Goal: Task Accomplishment & Management: Complete application form

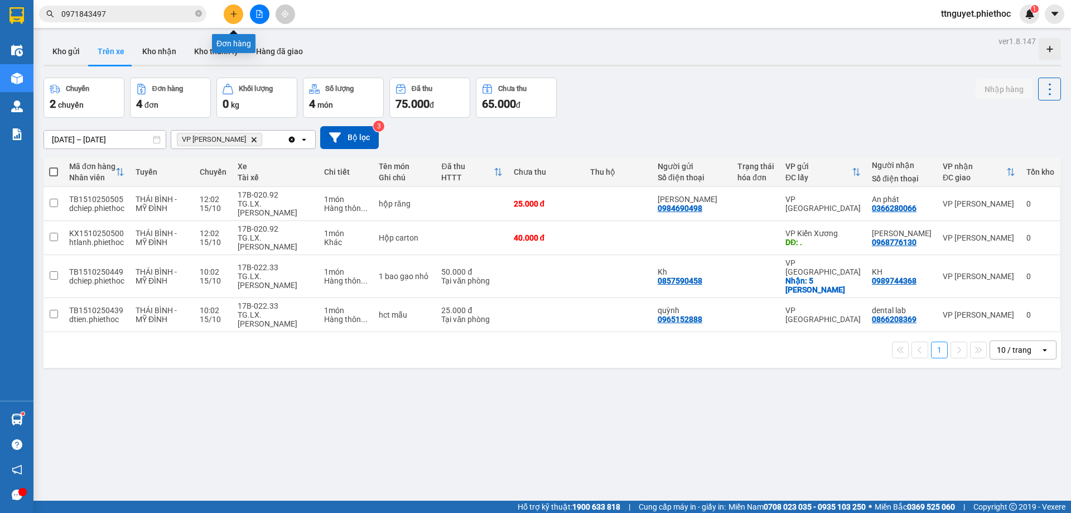
click at [226, 16] on button at bounding box center [234, 14] width 20 height 20
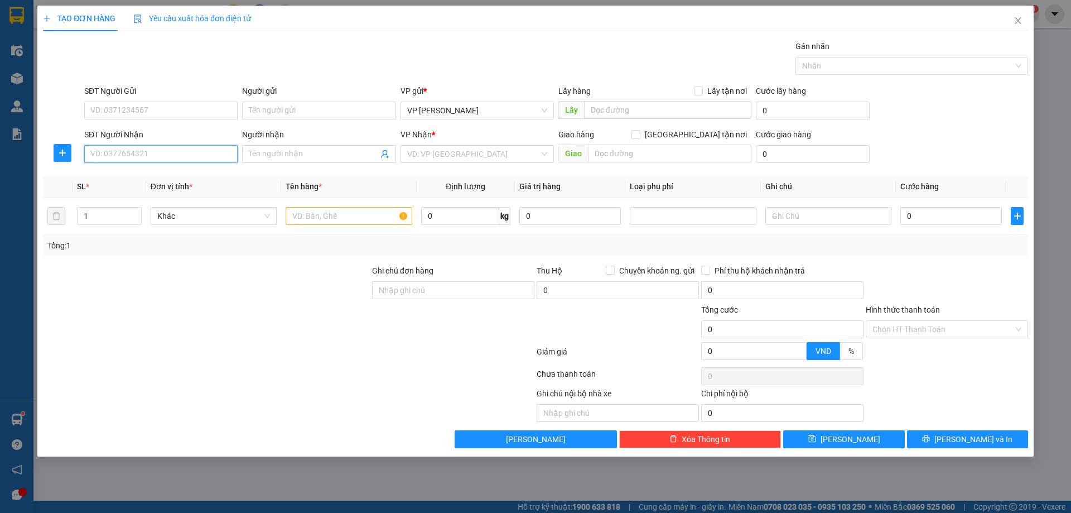
click at [153, 154] on input "SĐT Người Nhận" at bounding box center [160, 154] width 153 height 18
type input "0914701802"
click at [172, 181] on div "0914701802 - NGOC" at bounding box center [161, 176] width 140 height 12
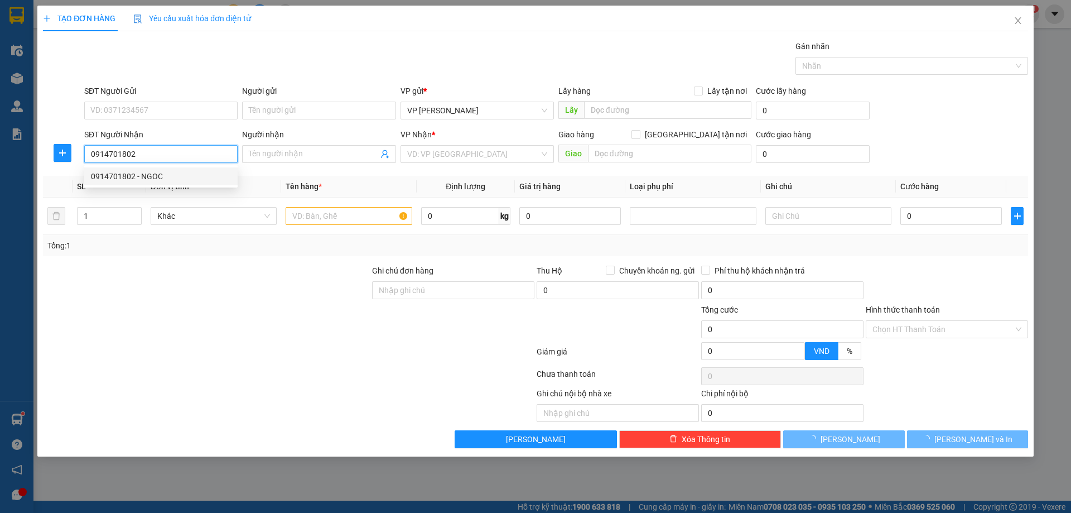
type input "NGOC"
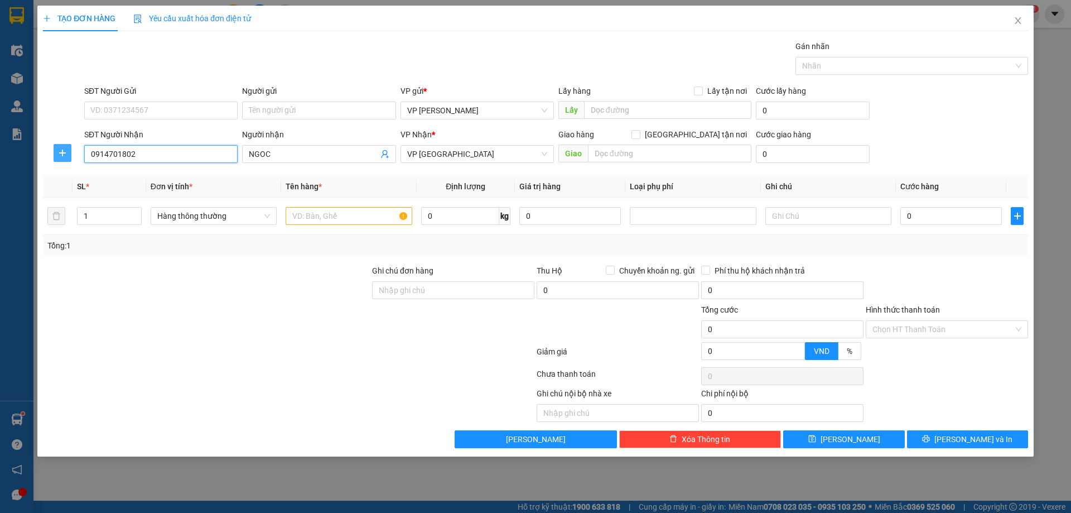
type input "0914701802"
drag, startPoint x: 62, startPoint y: 155, endPoint x: 334, endPoint y: 130, distance: 272.9
click at [69, 154] on span "plus" at bounding box center [62, 152] width 17 height 9
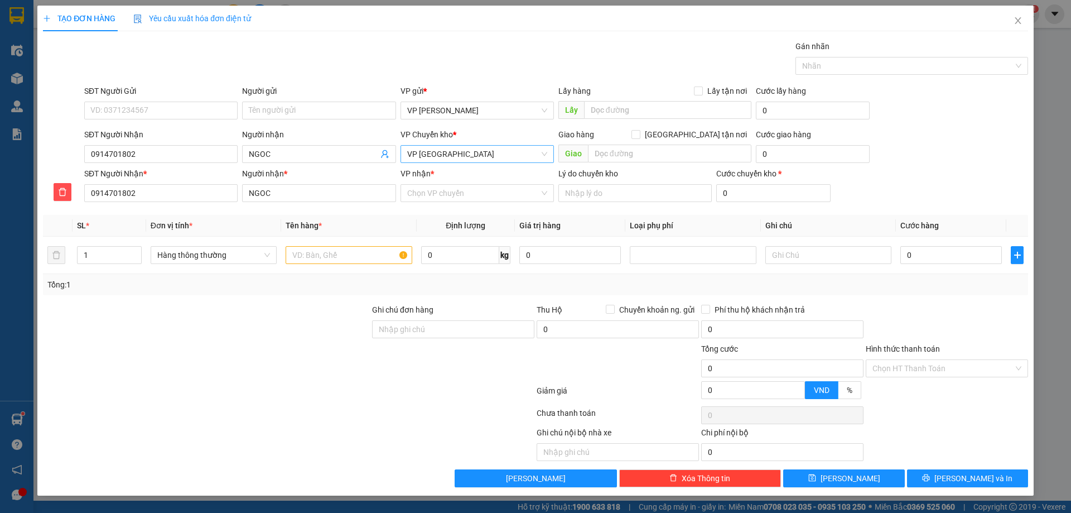
click at [435, 153] on span "VP [GEOGRAPHIC_DATA]" at bounding box center [477, 154] width 140 height 17
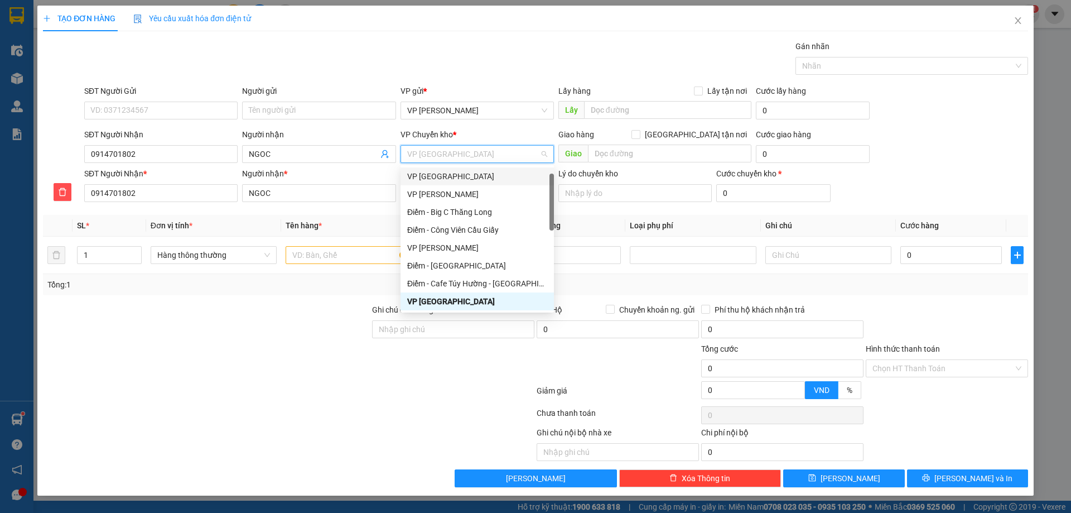
click at [437, 177] on div "VP [GEOGRAPHIC_DATA]" at bounding box center [477, 176] width 140 height 12
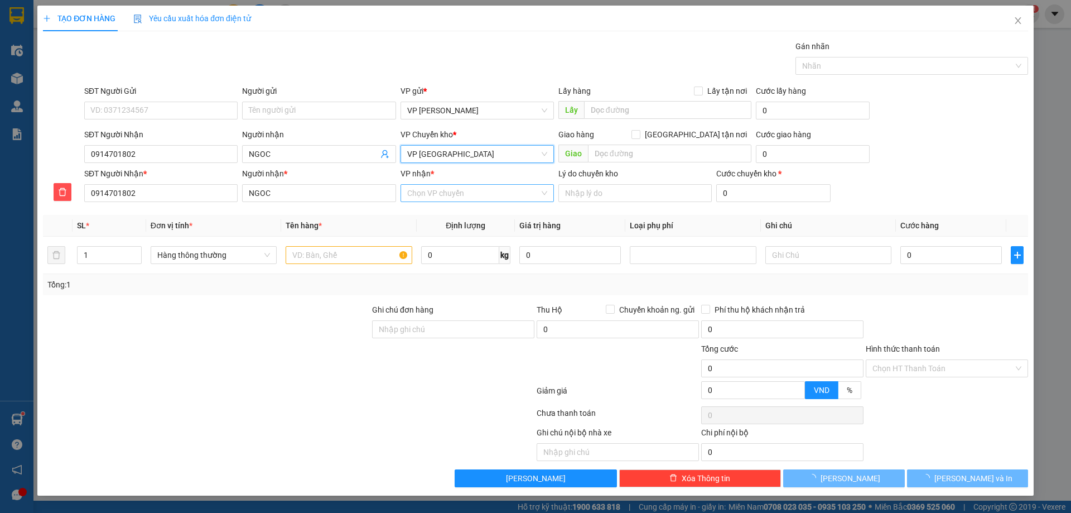
click at [439, 199] on input "VP nhận *" at bounding box center [473, 193] width 132 height 17
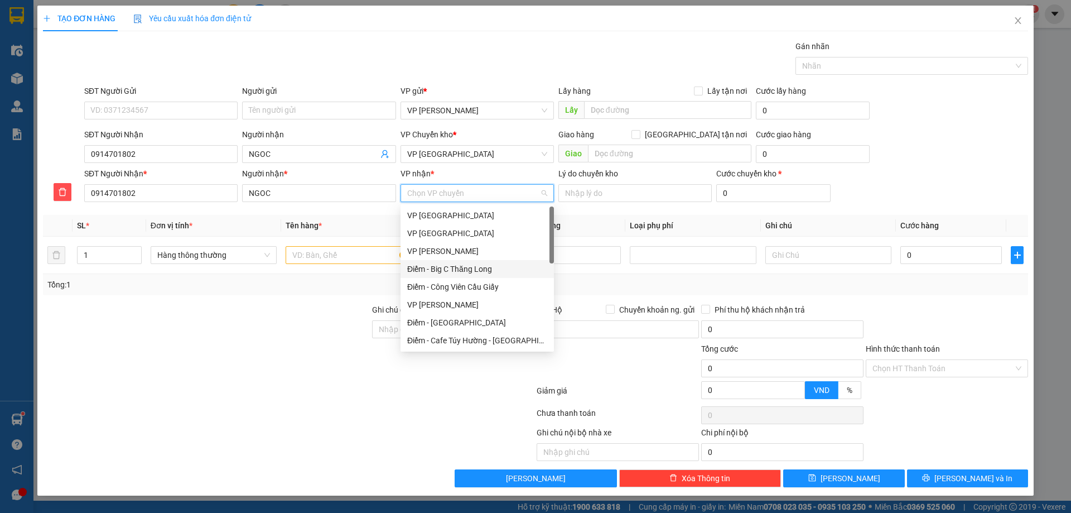
scroll to position [56, 0]
click at [439, 300] on div "VP [GEOGRAPHIC_DATA]" at bounding box center [477, 302] width 140 height 12
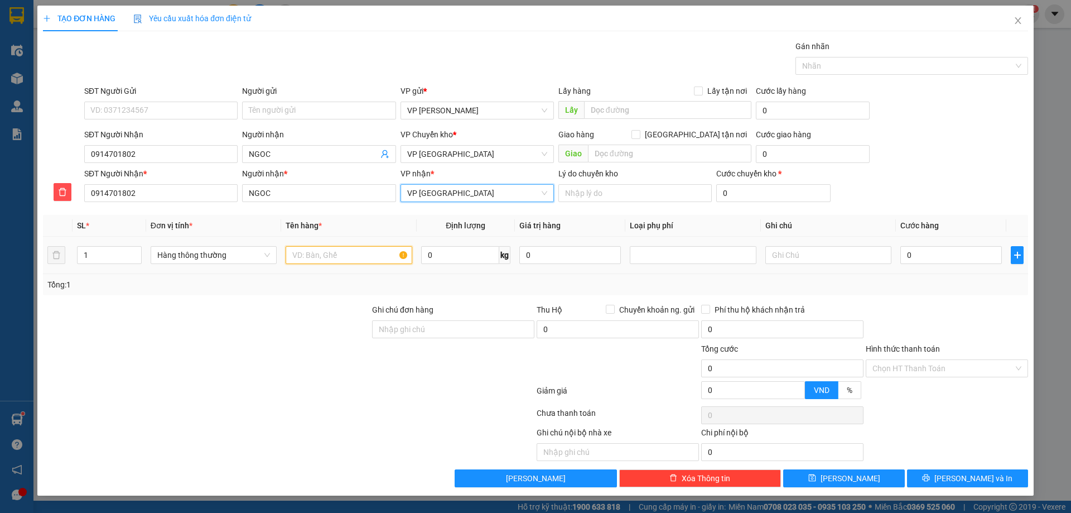
click at [359, 253] on input "text" at bounding box center [349, 255] width 126 height 18
click at [362, 254] on input "hct" at bounding box center [349, 255] width 126 height 18
click at [716, 256] on div at bounding box center [693, 254] width 121 height 13
type input "hct ddien thoại"
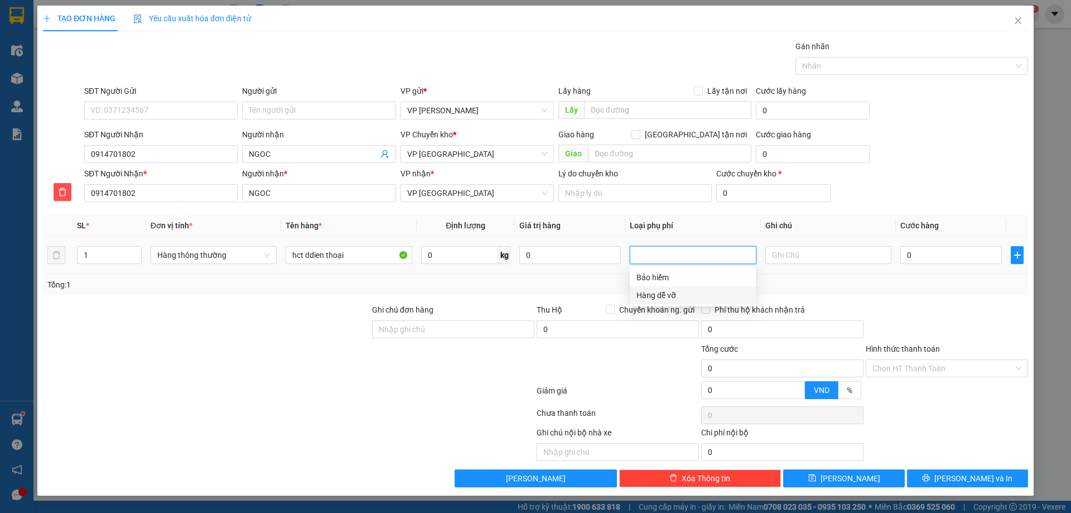
click at [699, 295] on div "Hàng dễ vỡ" at bounding box center [693, 295] width 113 height 12
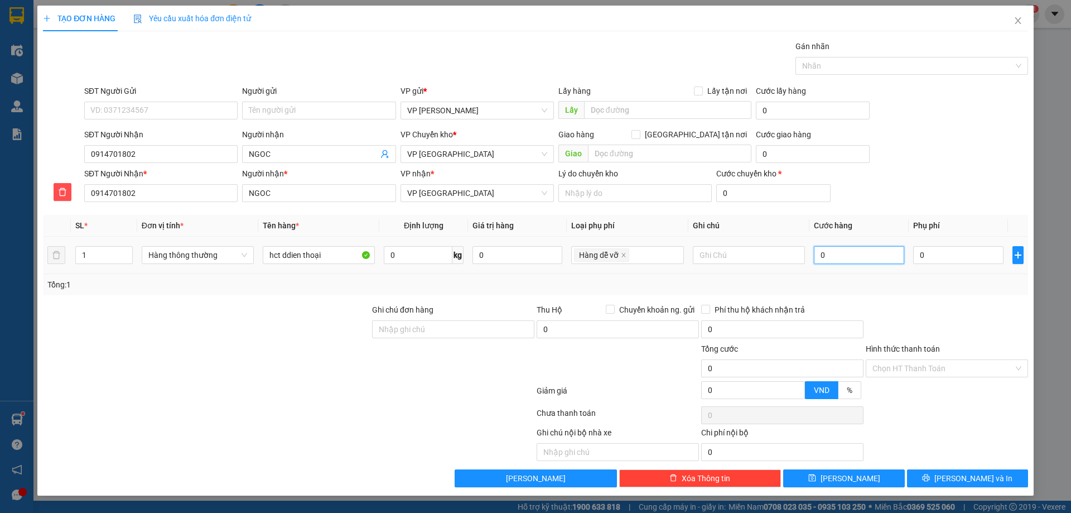
click at [853, 261] on input "0" at bounding box center [859, 255] width 90 height 18
type input "04"
type input "4"
type input "040"
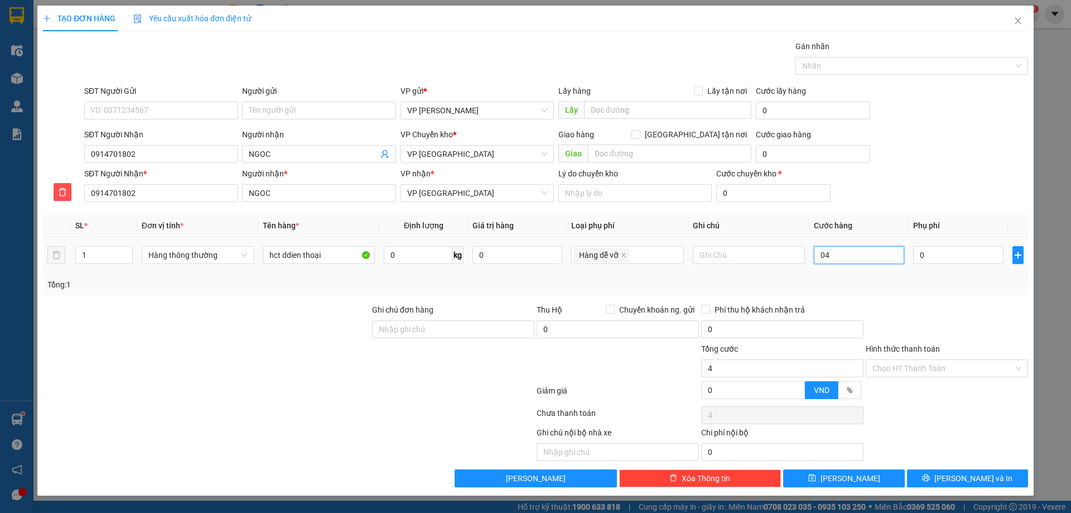
type input "40"
type input "40.000"
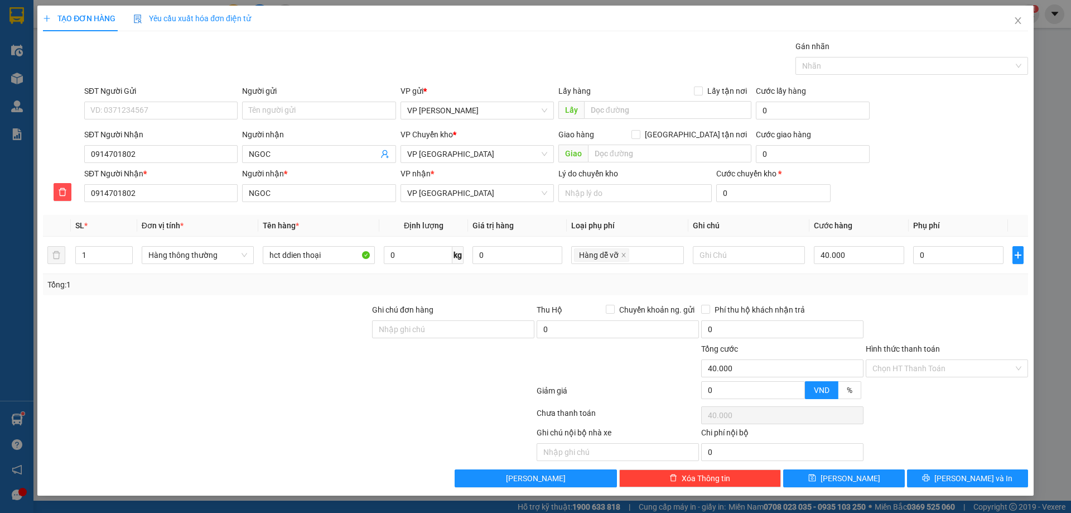
click at [879, 297] on div "Transit Pickup Surcharge Ids Transit Deliver Surcharge Ids Transit Deliver Surc…" at bounding box center [535, 263] width 985 height 447
click at [958, 242] on td "0" at bounding box center [958, 255] width 99 height 37
click at [720, 254] on input "text" at bounding box center [749, 255] width 112 height 18
click at [988, 257] on input "0" at bounding box center [959, 255] width 90 height 18
type input "1"
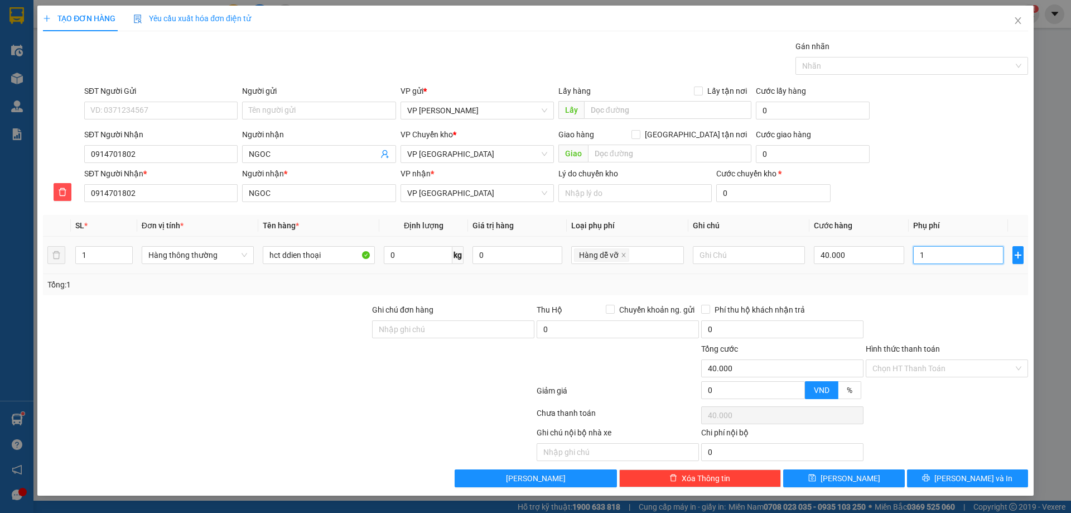
type input "40.001"
type input "40.010"
type input "10"
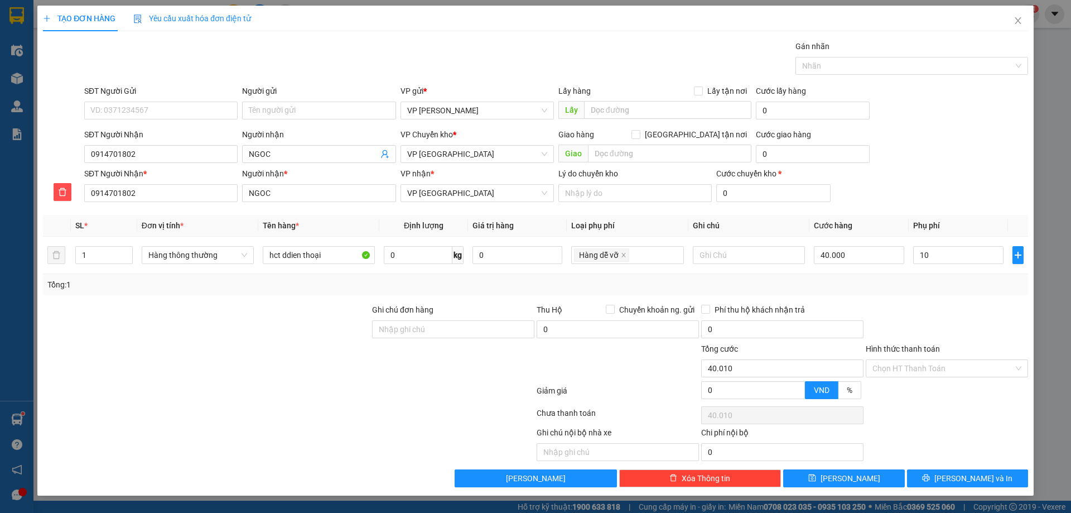
type input "50.000"
type input "10.000"
click at [992, 290] on div "Tổng: 1" at bounding box center [535, 284] width 977 height 12
click at [933, 474] on button "[PERSON_NAME] và In" at bounding box center [967, 478] width 121 height 18
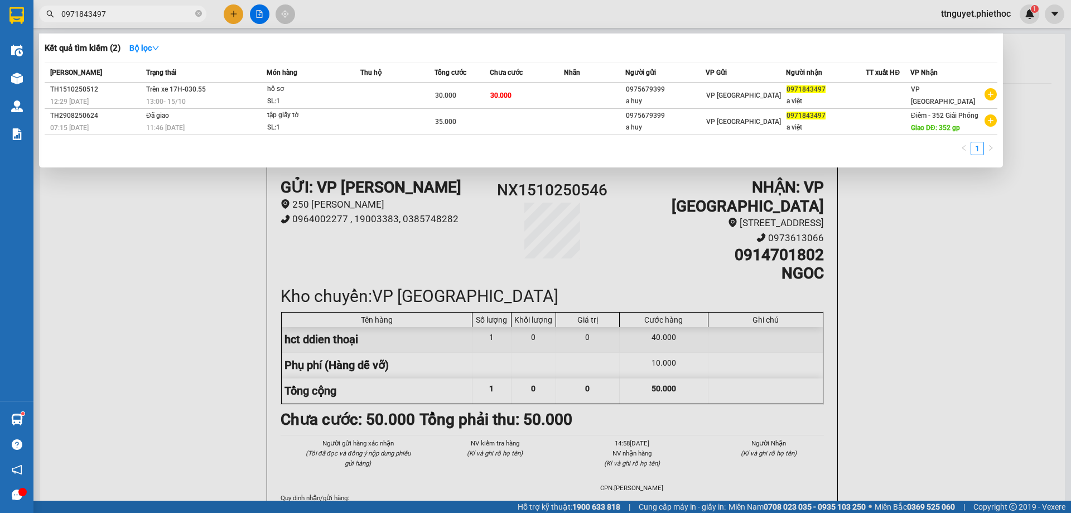
click at [138, 18] on input "0971843497" at bounding box center [127, 14] width 132 height 12
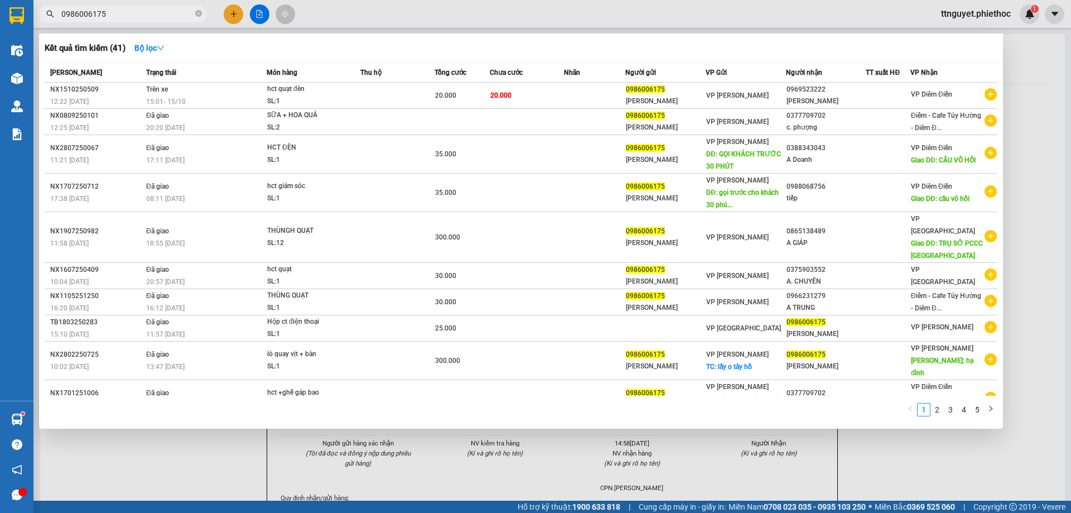
type input "0986006175"
click at [185, 467] on div at bounding box center [535, 256] width 1071 height 513
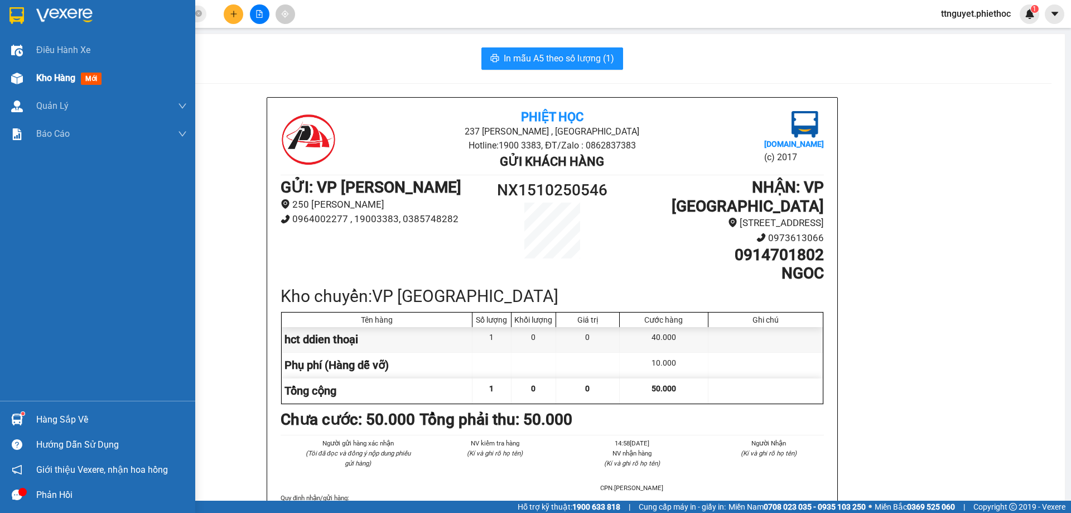
click at [27, 69] on div "Kho hàng mới" at bounding box center [97, 78] width 195 height 28
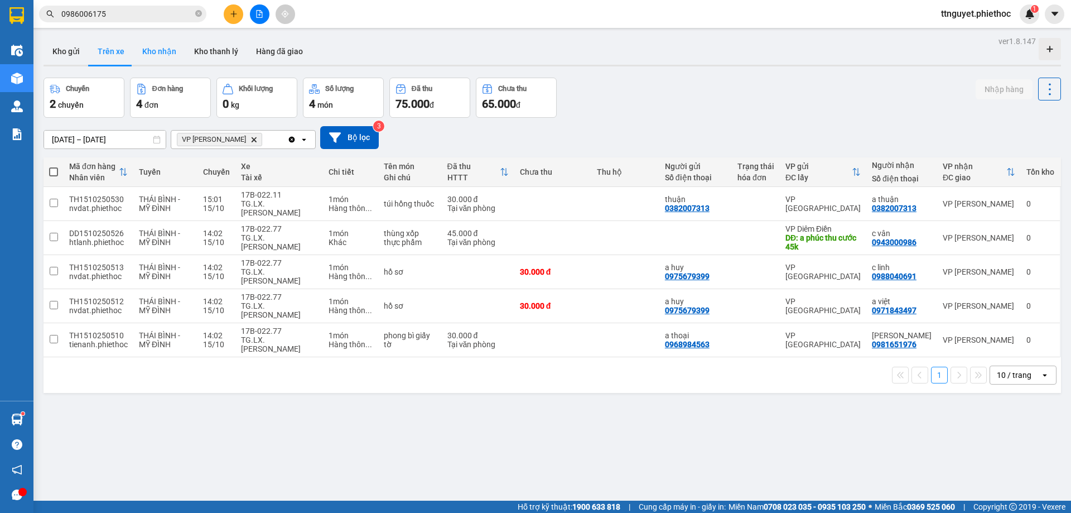
click at [151, 52] on button "Kho nhận" at bounding box center [159, 51] width 52 height 27
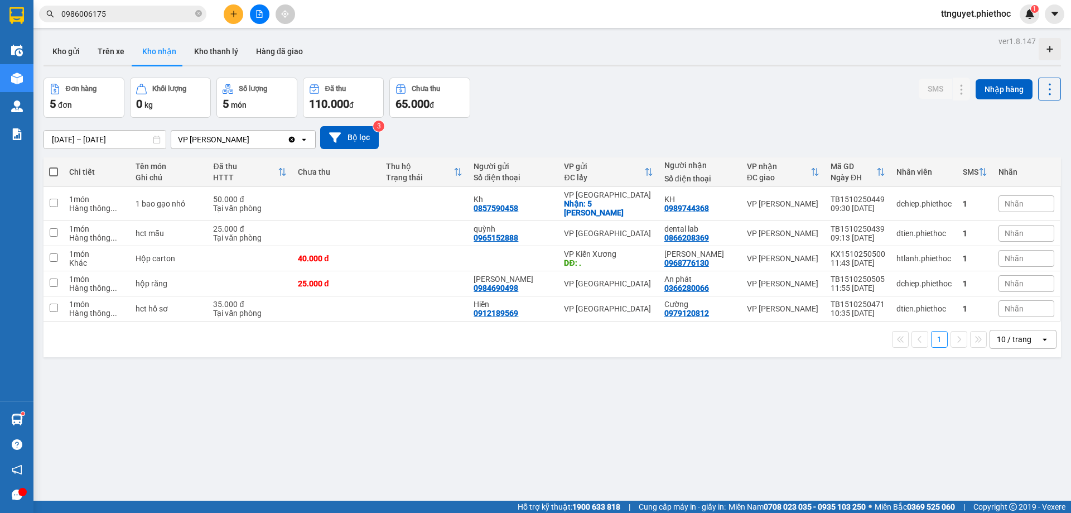
click at [84, 136] on input "[DATE] – [DATE]" at bounding box center [105, 140] width 122 height 18
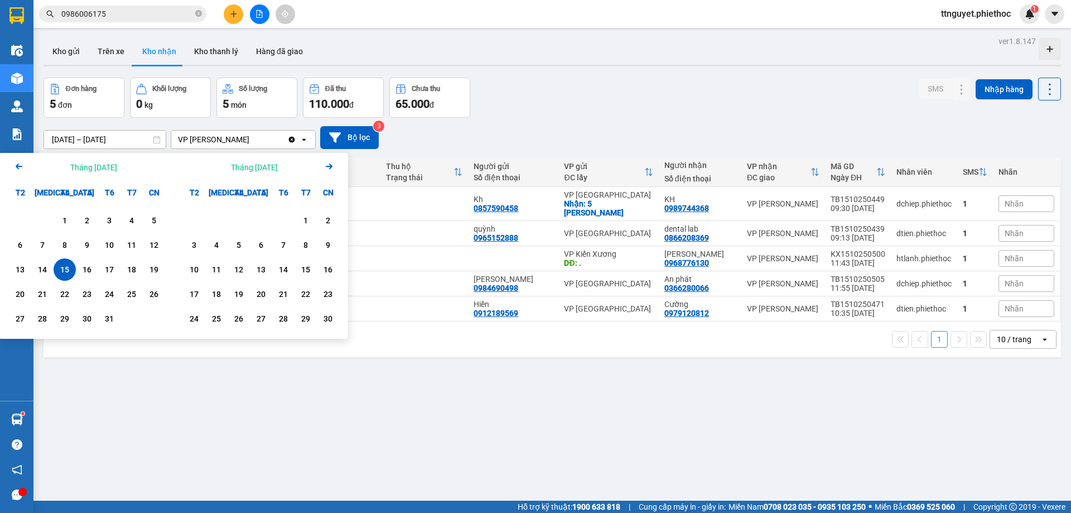
click at [17, 168] on icon "Arrow Left" at bounding box center [18, 166] width 13 height 13
click at [192, 219] on div "1" at bounding box center [194, 220] width 16 height 13
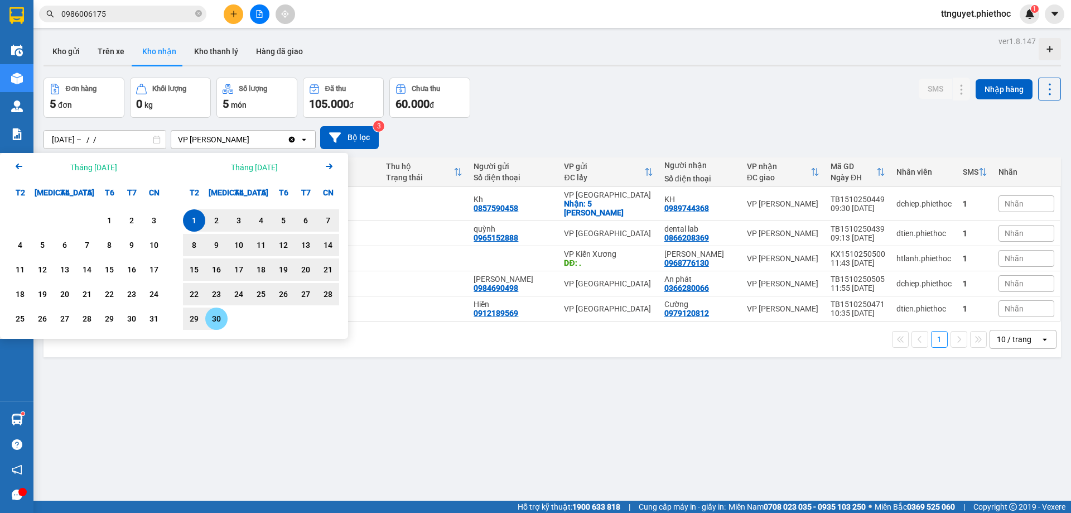
click at [219, 319] on div "30" at bounding box center [217, 318] width 16 height 13
type input "[DATE] – [DATE]"
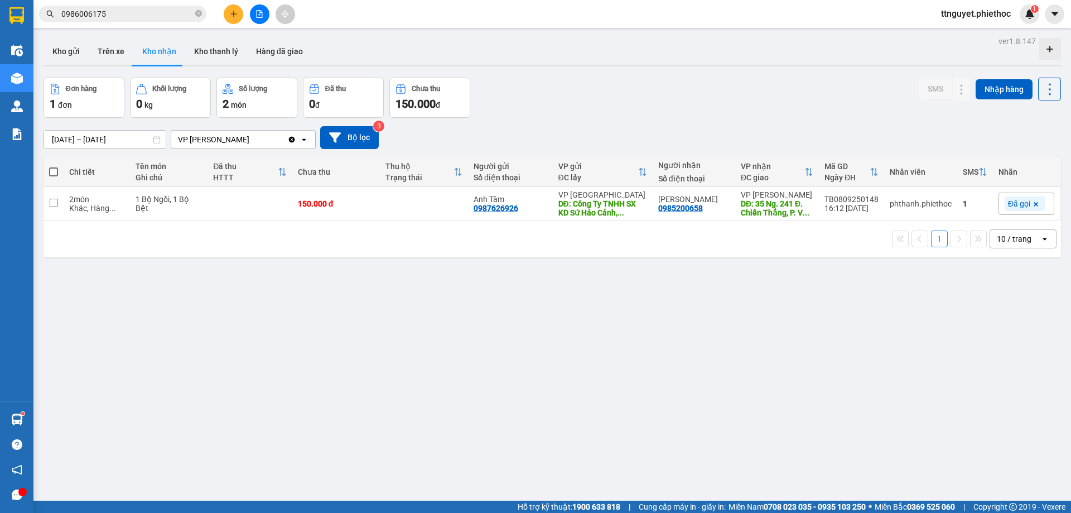
click at [108, 8] on input "0986006175" at bounding box center [127, 14] width 132 height 12
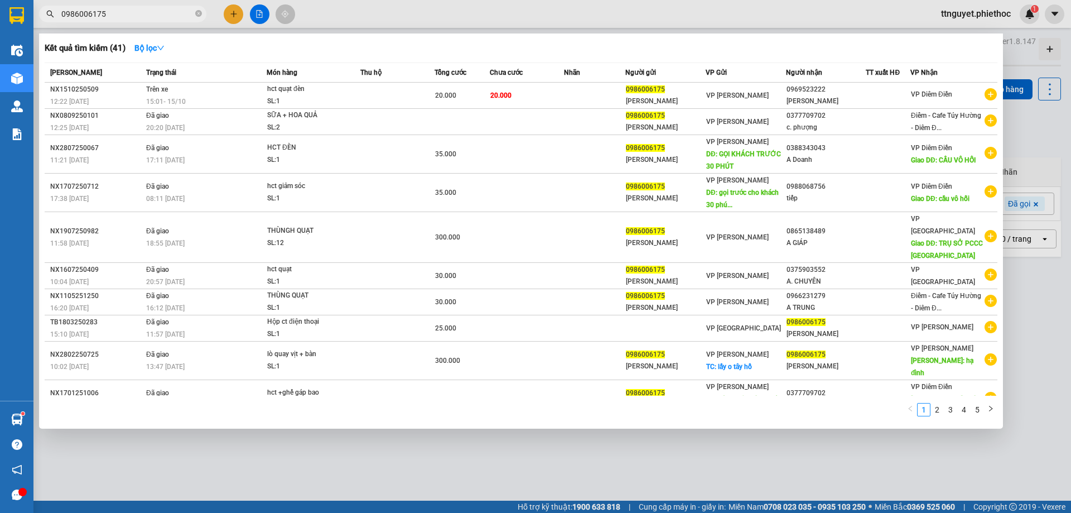
click at [145, 13] on input "0986006175" at bounding box center [127, 14] width 132 height 12
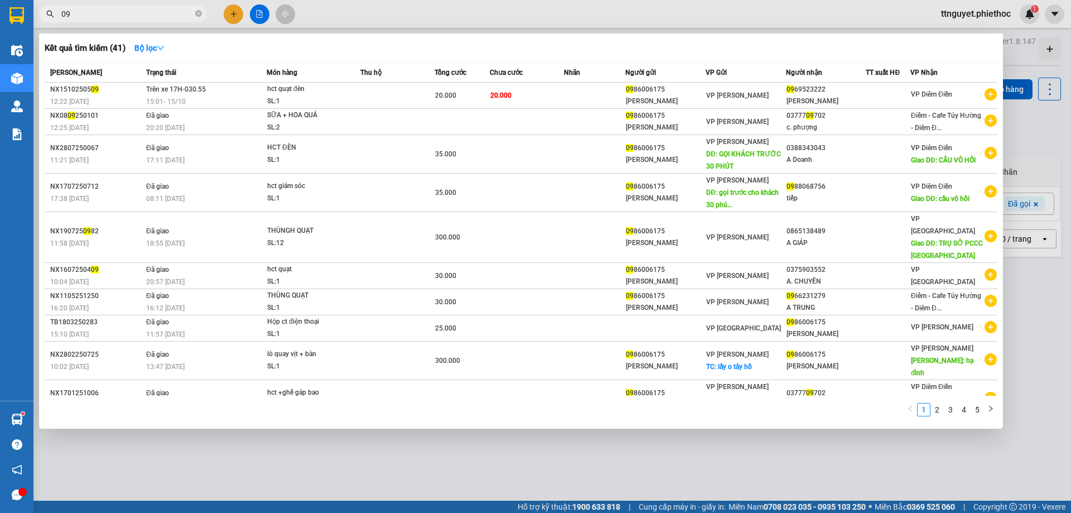
type input "0"
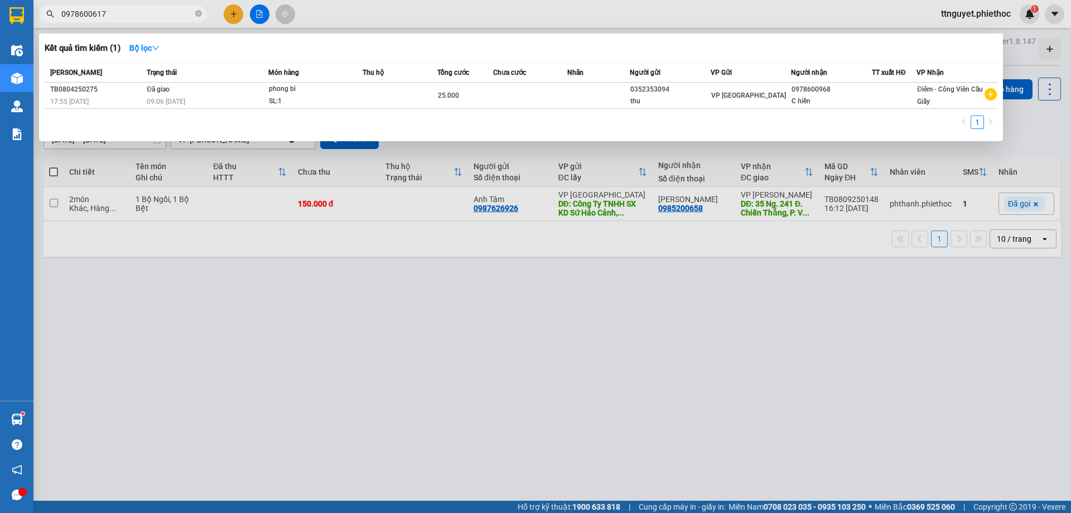
type input "09786006175"
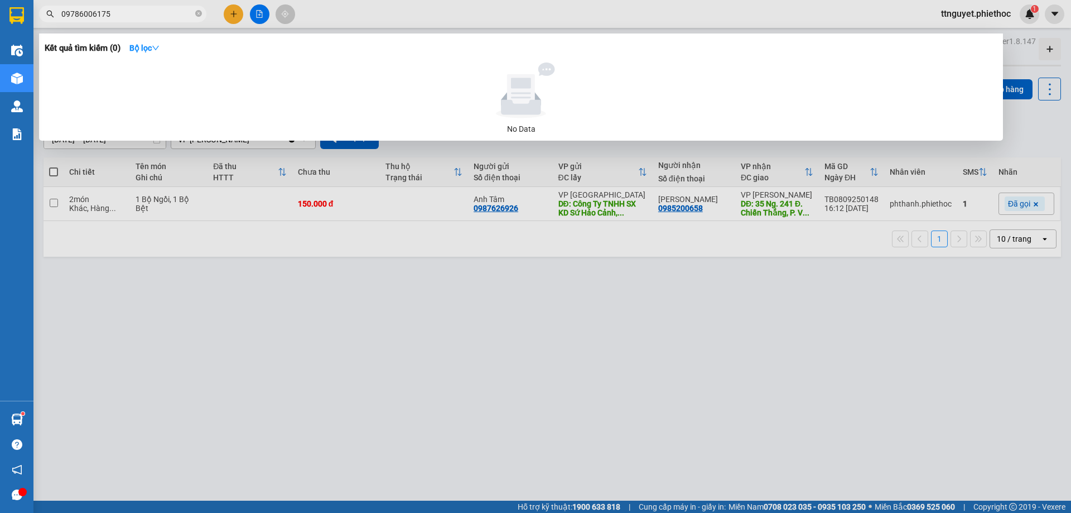
click at [133, 12] on input "09786006175" at bounding box center [127, 14] width 132 height 12
type input "0986006175"
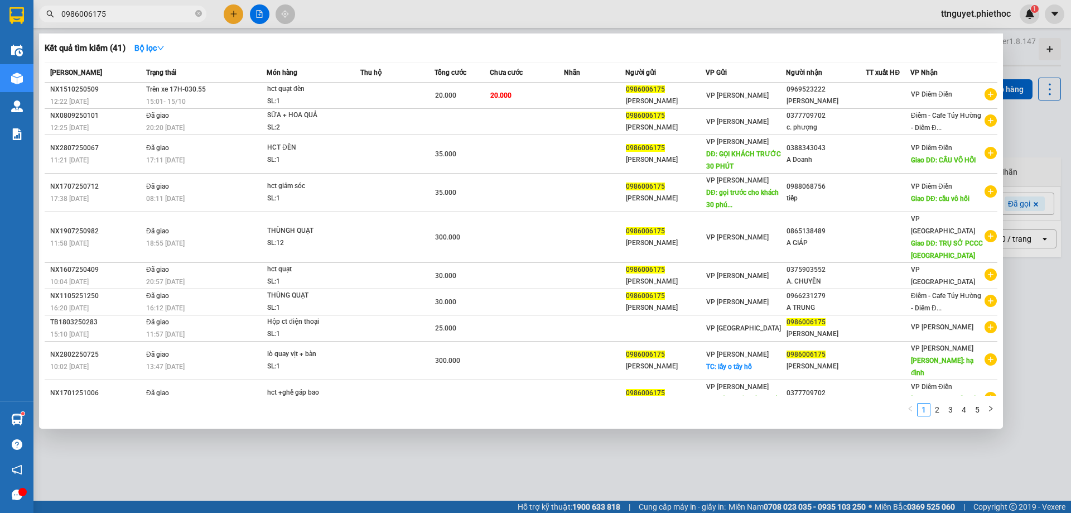
click at [311, 446] on div at bounding box center [535, 256] width 1071 height 513
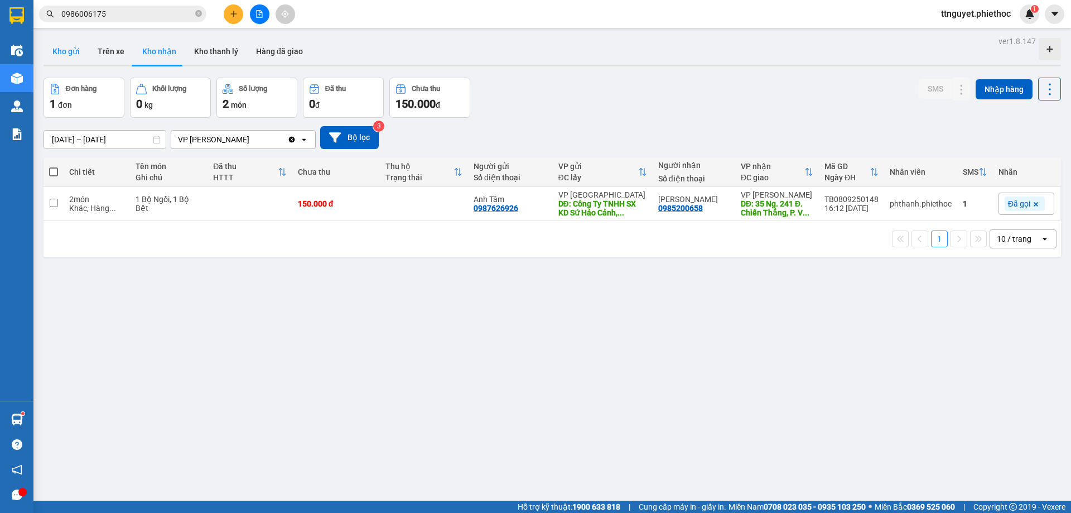
click at [69, 52] on button "Kho gửi" at bounding box center [66, 51] width 45 height 27
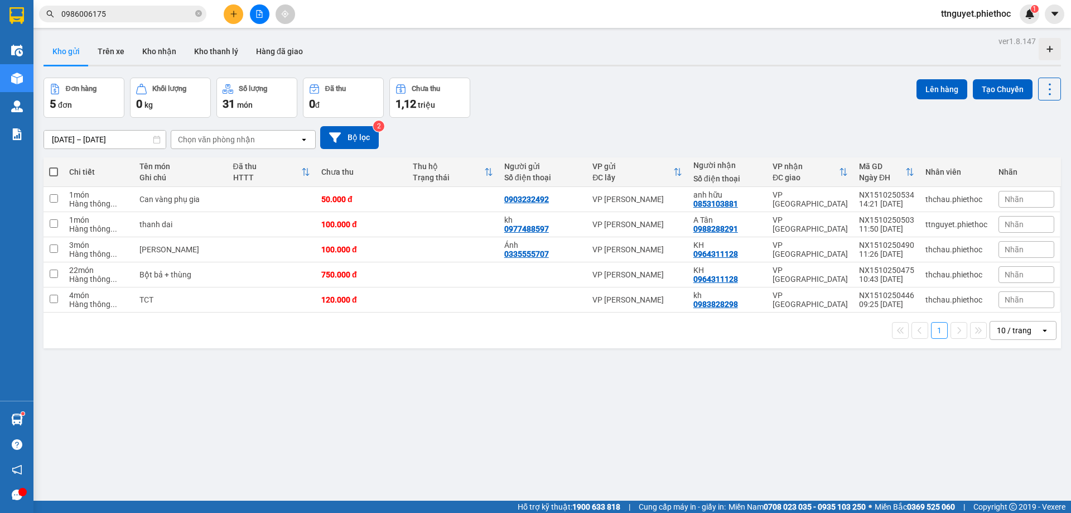
click at [52, 167] on span at bounding box center [53, 171] width 9 height 9
click at [54, 166] on input "checkbox" at bounding box center [54, 166] width 0 height 0
checkbox input "true"
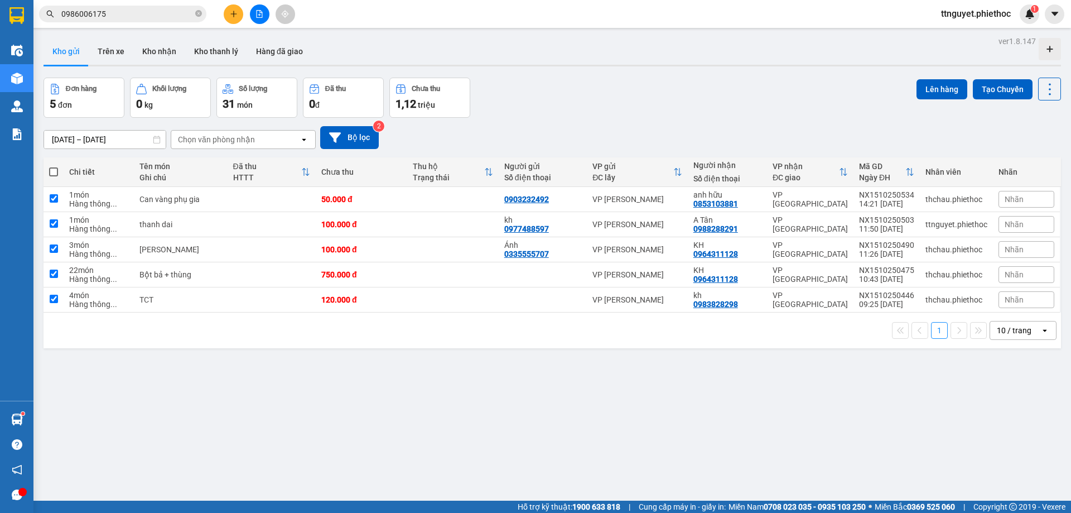
checkbox input "true"
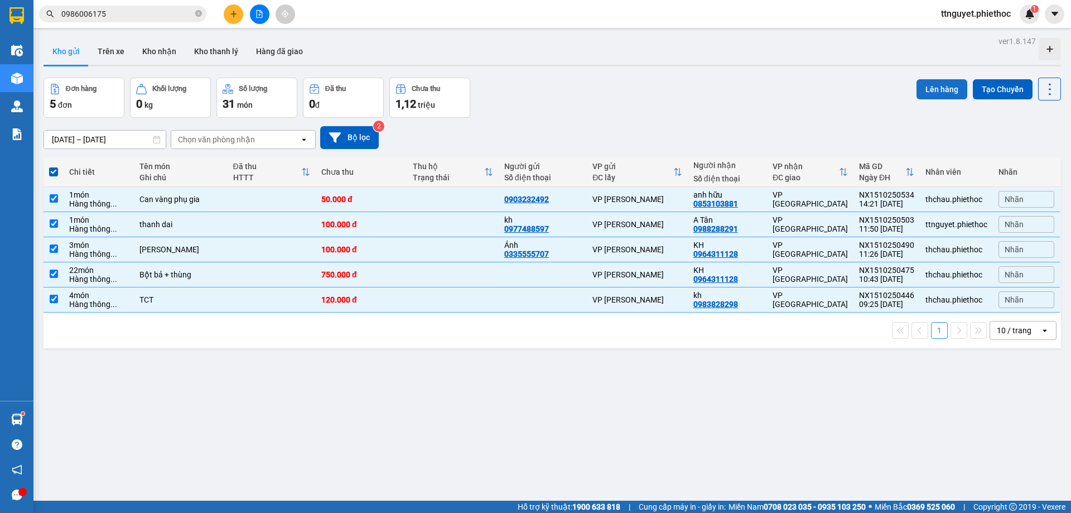
click at [938, 81] on button "Lên hàng" at bounding box center [942, 89] width 51 height 20
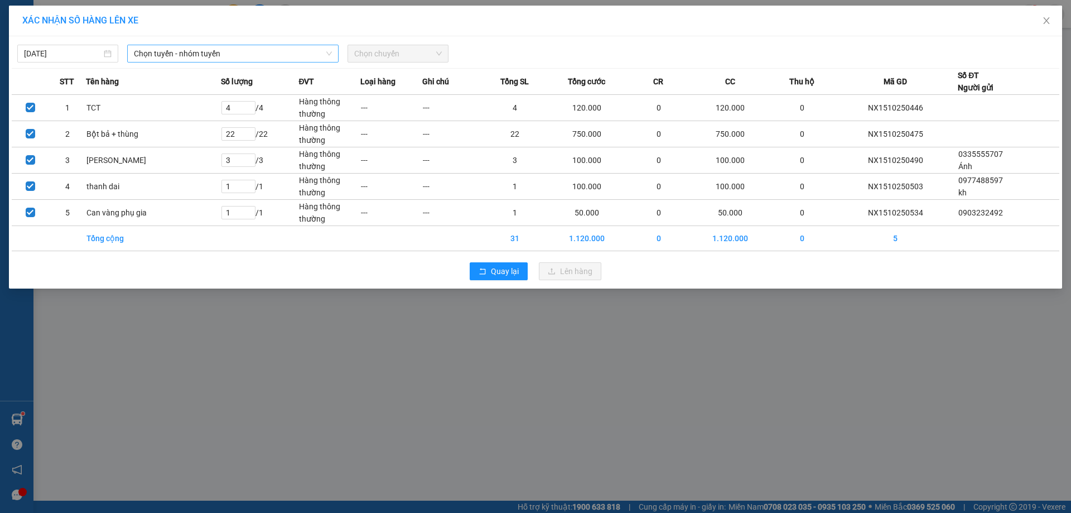
click at [169, 51] on span "Chọn tuyến - nhóm tuyến" at bounding box center [233, 53] width 198 height 17
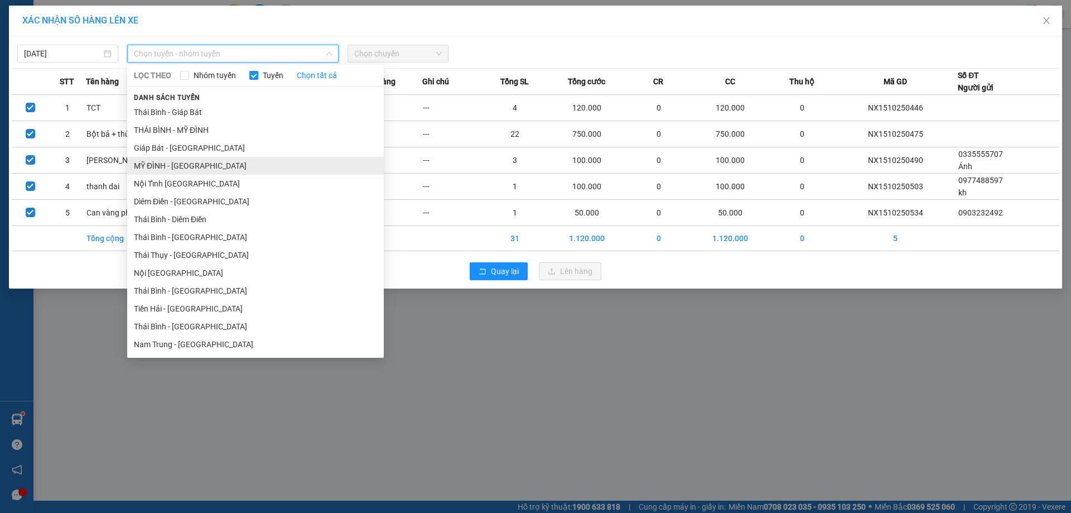
click at [143, 170] on li "MỸ ĐÌNH - [GEOGRAPHIC_DATA]" at bounding box center [255, 166] width 257 height 18
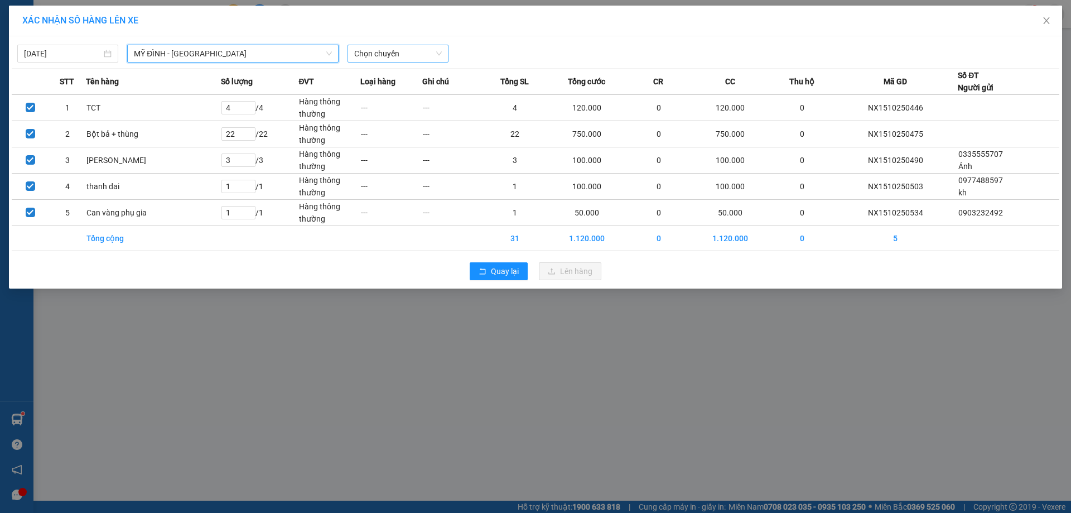
click at [393, 58] on span "Chọn chuyến" at bounding box center [398, 53] width 88 height 17
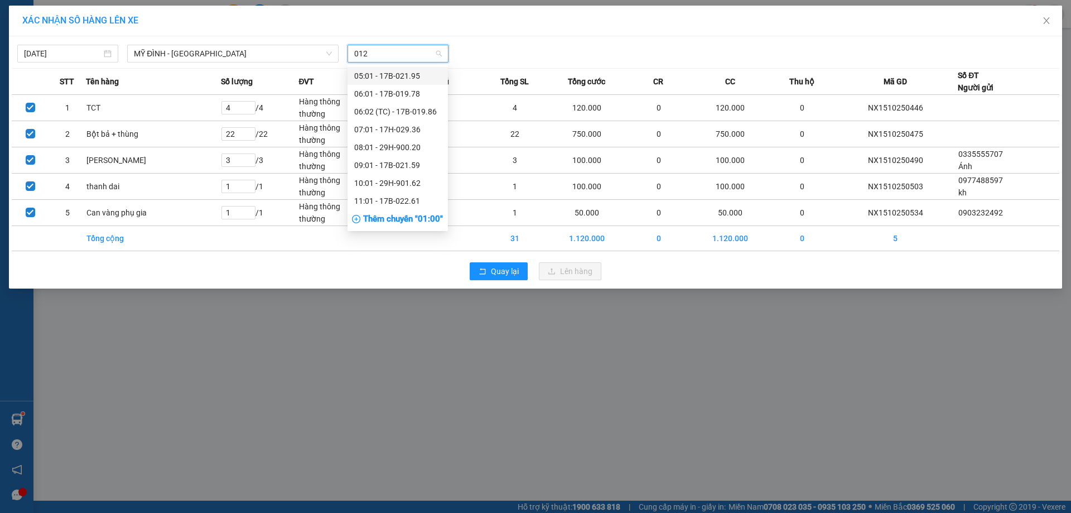
type input "0124"
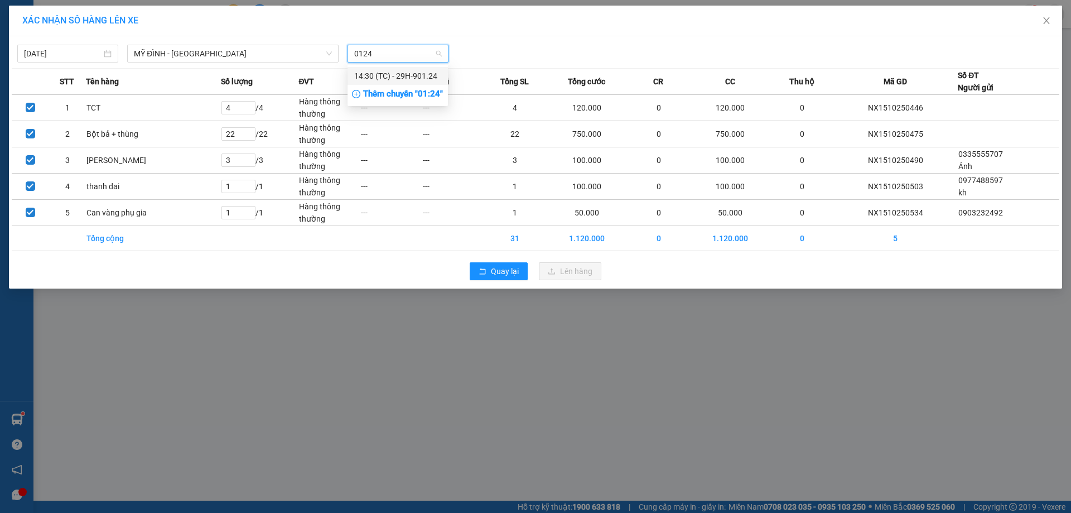
click at [405, 74] on div "14:30 (TC) - 29H-901.24" at bounding box center [397, 76] width 87 height 12
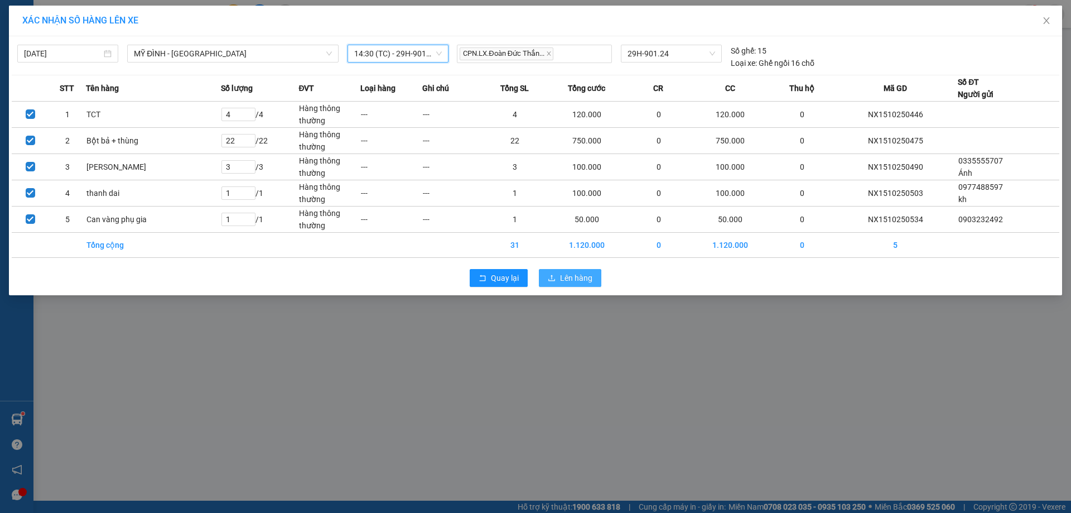
click at [569, 282] on span "Lên hàng" at bounding box center [576, 278] width 32 height 12
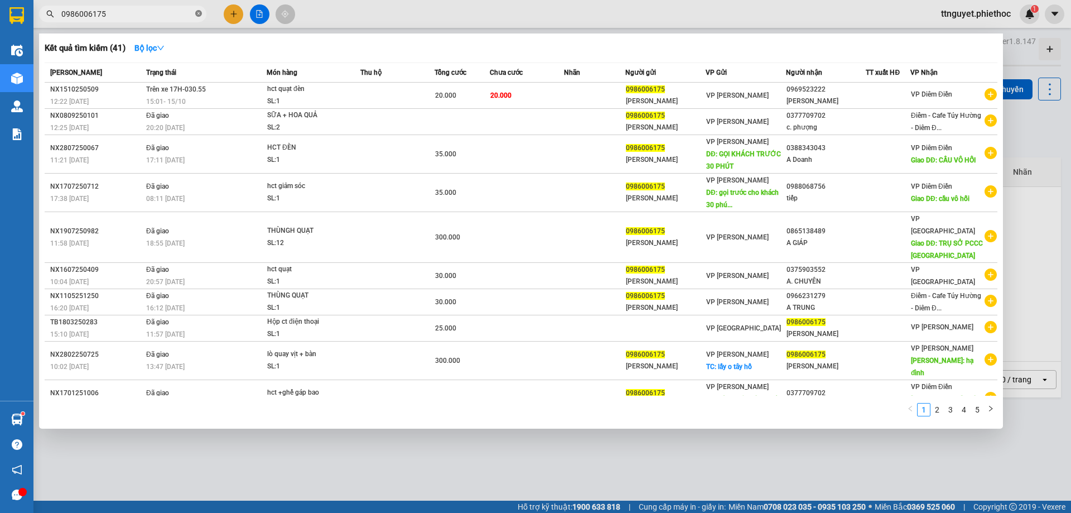
click at [198, 13] on icon "close-circle" at bounding box center [198, 13] width 7 height 7
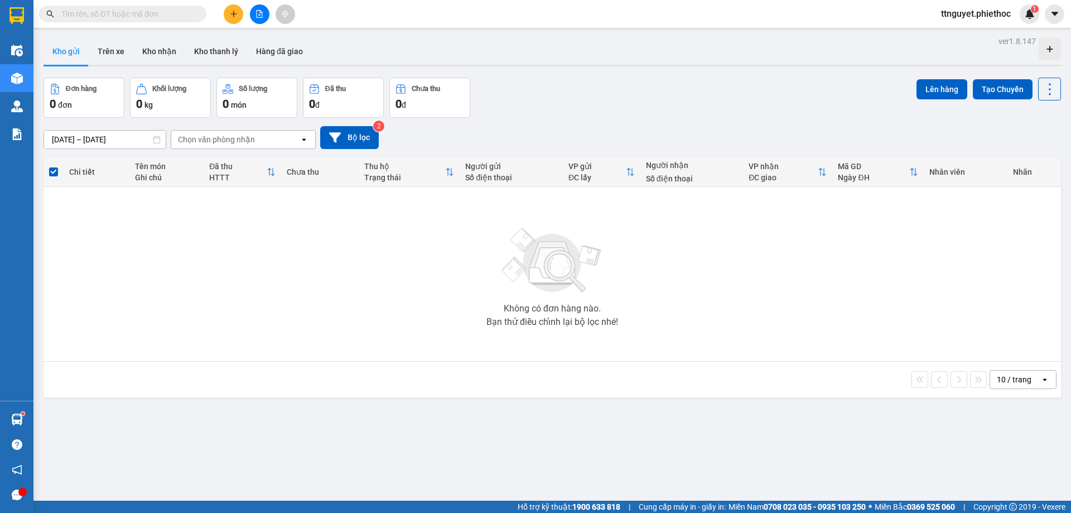
click at [134, 17] on input "text" at bounding box center [127, 14] width 132 height 12
click at [124, 17] on input "text" at bounding box center [127, 14] width 132 height 12
click at [262, 55] on button "Hàng đã giao" at bounding box center [279, 51] width 65 height 27
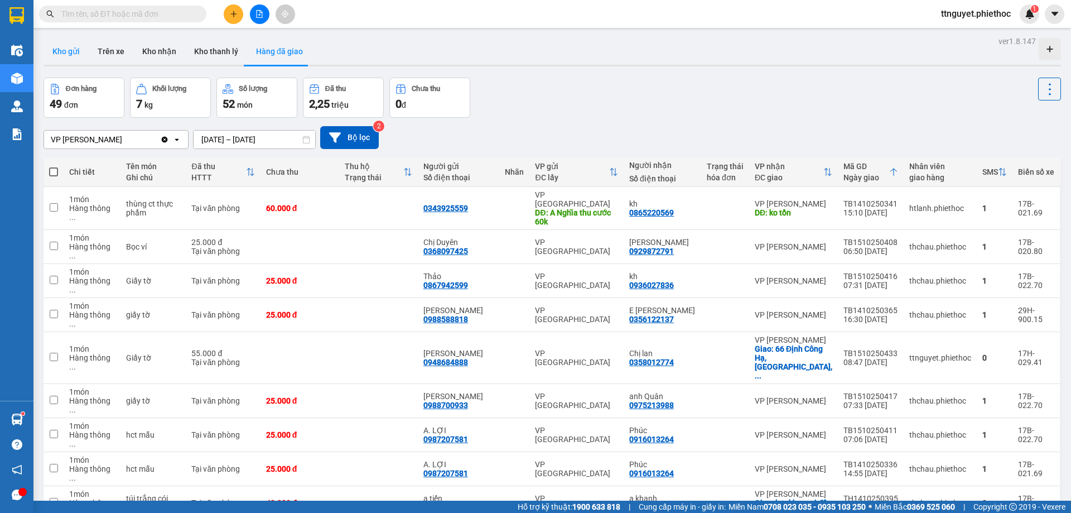
click at [58, 53] on button "Kho gửi" at bounding box center [66, 51] width 45 height 27
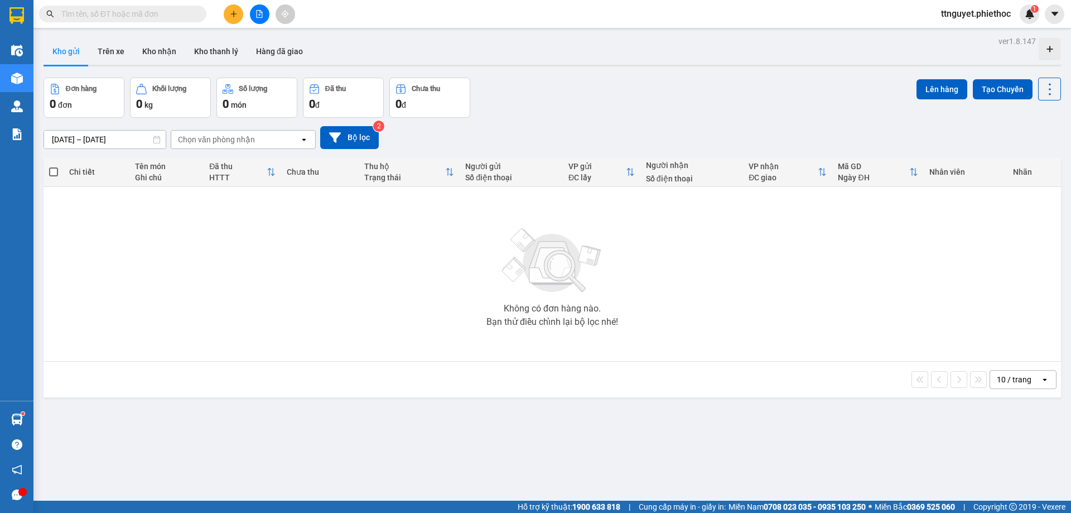
click at [137, 19] on input "text" at bounding box center [127, 14] width 132 height 12
click at [213, 50] on button "Kho thanh lý" at bounding box center [216, 51] width 62 height 27
type input "[DATE] – [DATE]"
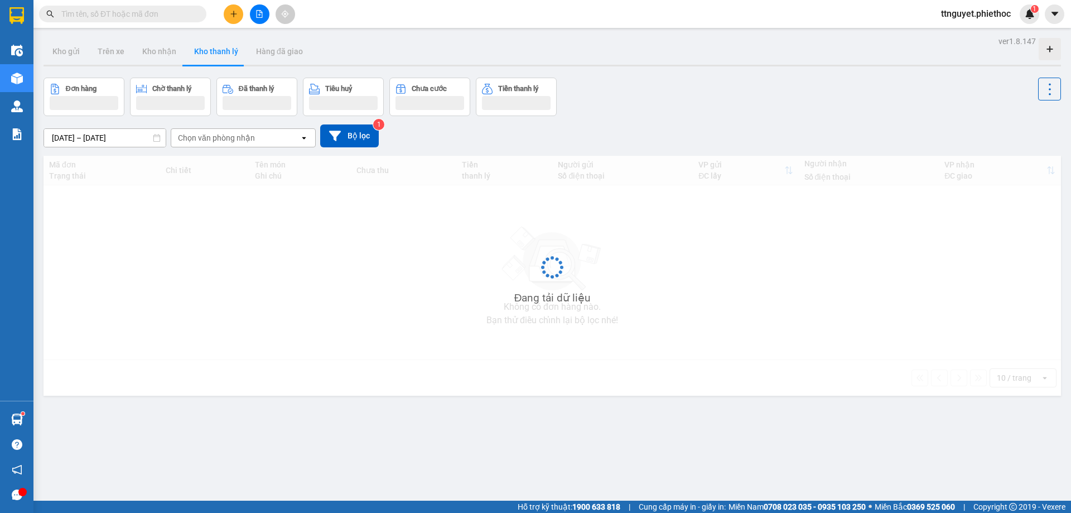
click at [136, 10] on input "text" at bounding box center [127, 14] width 132 height 12
click at [133, 13] on input "text" at bounding box center [127, 14] width 132 height 12
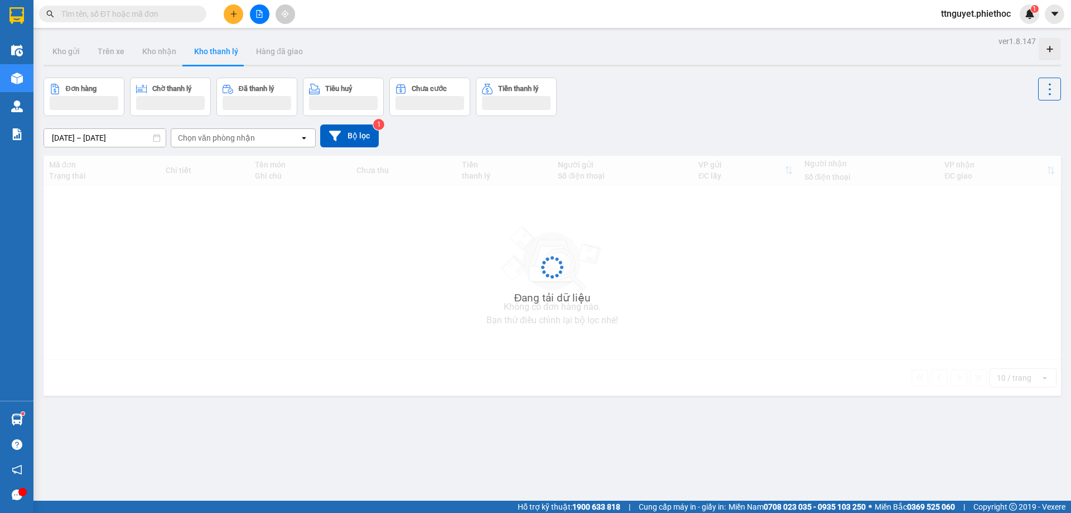
click at [133, 13] on input "text" at bounding box center [127, 14] width 132 height 12
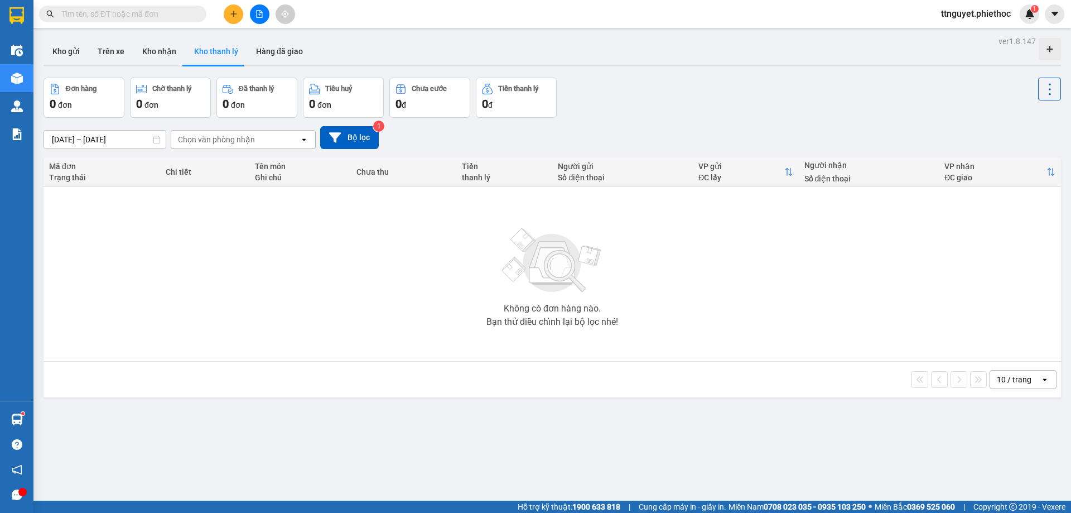
click at [408, 402] on div "ver 1.8.147 Kho gửi Trên xe Kho nhận Kho thanh [PERSON_NAME] đã giao Đơn hàng 0…" at bounding box center [552, 289] width 1027 height 513
click at [406, 402] on div "ver 1.8.147 Kho gửi Trên xe Kho nhận Kho thanh [PERSON_NAME] đã giao Đơn hàng 0…" at bounding box center [552, 289] width 1027 height 513
click at [128, 20] on input "text" at bounding box center [127, 14] width 132 height 12
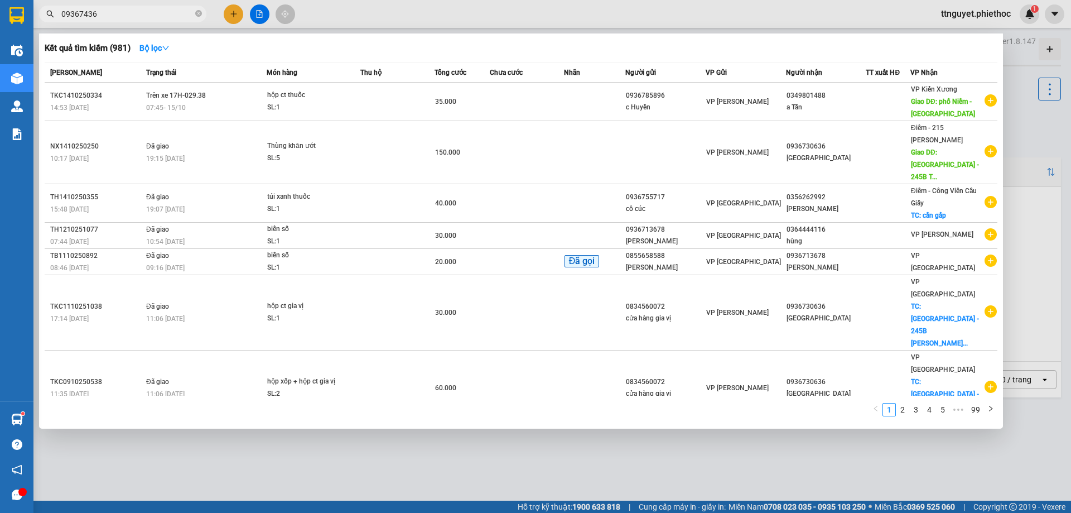
type input "093674368"
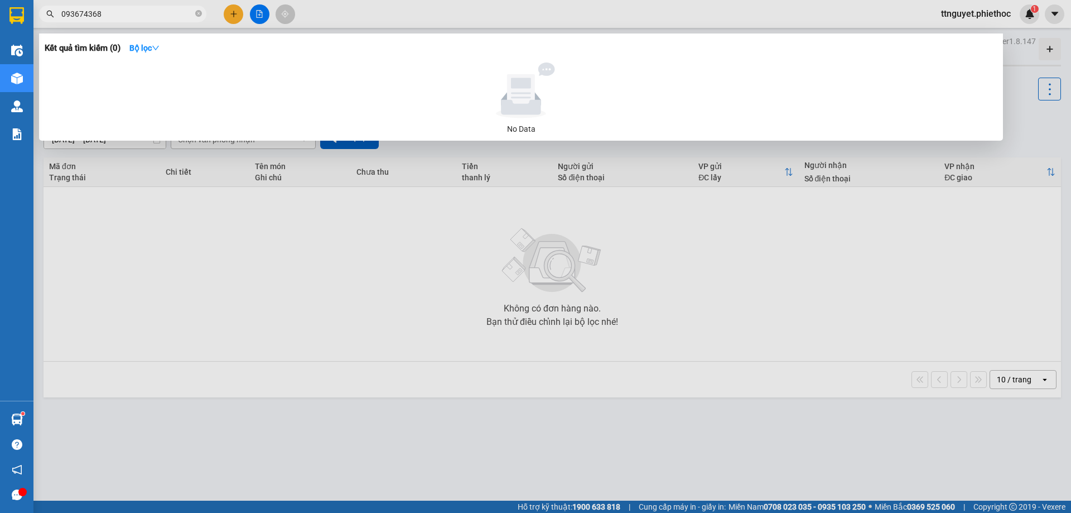
click at [127, 15] on input "093674368" at bounding box center [127, 14] width 132 height 12
click at [198, 12] on icon "close-circle" at bounding box center [198, 13] width 7 height 7
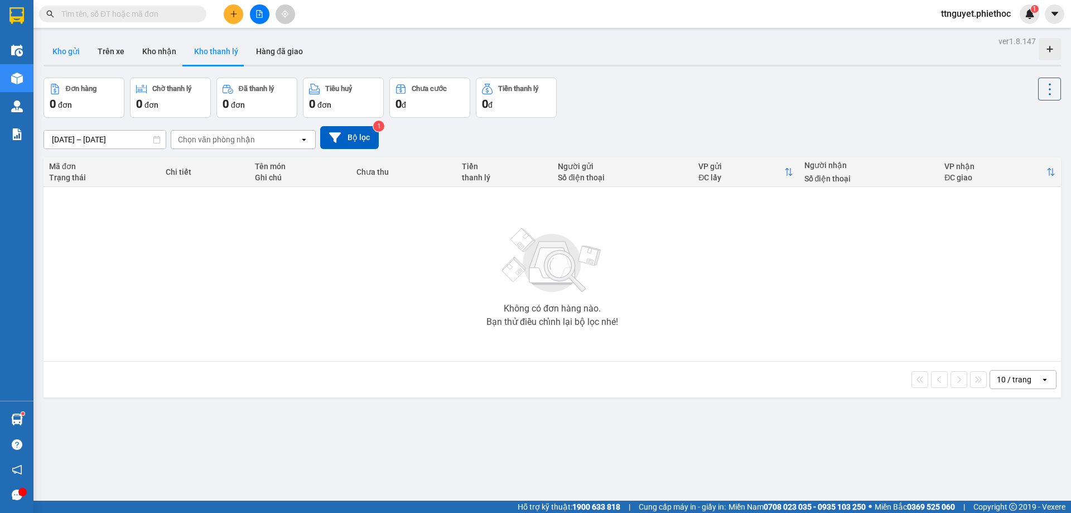
click at [68, 48] on button "Kho gửi" at bounding box center [66, 51] width 45 height 27
type input "[DATE] – [DATE]"
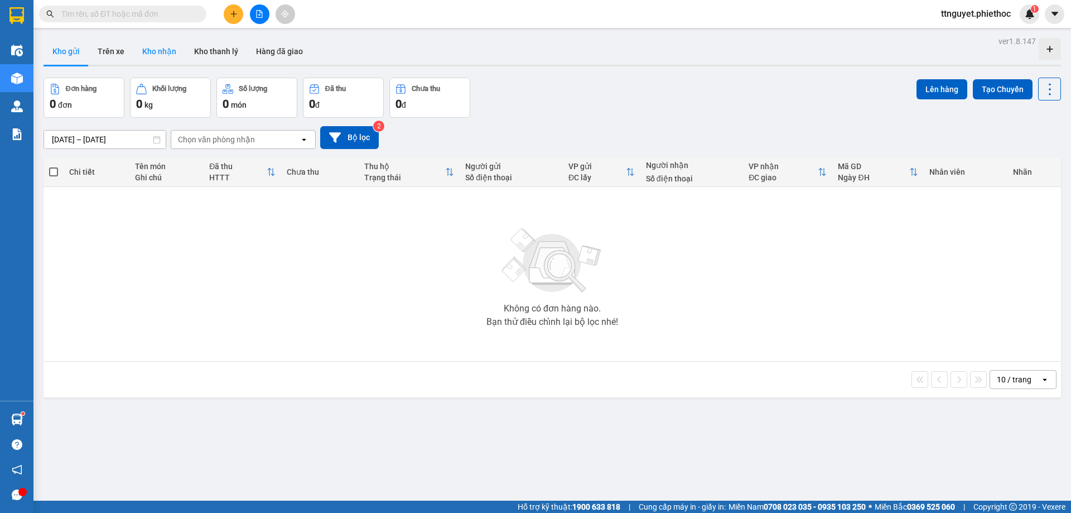
click at [165, 44] on button "Kho nhận" at bounding box center [159, 51] width 52 height 27
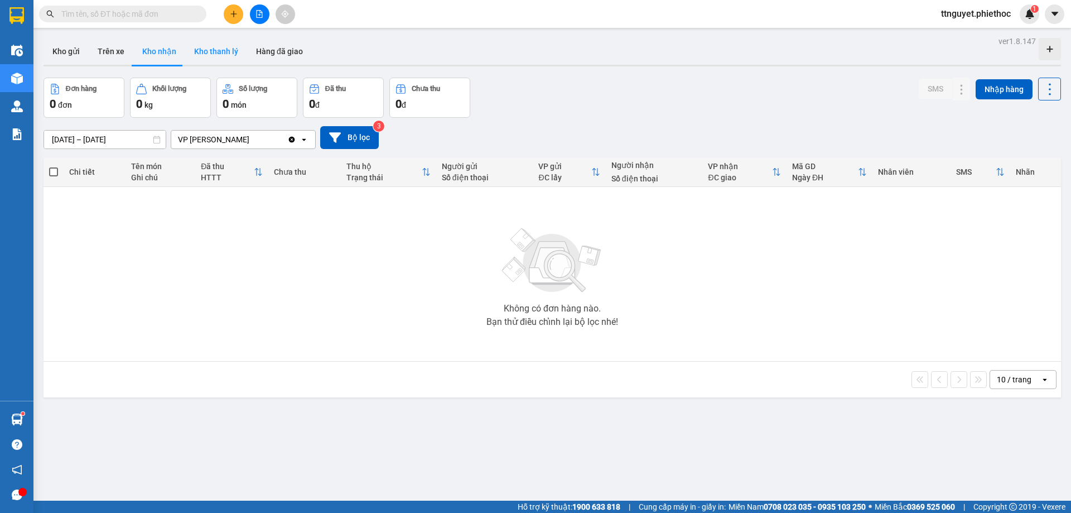
click at [209, 47] on button "Kho thanh lý" at bounding box center [216, 51] width 62 height 27
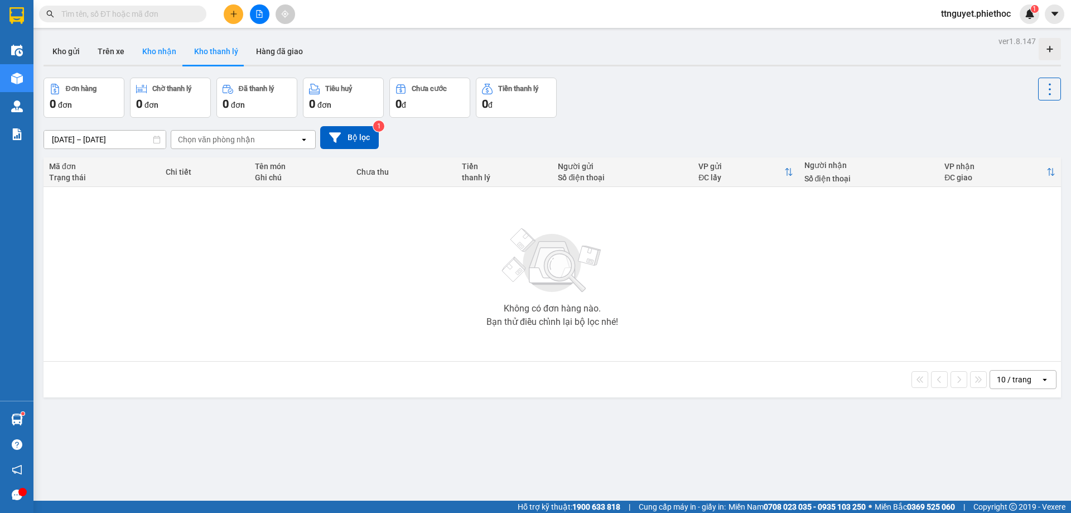
click at [154, 54] on button "Kho nhận" at bounding box center [159, 51] width 52 height 27
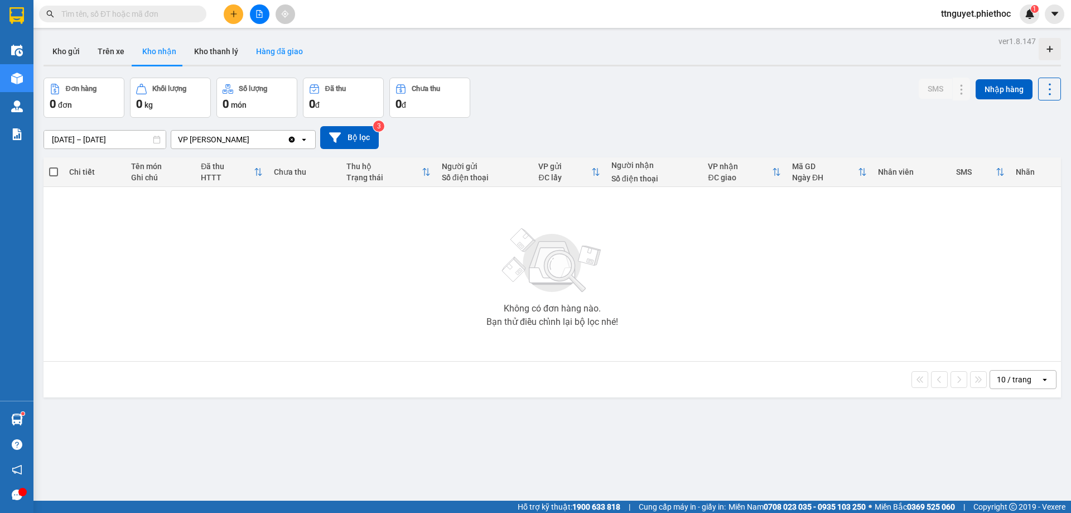
click at [278, 46] on button "Hàng đã giao" at bounding box center [279, 51] width 65 height 27
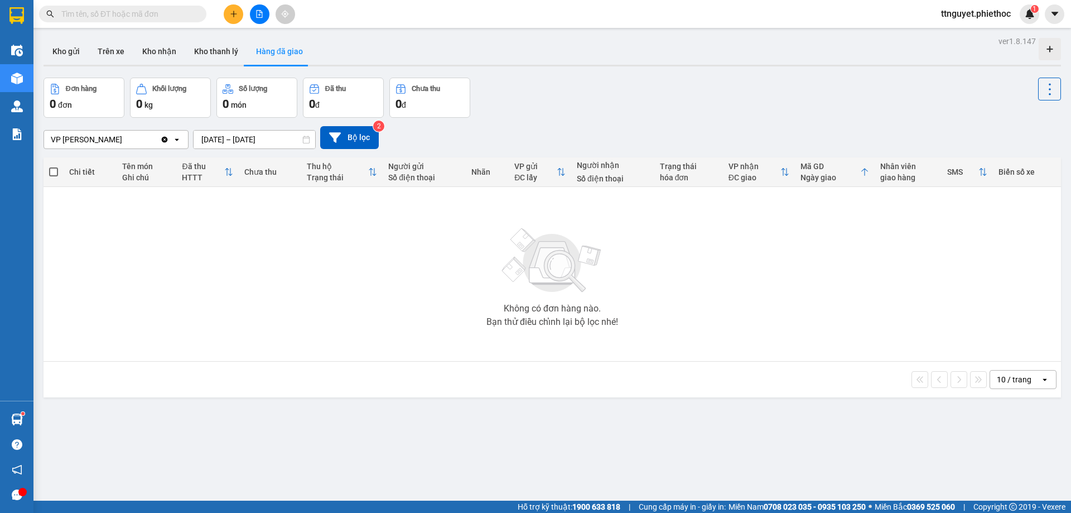
click at [221, 142] on input "[DATE] – [DATE]" at bounding box center [255, 140] width 122 height 18
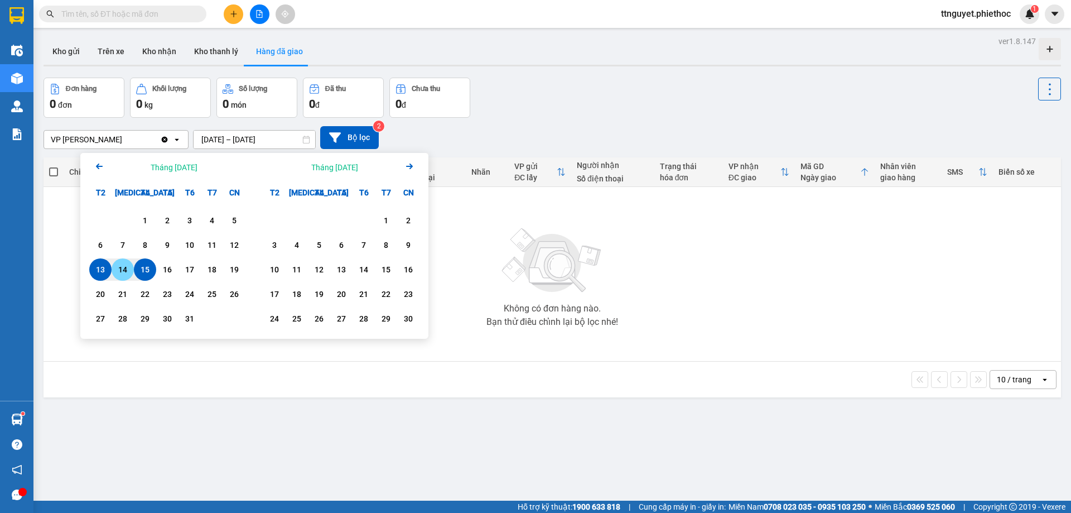
click at [125, 272] on div "14" at bounding box center [123, 269] width 16 height 13
type input "[DATE] – [DATE]"
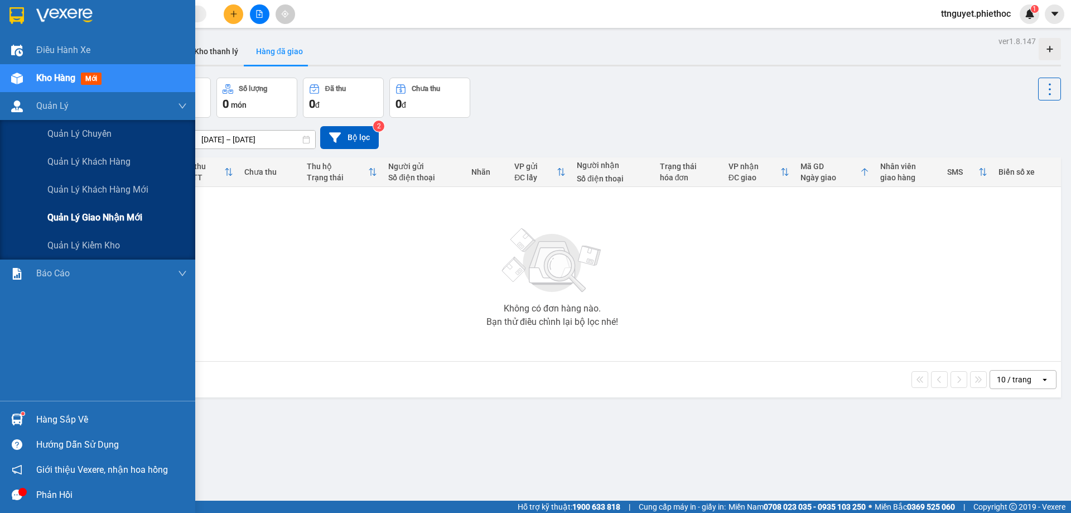
click at [84, 218] on span "Quản lý giao nhận mới" at bounding box center [94, 217] width 95 height 14
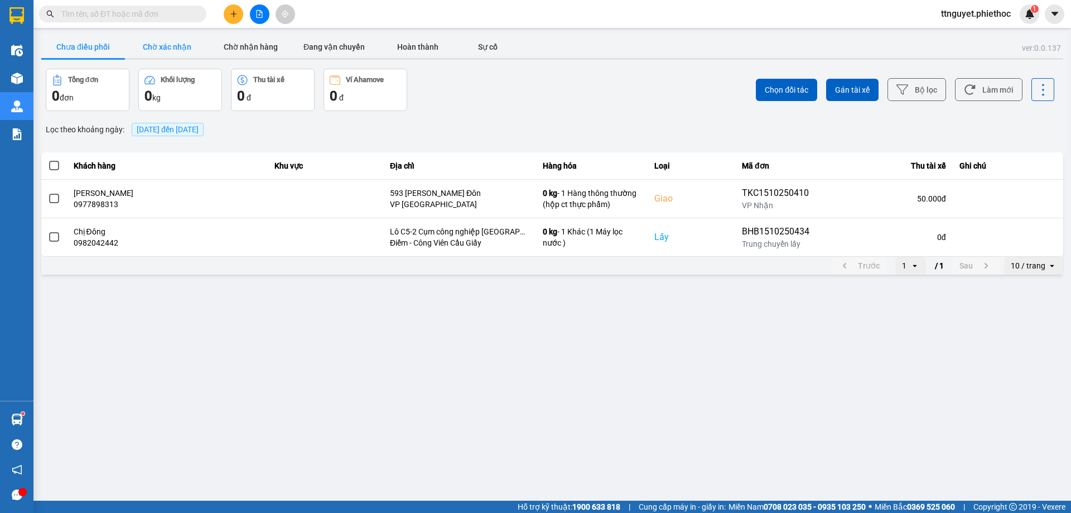
click at [162, 54] on button "Chờ xác nhận" at bounding box center [167, 47] width 84 height 22
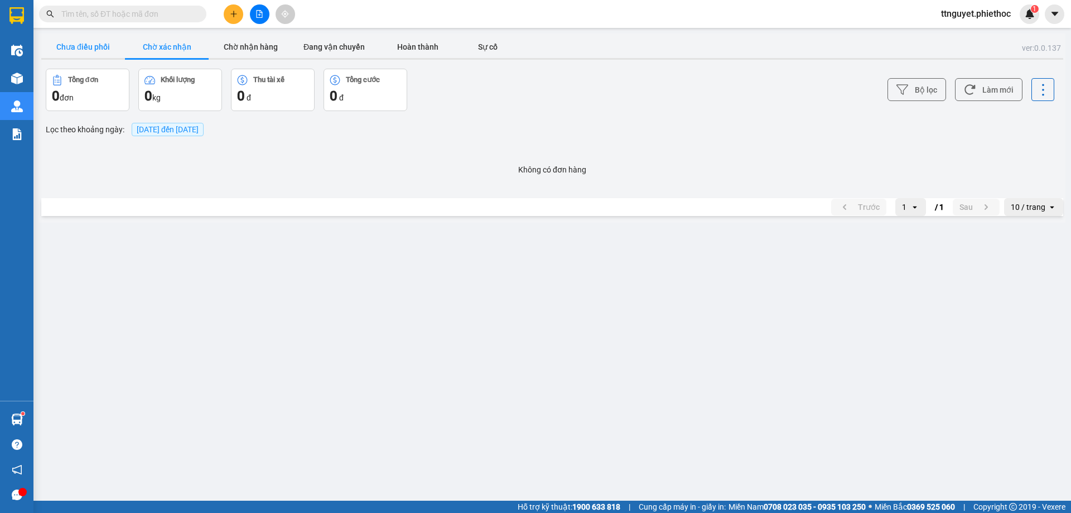
click at [92, 51] on button "Chưa điều phối" at bounding box center [83, 47] width 84 height 22
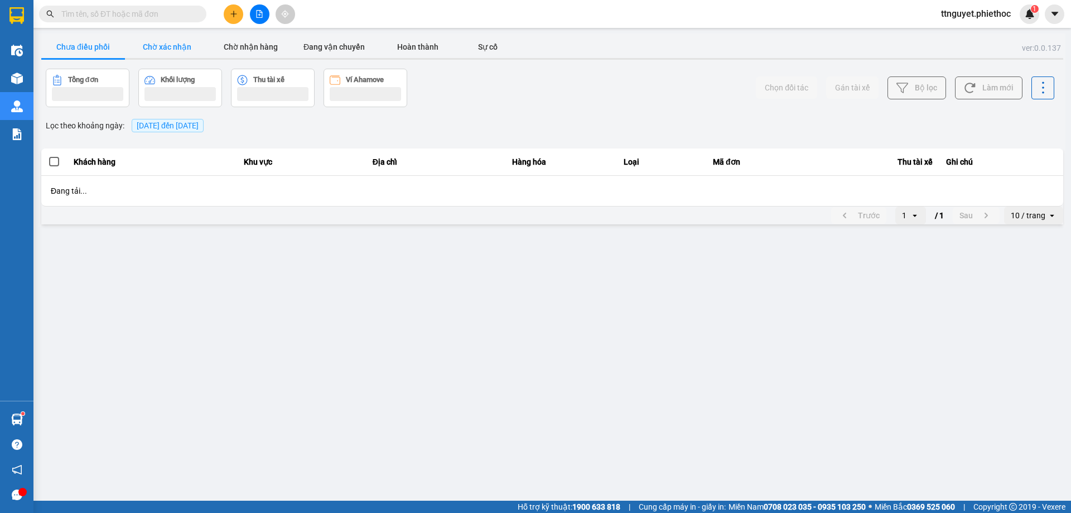
click at [159, 45] on button "Chờ xác nhận" at bounding box center [167, 47] width 84 height 22
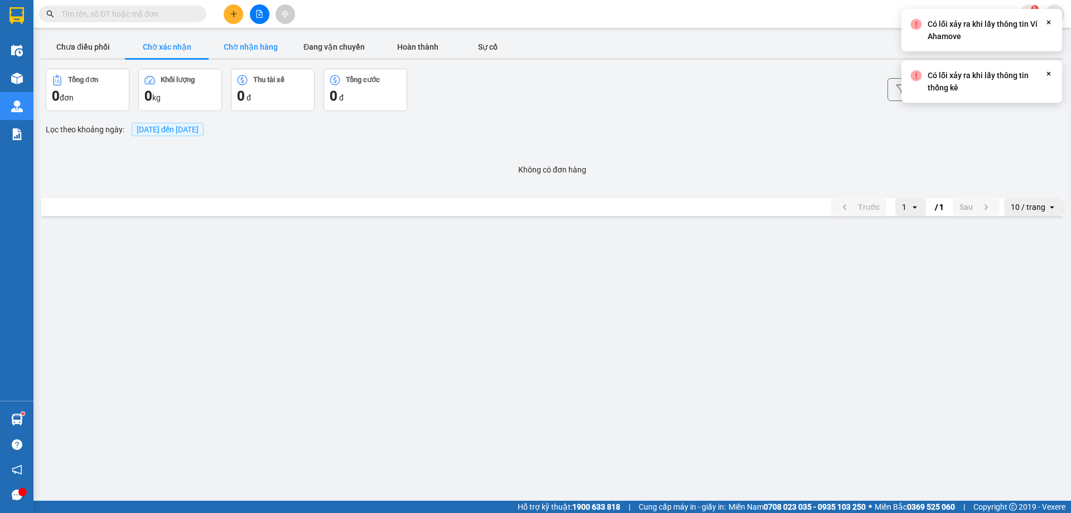
click at [256, 47] on button "Chờ nhận hàng" at bounding box center [251, 47] width 84 height 22
click at [334, 52] on button "Đang vận chuyển" at bounding box center [334, 47] width 84 height 22
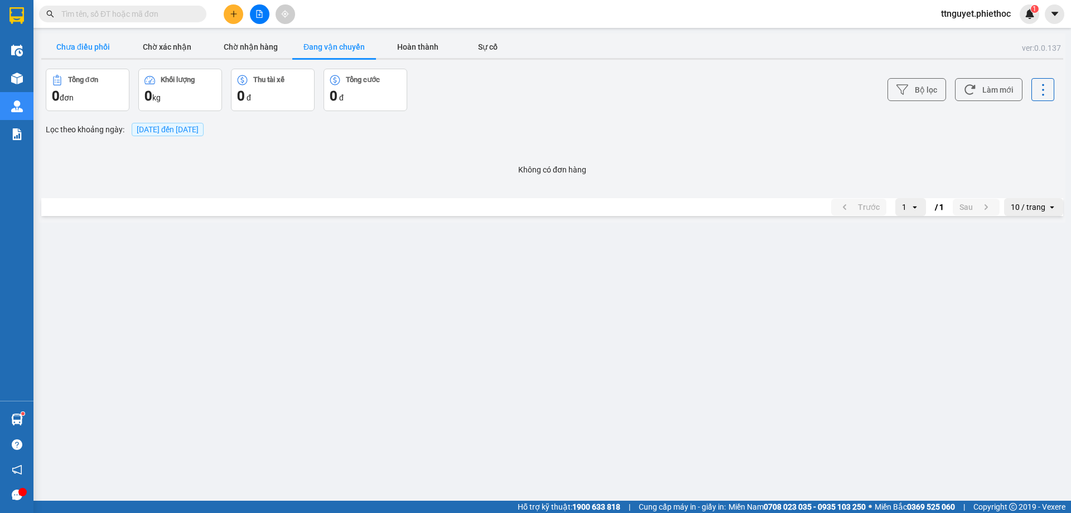
click at [70, 46] on button "Chưa điều phối" at bounding box center [83, 47] width 84 height 22
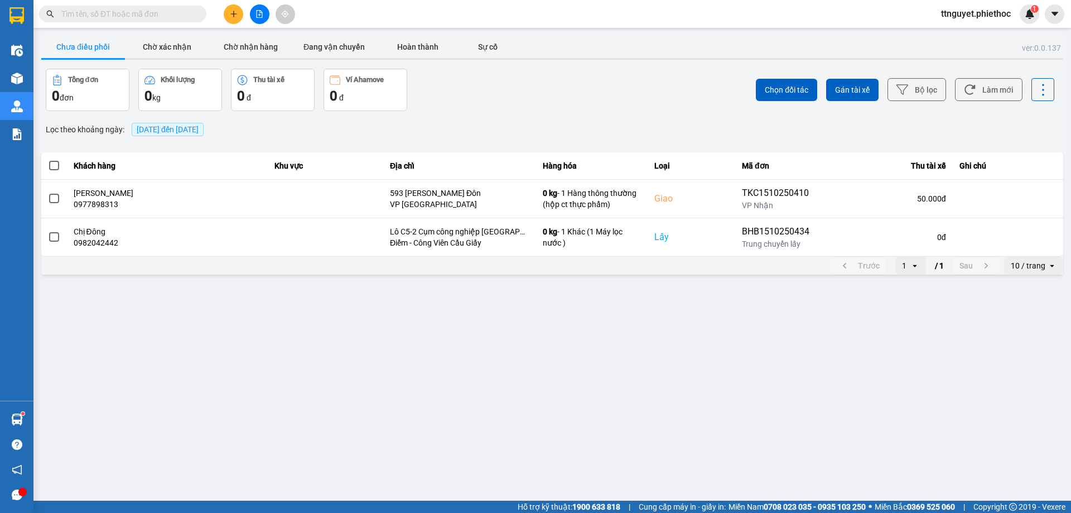
click at [156, 13] on input "text" at bounding box center [127, 14] width 132 height 12
click at [122, 15] on input "text" at bounding box center [127, 14] width 132 height 12
click at [157, 44] on button "Chờ xác nhận" at bounding box center [167, 47] width 84 height 22
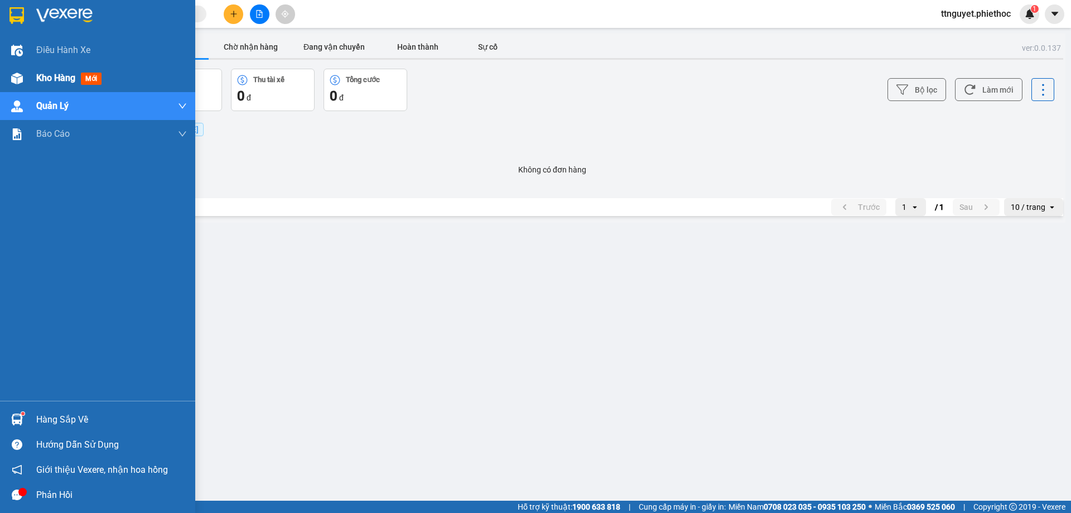
click at [17, 74] on img at bounding box center [17, 79] width 12 height 12
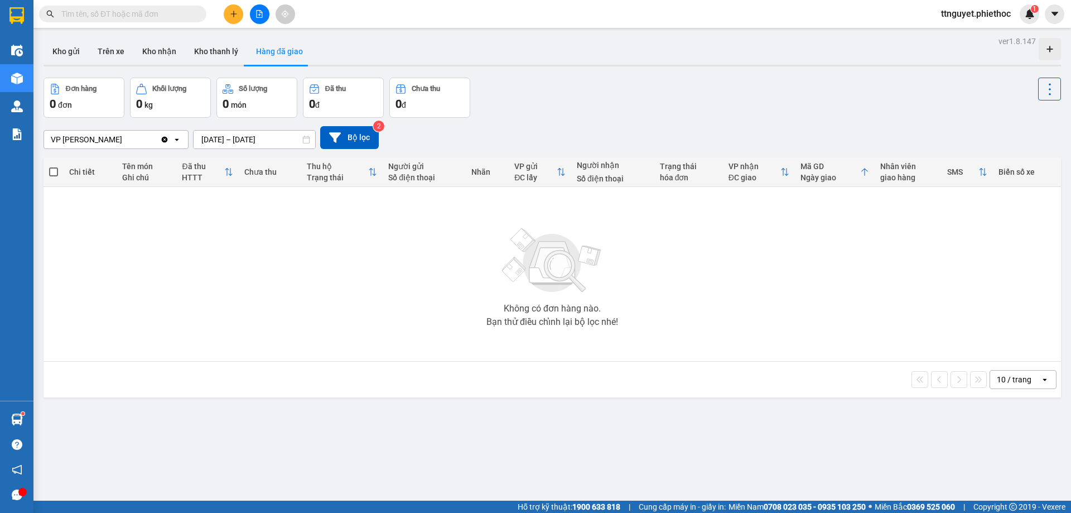
click at [296, 54] on button "Hàng đã giao" at bounding box center [279, 51] width 65 height 27
click at [217, 51] on button "Kho thanh lý" at bounding box center [216, 51] width 62 height 27
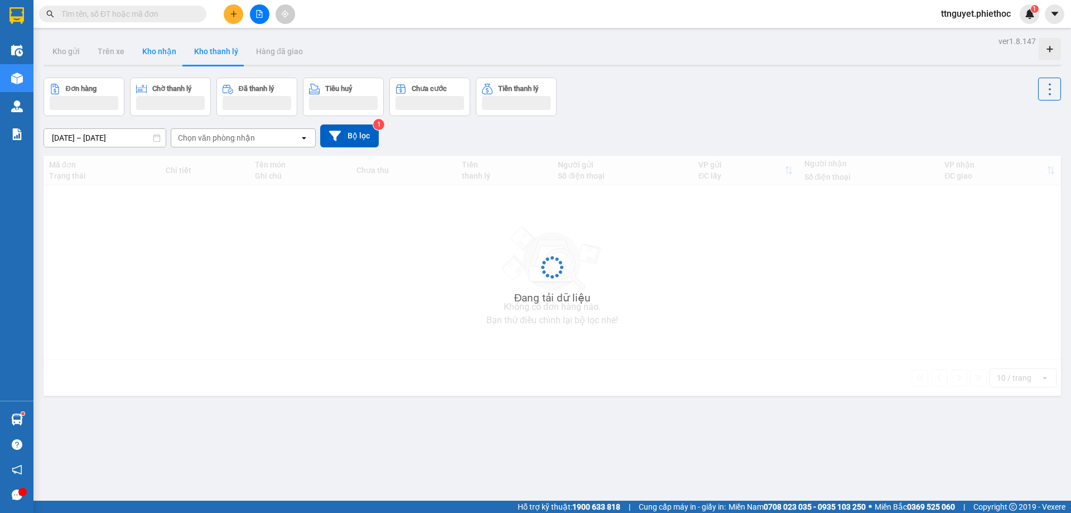
click at [148, 50] on button "Kho nhận" at bounding box center [159, 51] width 52 height 27
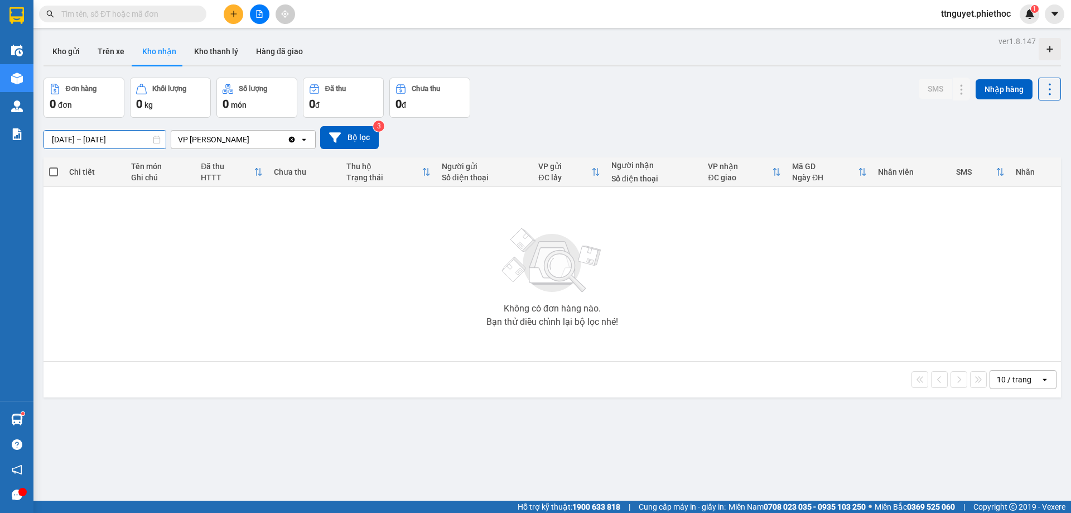
click at [90, 145] on input "[DATE] – [DATE]" at bounding box center [105, 140] width 122 height 18
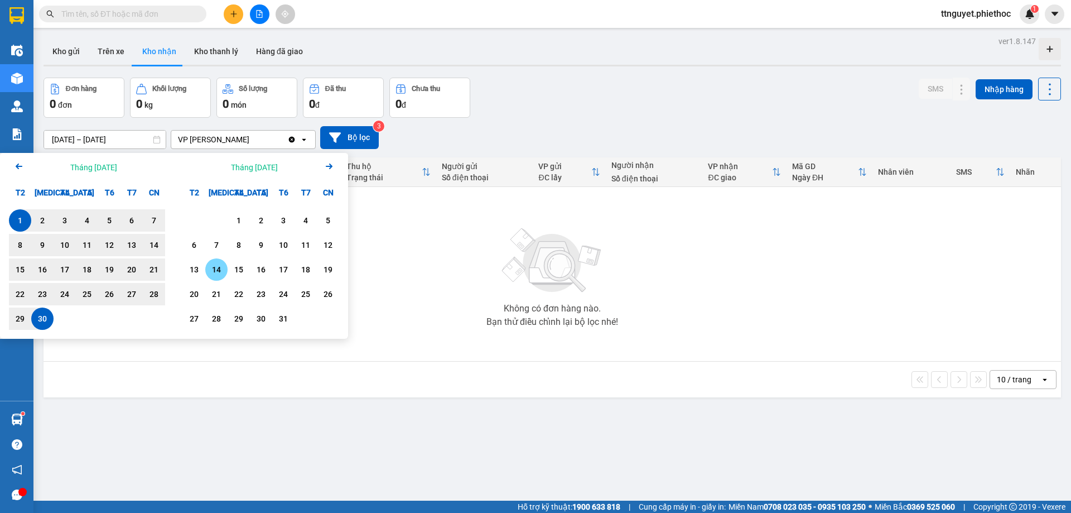
click at [220, 271] on div "14" at bounding box center [217, 269] width 16 height 13
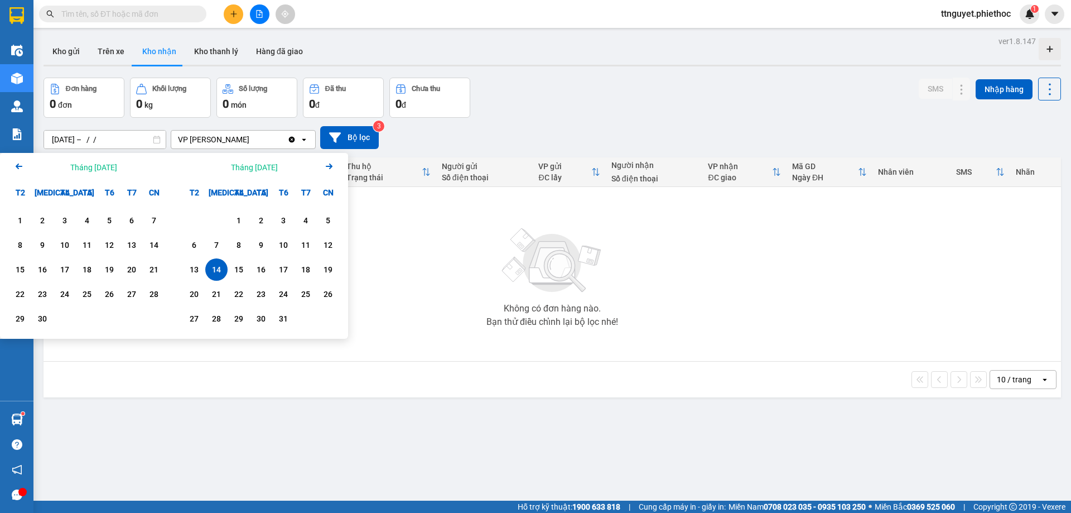
click at [220, 271] on div "14" at bounding box center [217, 269] width 16 height 13
type input "[DATE] – [DATE]"
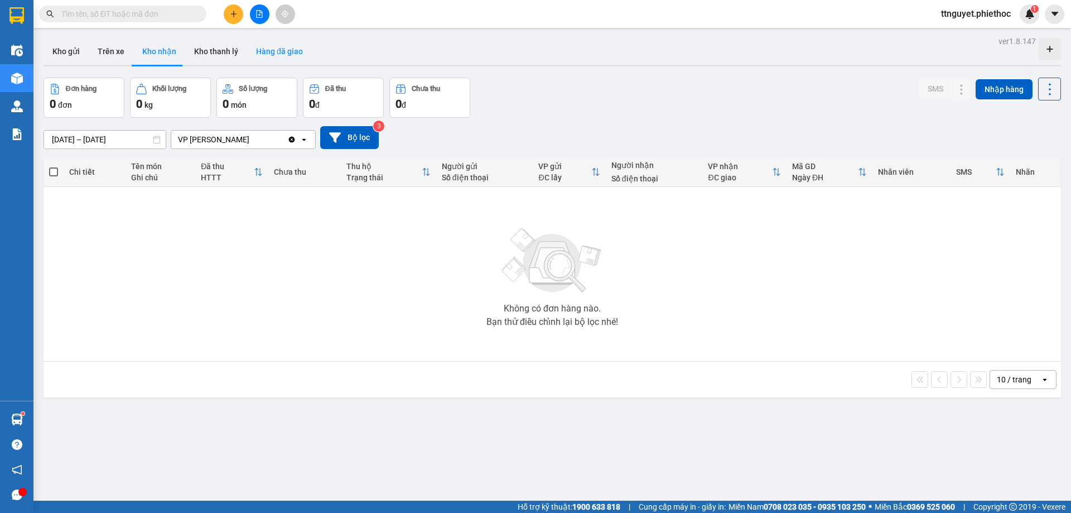
click at [261, 47] on button "Hàng đã giao" at bounding box center [279, 51] width 65 height 27
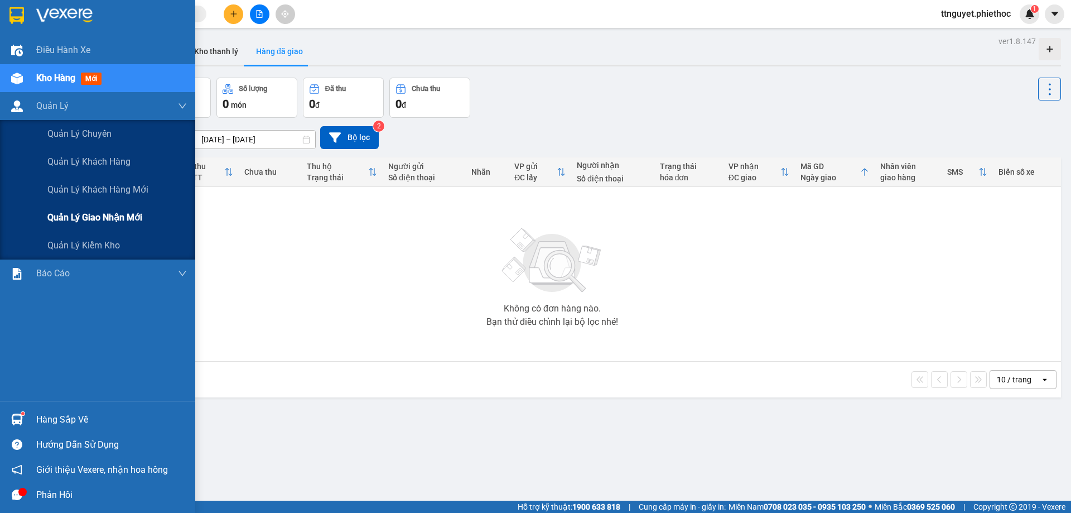
click at [35, 226] on div "Quản lý giao nhận mới" at bounding box center [97, 218] width 195 height 28
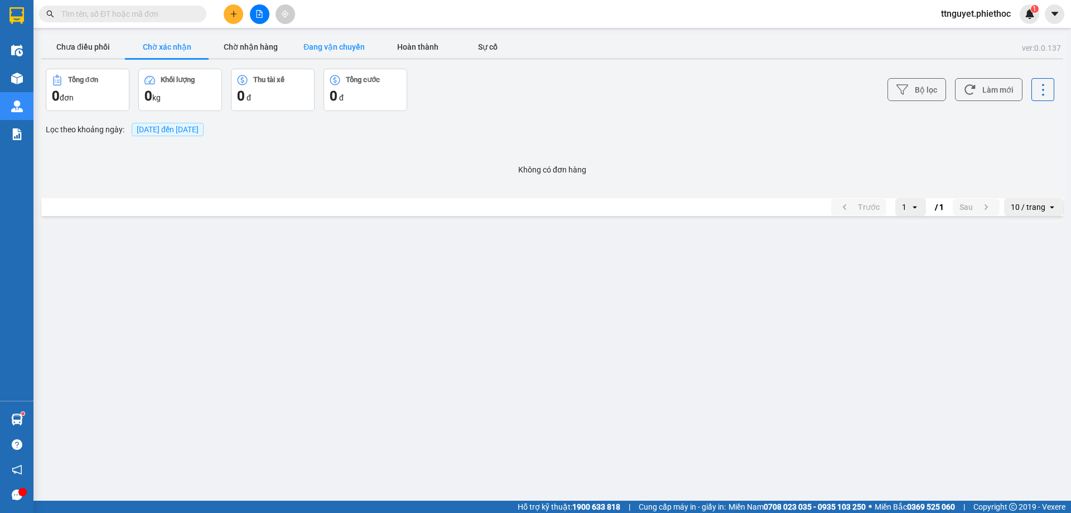
click at [338, 44] on button "Đang vận chuyển" at bounding box center [334, 47] width 84 height 22
click at [416, 44] on button "Hoàn thành" at bounding box center [418, 47] width 84 height 22
click at [408, 45] on button "Hoàn thành" at bounding box center [418, 47] width 84 height 22
click at [175, 130] on span "[DATE] đến [DATE]" at bounding box center [168, 129] width 62 height 9
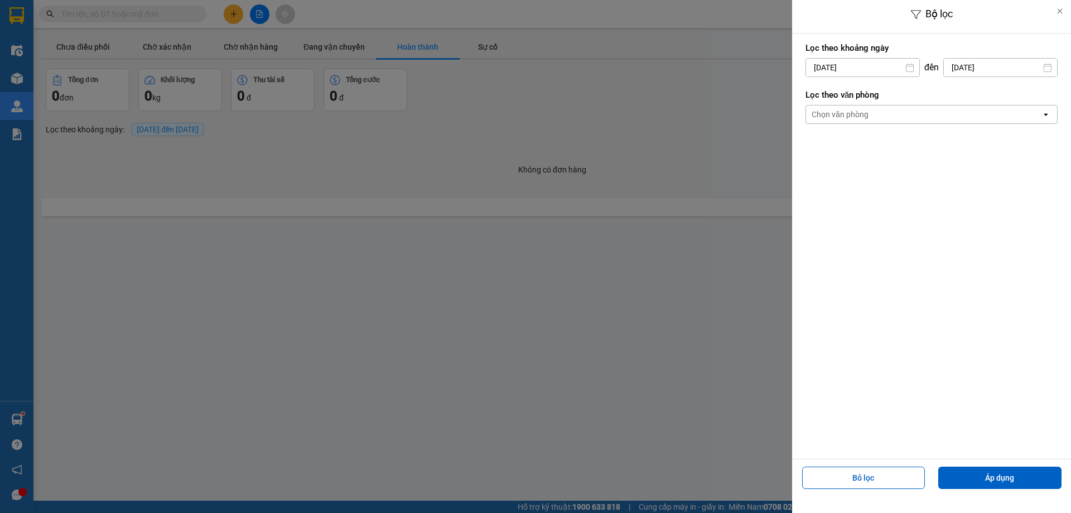
click at [863, 63] on input "[DATE]" at bounding box center [862, 68] width 113 height 18
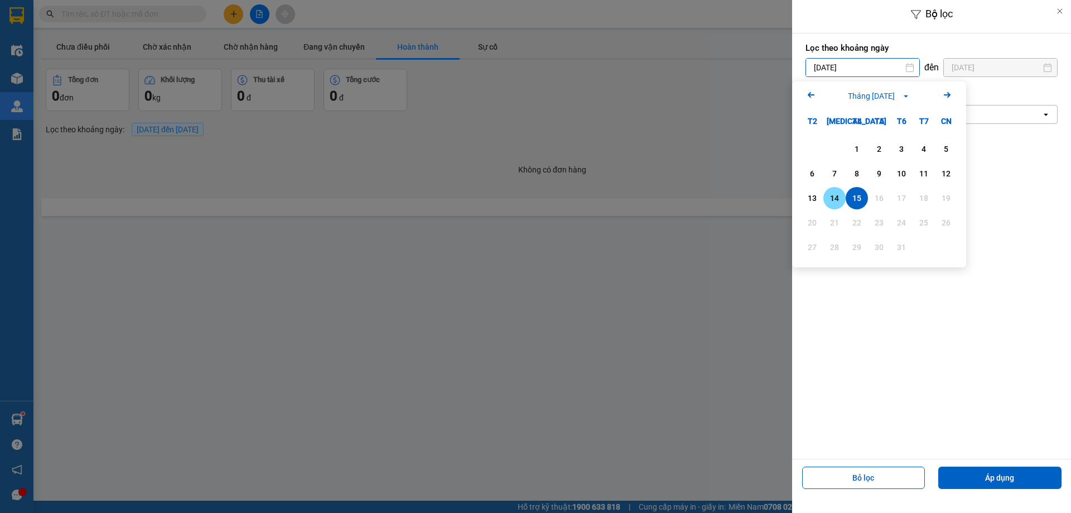
click at [840, 200] on div "14" at bounding box center [835, 197] width 16 height 13
type input "[DATE]"
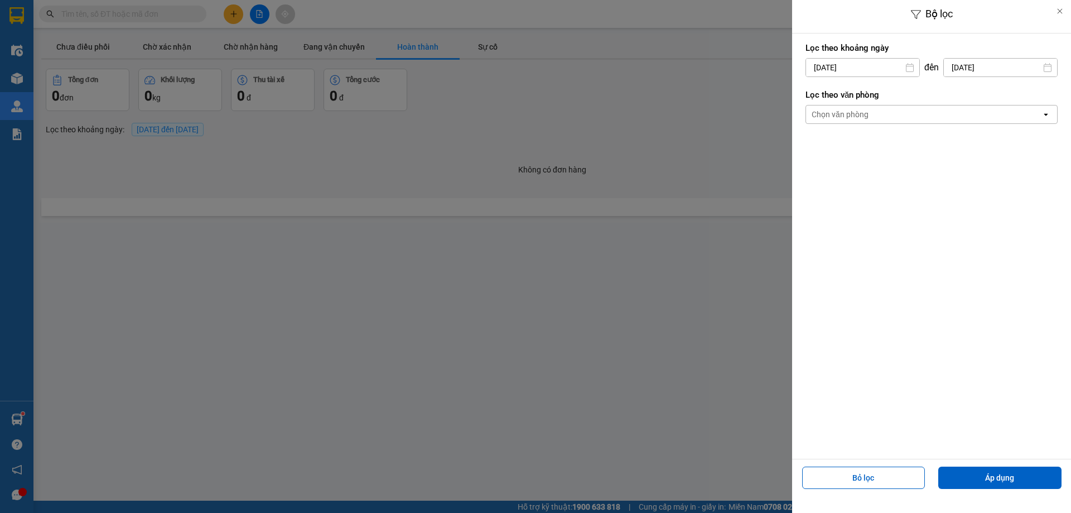
click at [968, 69] on input "[DATE]" at bounding box center [1000, 68] width 113 height 18
click at [940, 203] on div "14" at bounding box center [940, 197] width 16 height 13
type input "[DATE]"
click at [989, 475] on button "Áp dụng" at bounding box center [1000, 478] width 123 height 22
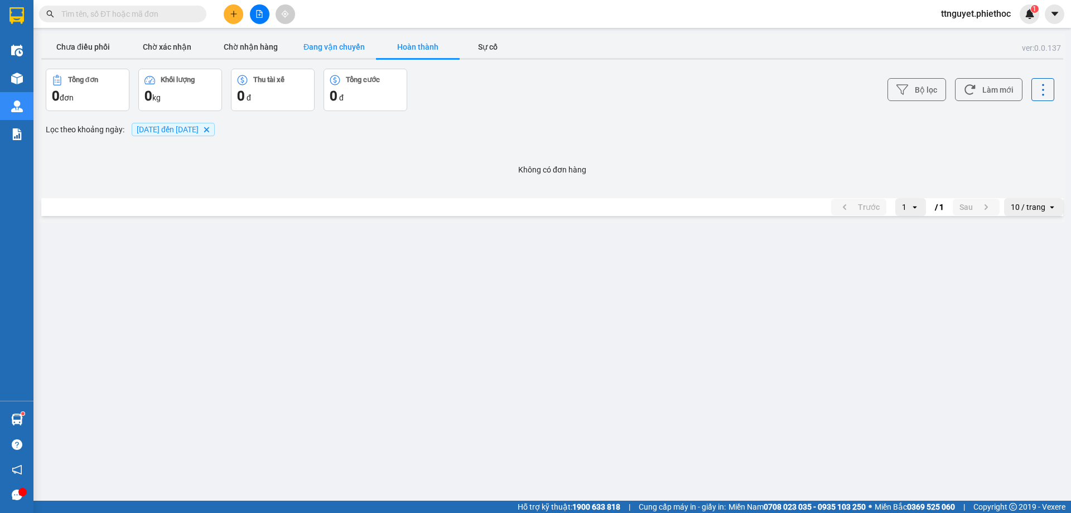
click at [318, 46] on button "Đang vận chuyển" at bounding box center [334, 47] width 84 height 22
click at [250, 51] on button "Chờ nhận hàng" at bounding box center [251, 47] width 84 height 22
click at [419, 45] on button "Hoàn thành" at bounding box center [418, 47] width 84 height 22
click at [147, 8] on input "text" at bounding box center [127, 14] width 132 height 12
click at [120, 17] on input "text" at bounding box center [127, 14] width 132 height 12
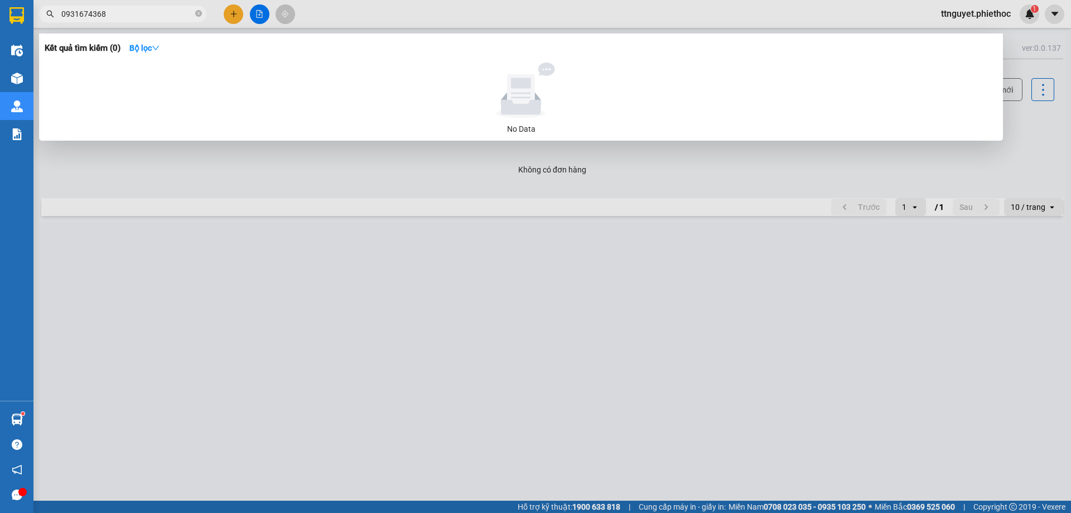
click at [118, 13] on input "0931674368" at bounding box center [127, 14] width 132 height 12
drag, startPoint x: 118, startPoint y: 13, endPoint x: 56, endPoint y: 13, distance: 62.5
click at [56, 13] on span "0931674368" at bounding box center [122, 14] width 167 height 17
type input "0931674368"
click at [536, 382] on div at bounding box center [535, 256] width 1071 height 513
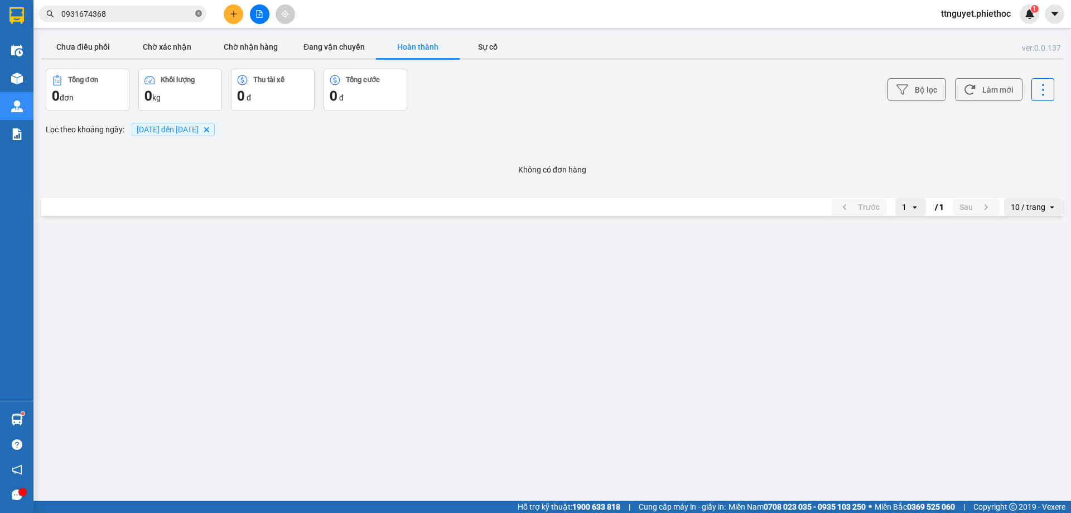
click at [198, 11] on icon "close-circle" at bounding box center [198, 13] width 7 height 7
click at [164, 16] on input "text" at bounding box center [127, 14] width 132 height 12
paste input "0931674368"
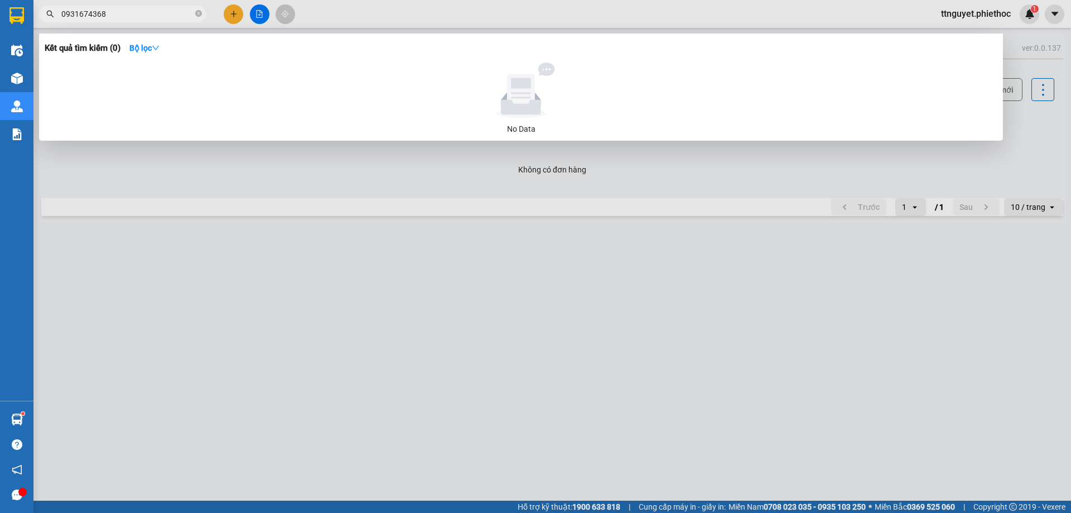
type input "0931674368"
click at [147, 16] on input "0931674368" at bounding box center [127, 14] width 132 height 12
type input "0971843497"
click at [201, 13] on icon "close-circle" at bounding box center [198, 13] width 7 height 7
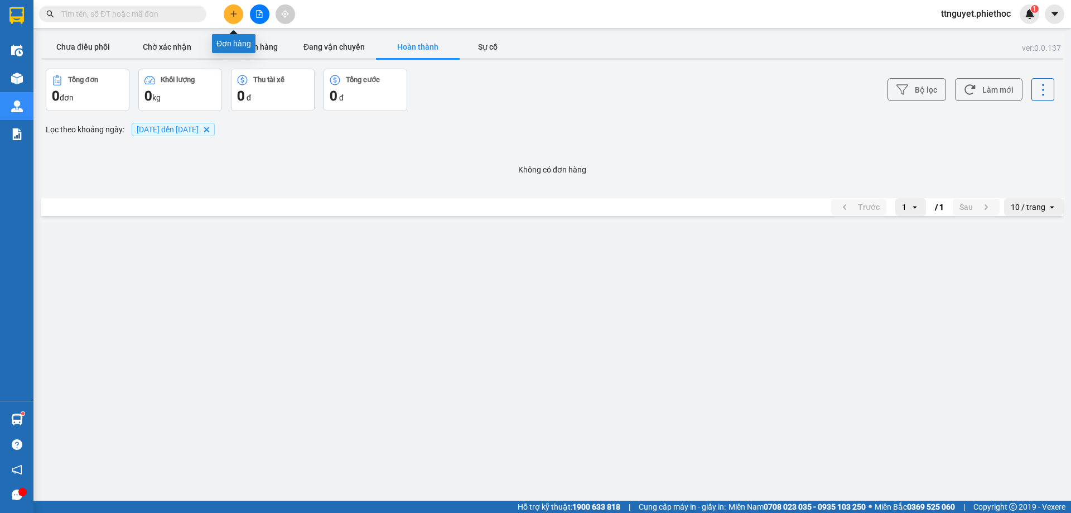
click at [233, 15] on icon "plus" at bounding box center [234, 14] width 8 height 8
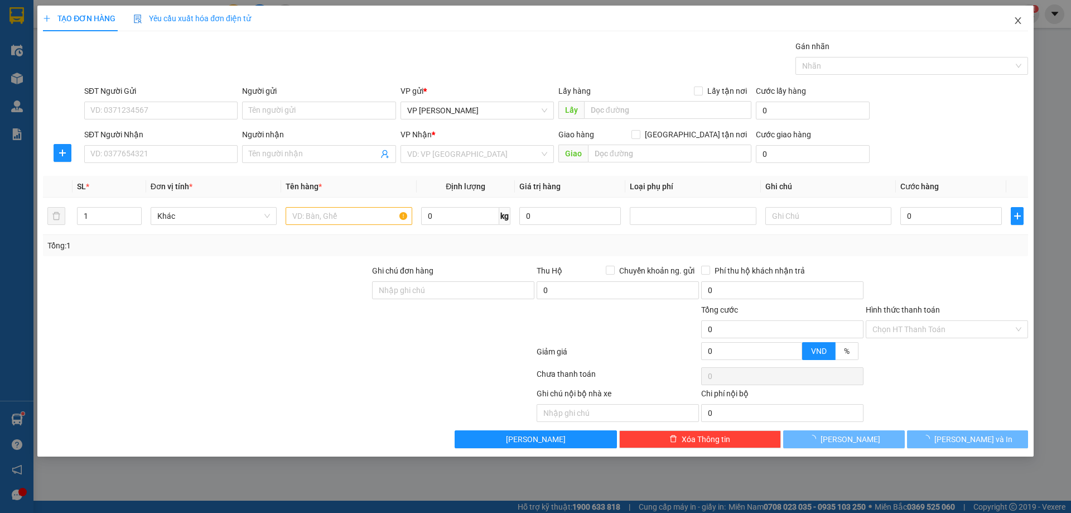
click at [1020, 20] on icon "close" at bounding box center [1018, 20] width 9 height 9
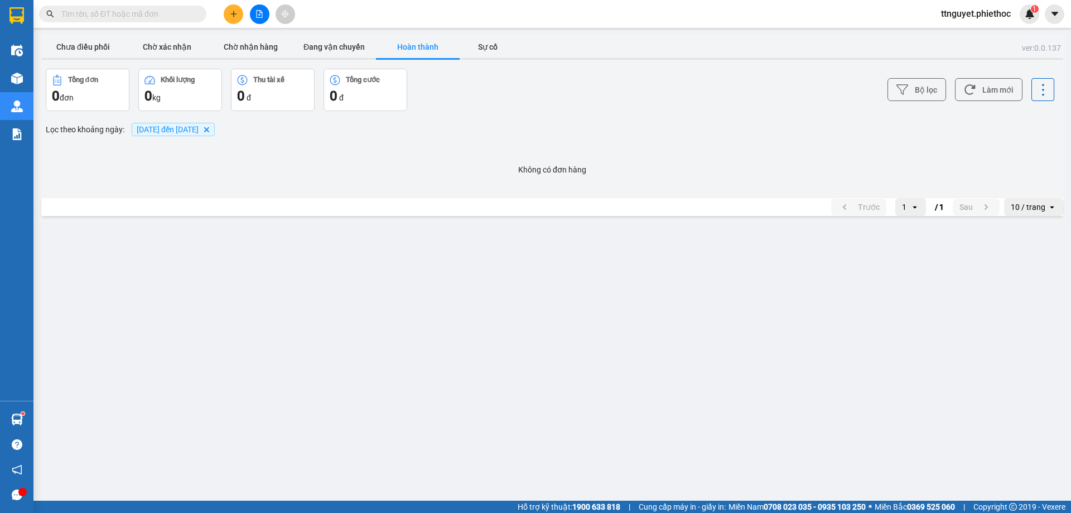
click at [1020, 20] on div "ttnguyet.phiethoc 1" at bounding box center [985, 14] width 107 height 20
click at [62, 45] on button "Chưa điều phối" at bounding box center [83, 47] width 84 height 22
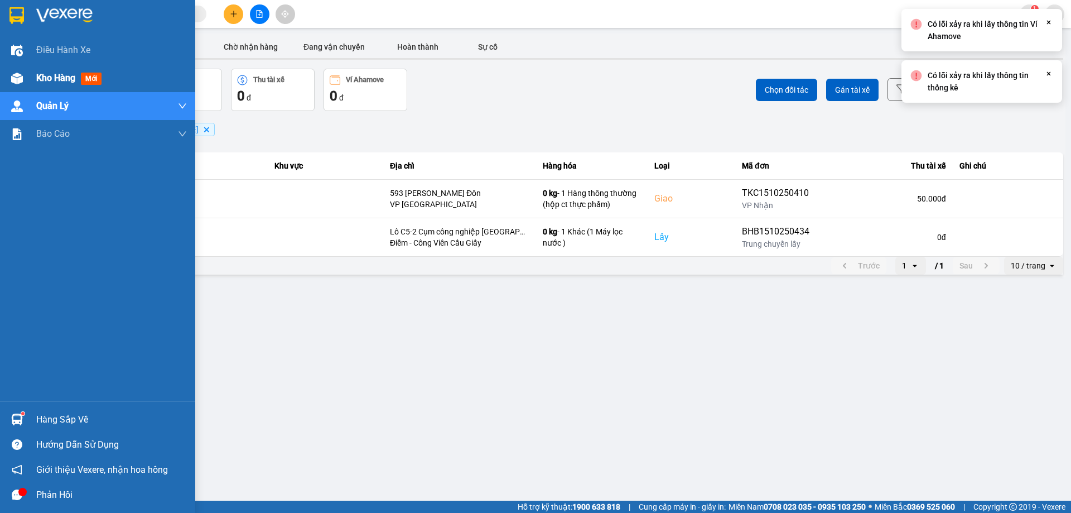
click at [14, 70] on div at bounding box center [17, 79] width 20 height 20
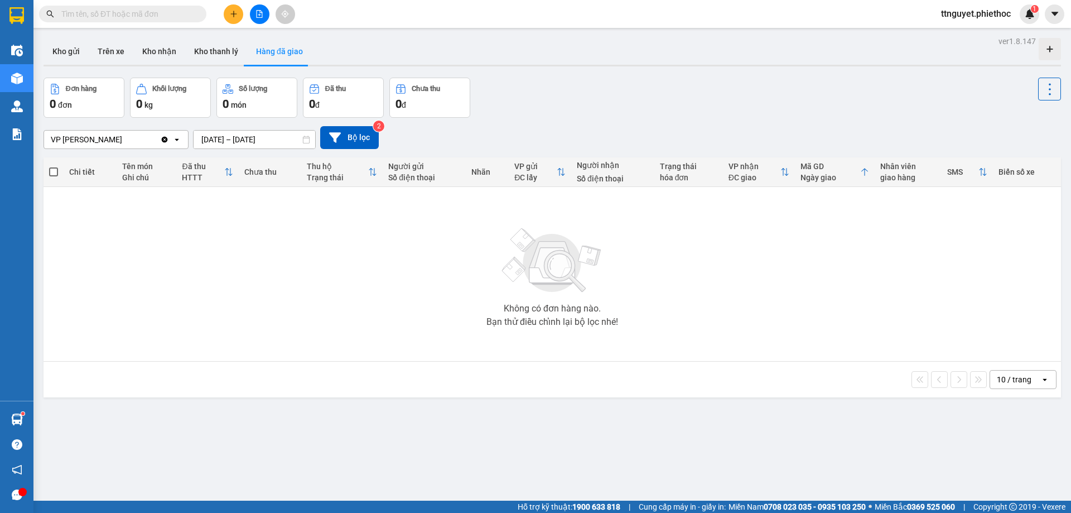
click at [155, 11] on input "text" at bounding box center [127, 14] width 132 height 12
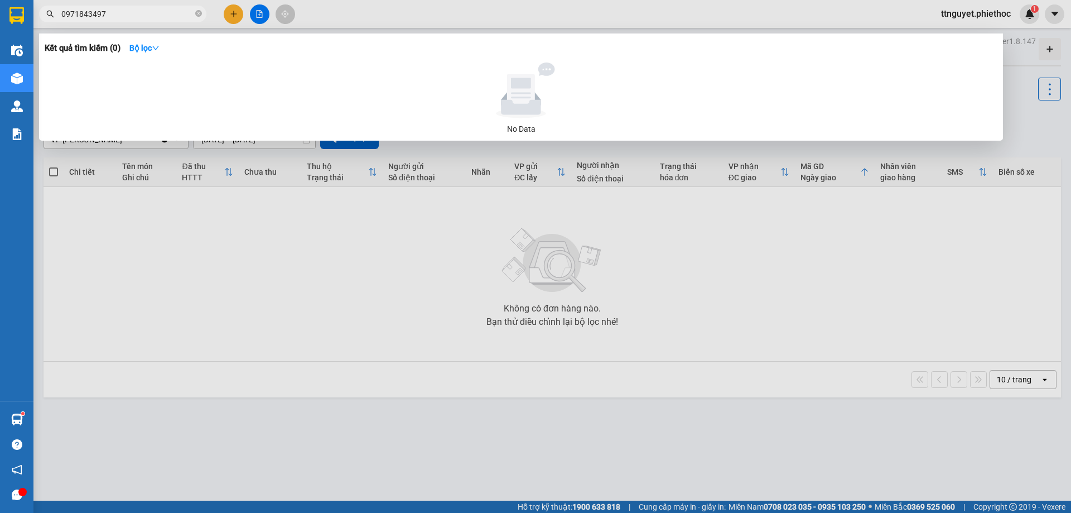
type input "0971843497"
click at [118, 12] on input "0971843497" at bounding box center [127, 14] width 132 height 12
type input "0994300149"
click at [135, 15] on input "0994300149" at bounding box center [127, 14] width 132 height 12
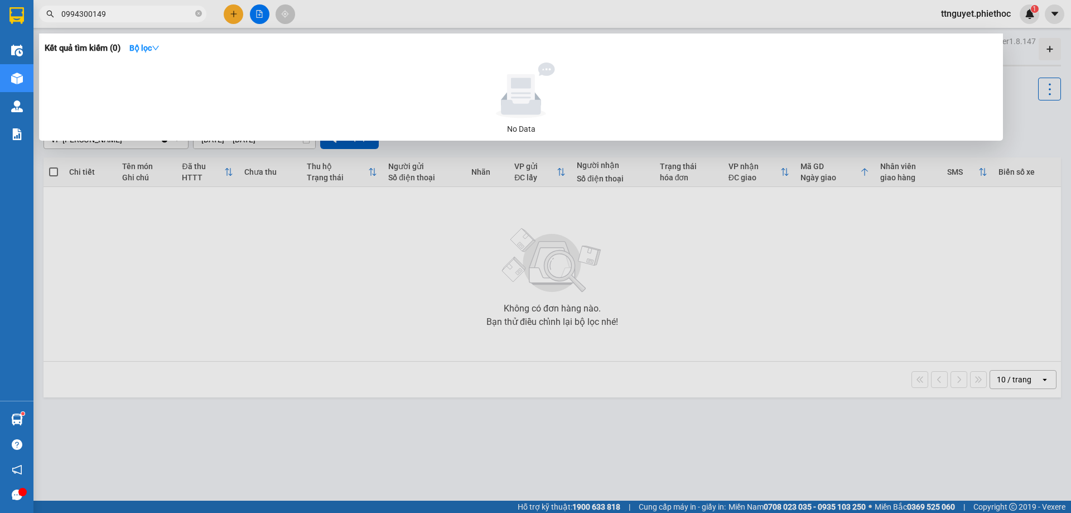
click at [135, 15] on input "0994300149" at bounding box center [127, 14] width 132 height 12
type input "0994300590"
click at [133, 9] on input "0994300590" at bounding box center [127, 14] width 132 height 12
click at [775, 429] on div at bounding box center [535, 256] width 1071 height 513
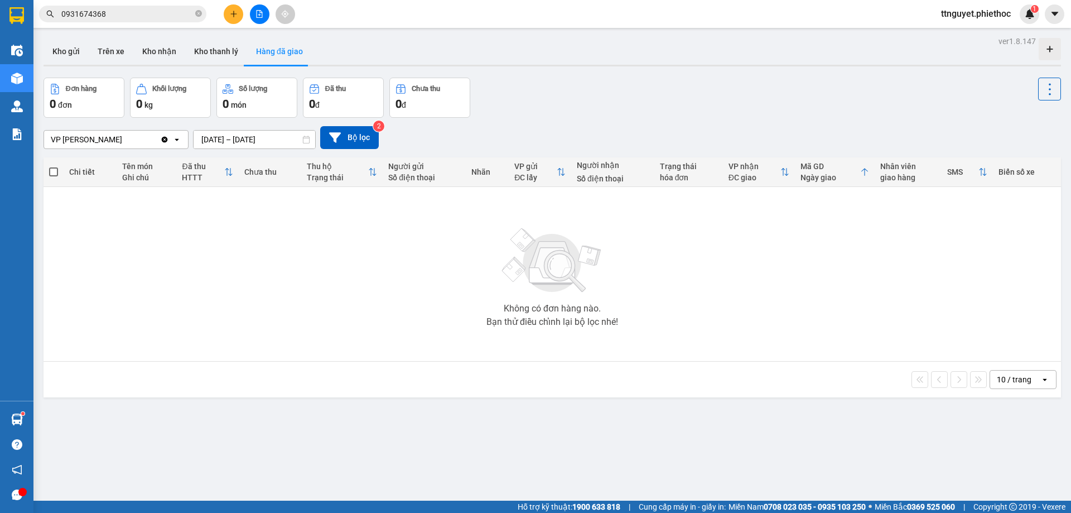
click at [110, 10] on input "0931674368" at bounding box center [127, 14] width 132 height 12
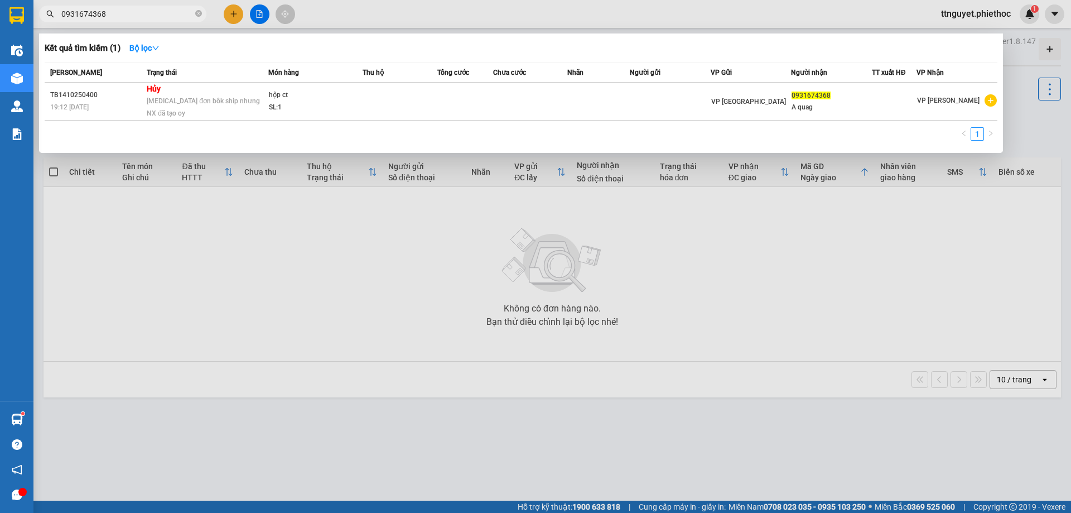
click at [140, 14] on input "0931674368" at bounding box center [127, 14] width 132 height 12
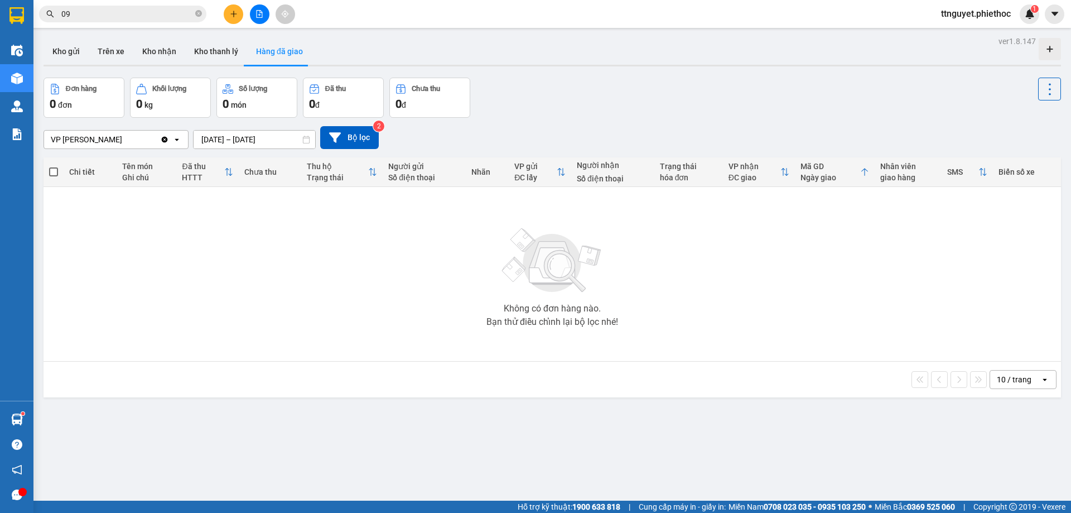
type input "0"
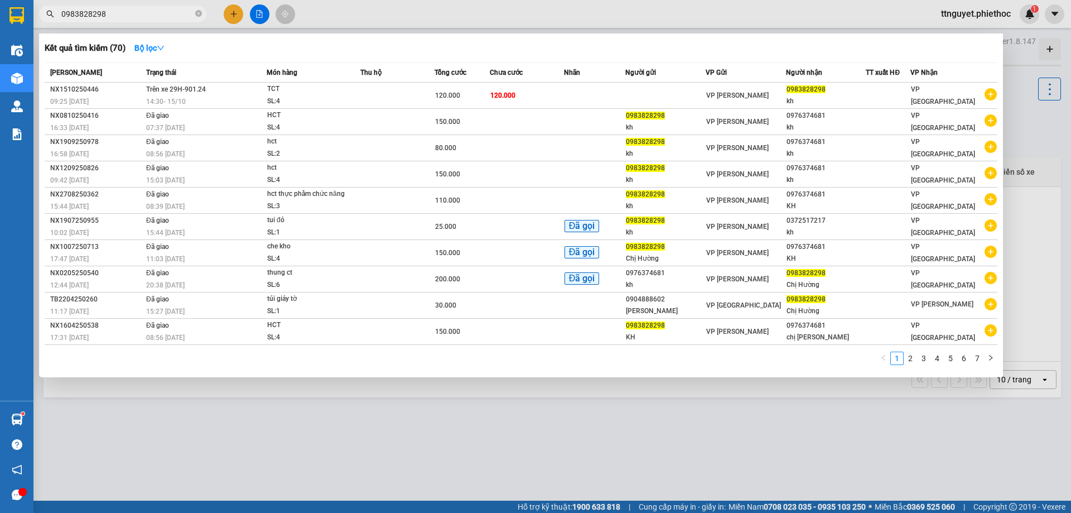
type input "0983828298"
click at [160, 20] on span "0983828298" at bounding box center [122, 14] width 167 height 17
click at [128, 15] on input "0983828298" at bounding box center [127, 14] width 132 height 12
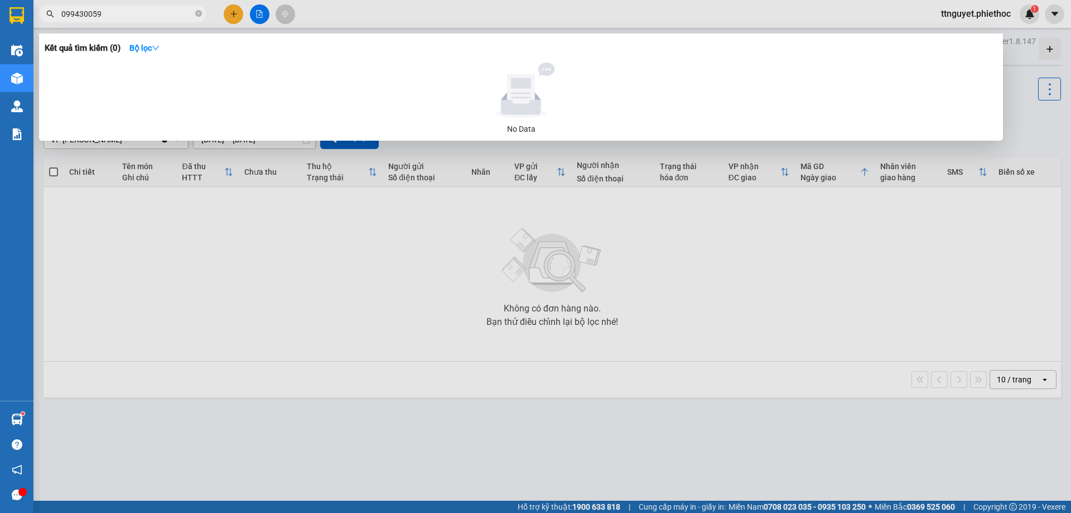
type input "0994300590"
click at [127, 15] on input "0994300590" at bounding box center [127, 14] width 132 height 12
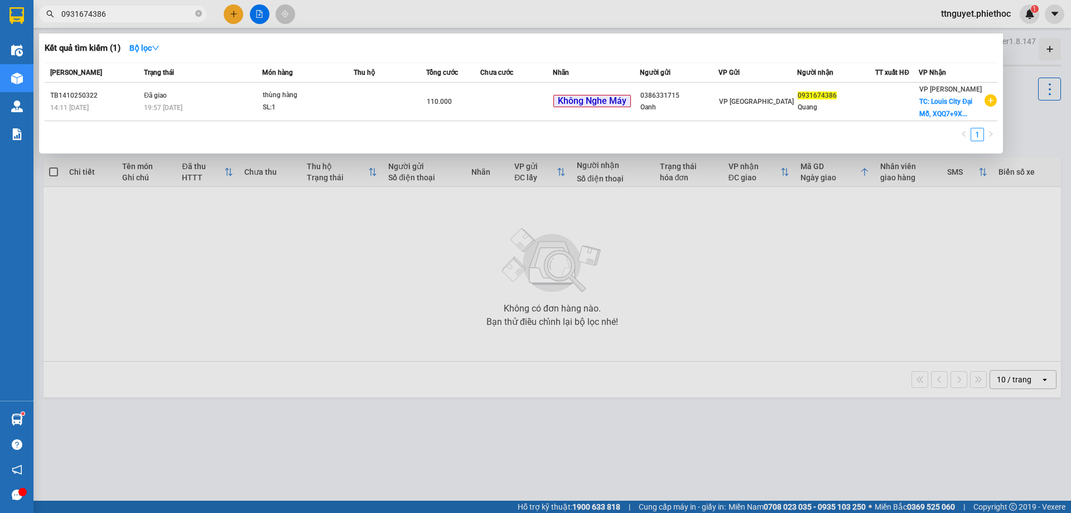
type input "0931674386"
click at [237, 11] on div at bounding box center [535, 256] width 1071 height 513
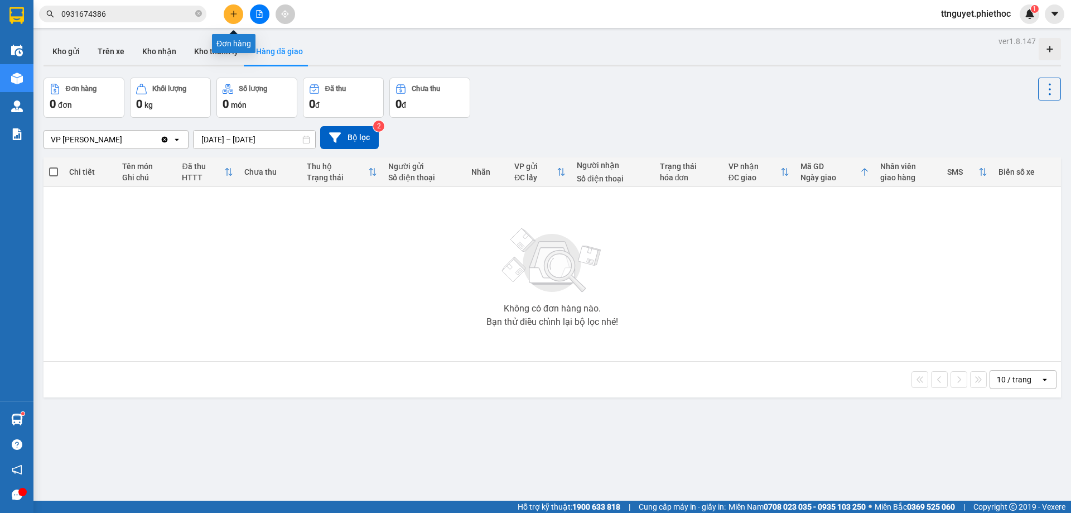
click at [235, 12] on icon "plus" at bounding box center [234, 14] width 8 height 8
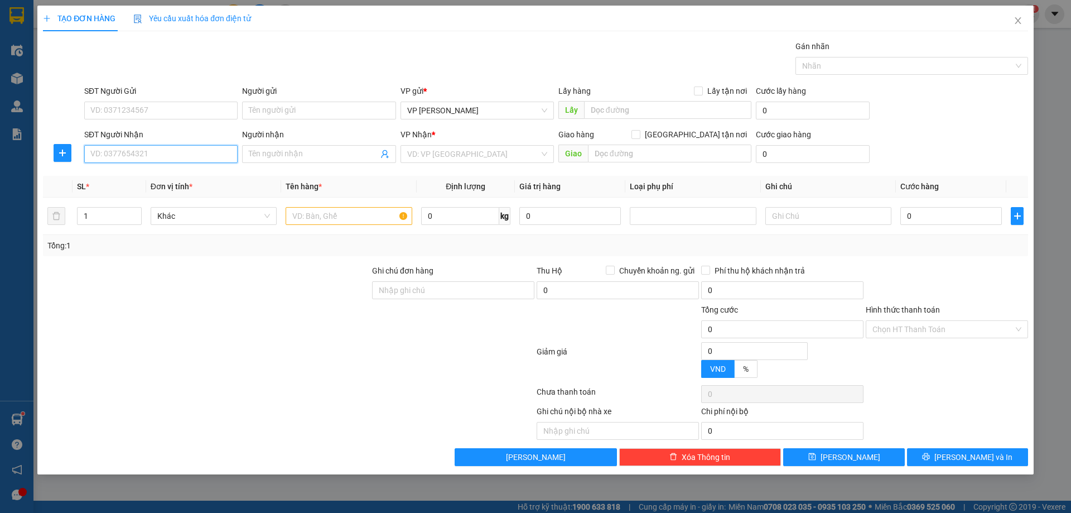
click at [189, 152] on input "SĐT Người Nhận" at bounding box center [160, 154] width 153 height 18
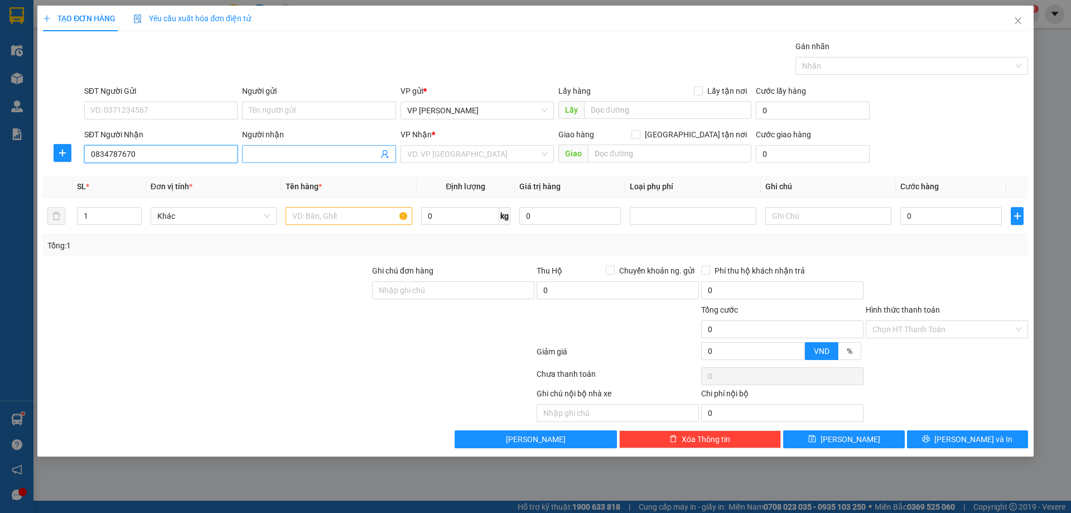
type input "0834787670"
click at [297, 155] on input "Người nhận" at bounding box center [313, 154] width 129 height 12
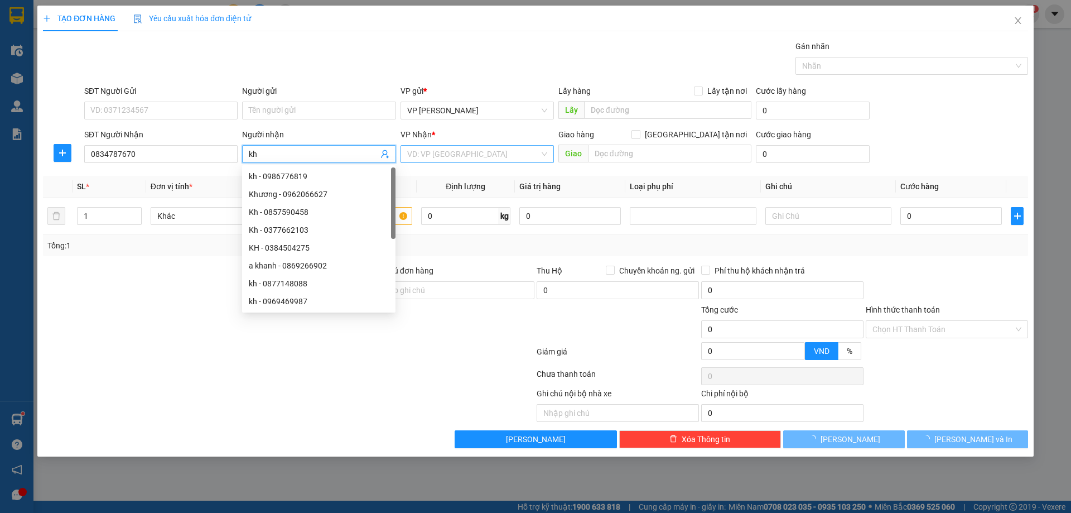
type input "kh"
click at [446, 151] on input "search" at bounding box center [473, 154] width 132 height 17
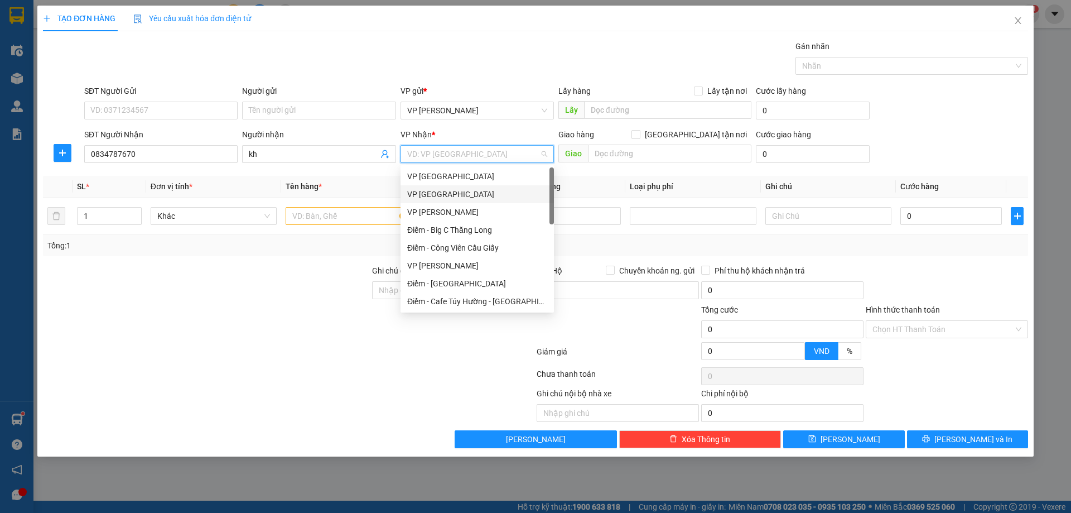
click at [440, 195] on div "VP [GEOGRAPHIC_DATA]" at bounding box center [477, 194] width 140 height 12
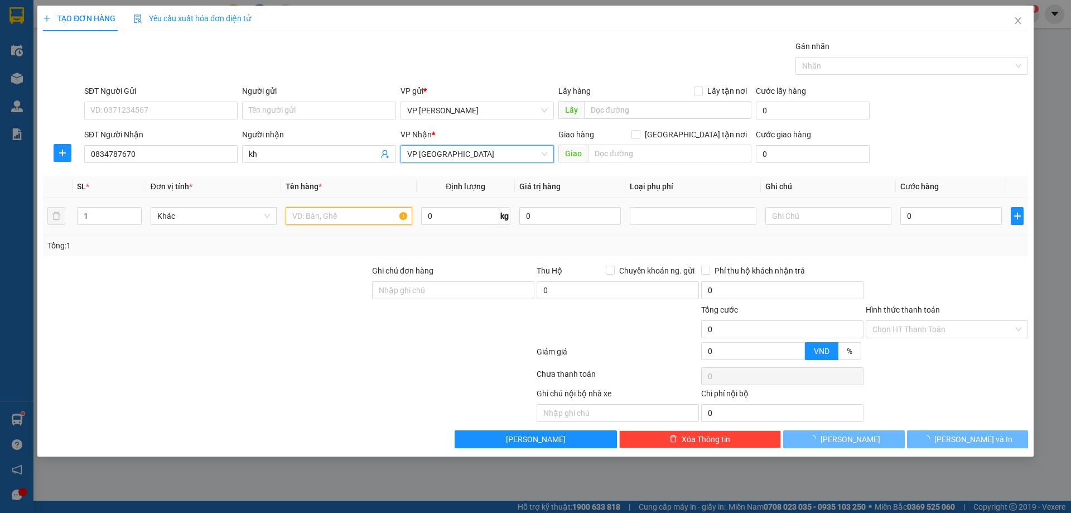
click at [369, 214] on input "text" at bounding box center [349, 216] width 126 height 18
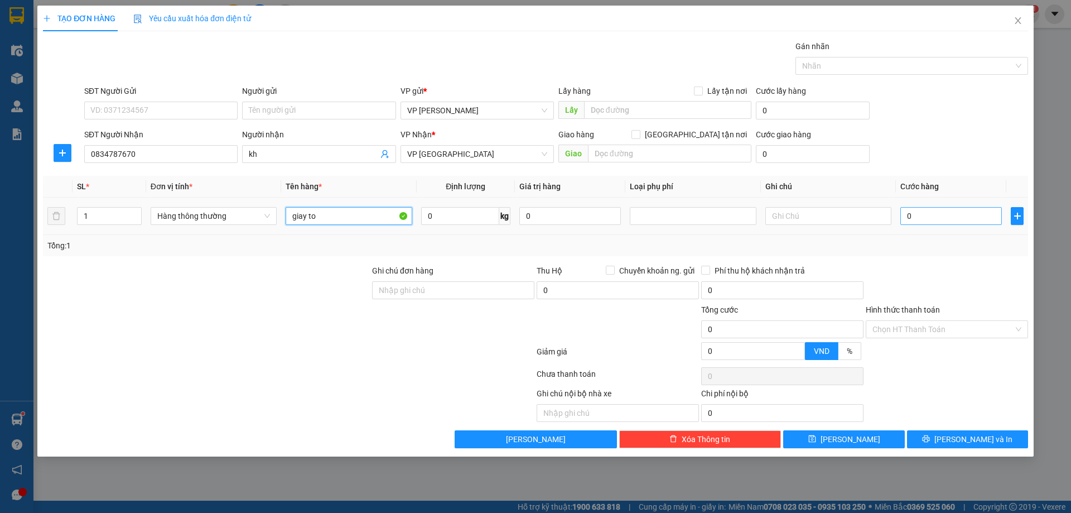
type input "giay to"
click at [972, 223] on input "0" at bounding box center [952, 216] width 102 height 18
type input "2"
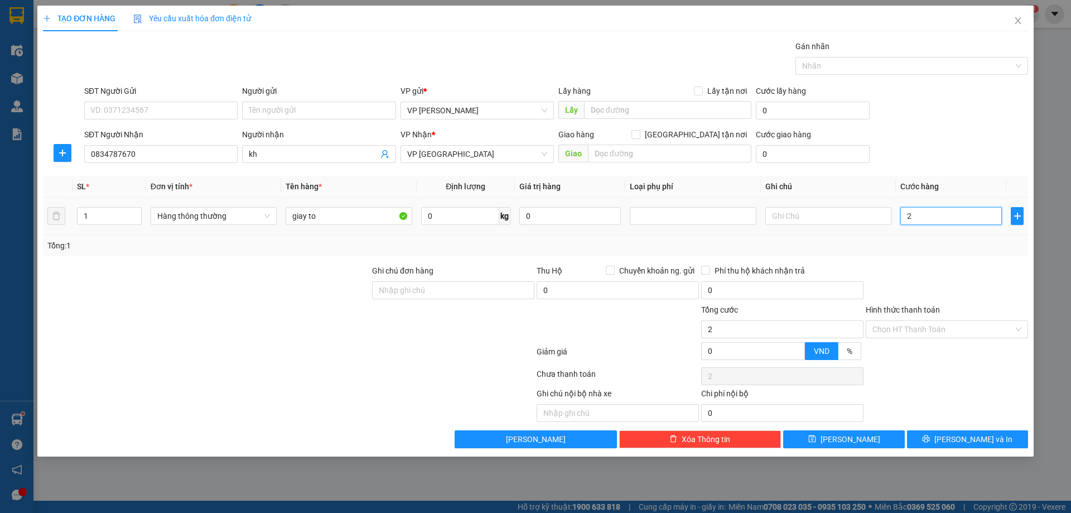
type input "25"
type input "25.000"
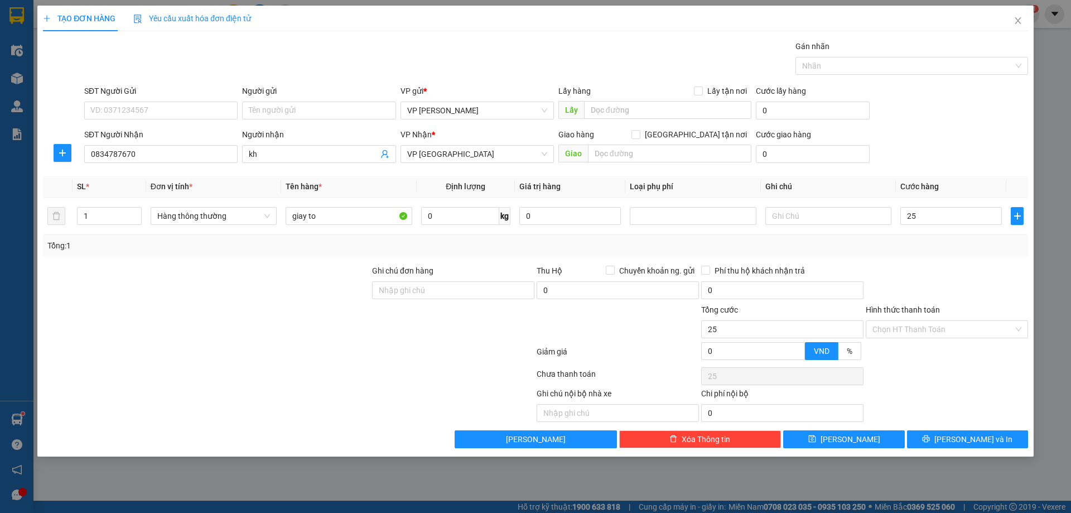
type input "25.000"
click at [1016, 296] on div at bounding box center [947, 284] width 165 height 39
click at [907, 328] on input "Hình thức thanh toán" at bounding box center [943, 329] width 141 height 17
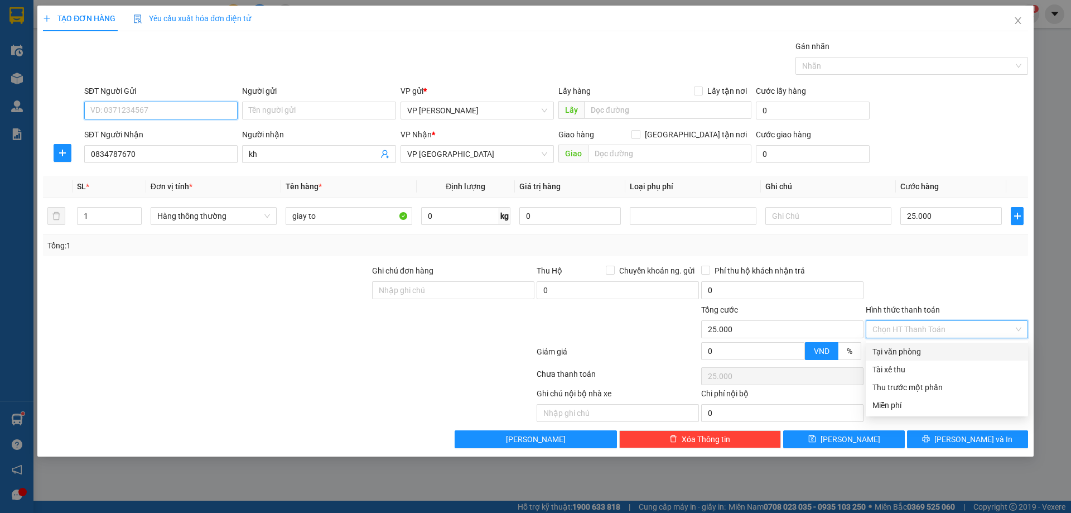
click at [169, 107] on input "SĐT Người Gửi" at bounding box center [160, 111] width 153 height 18
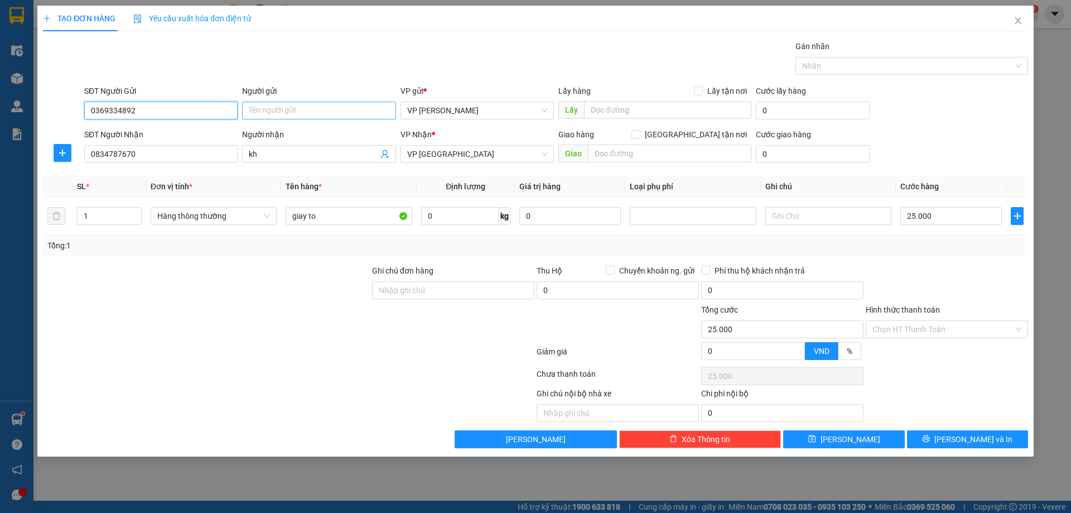
type input "0369334892"
click at [292, 113] on input "Người gửi" at bounding box center [318, 111] width 153 height 18
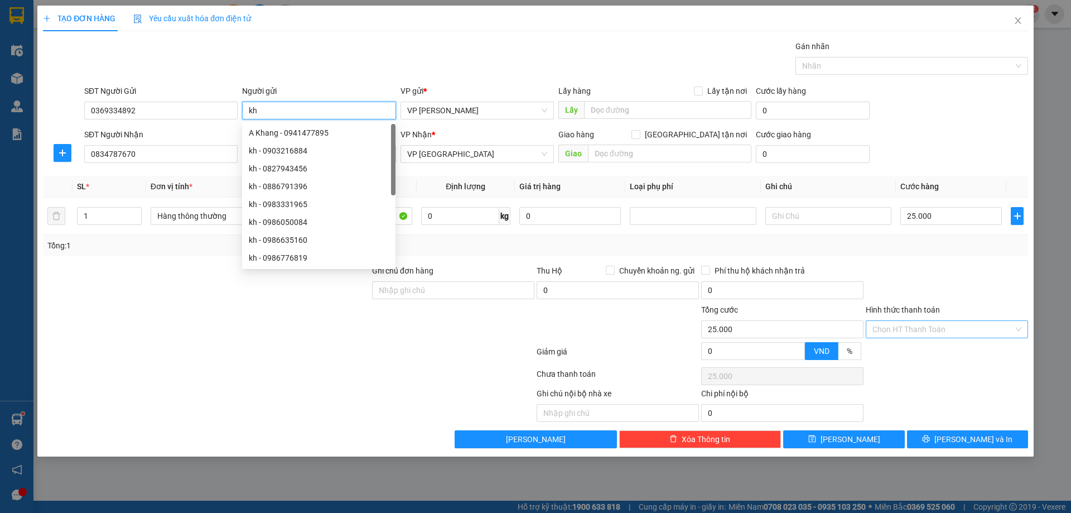
type input "kh"
click at [906, 334] on input "Hình thức thanh toán" at bounding box center [943, 329] width 141 height 17
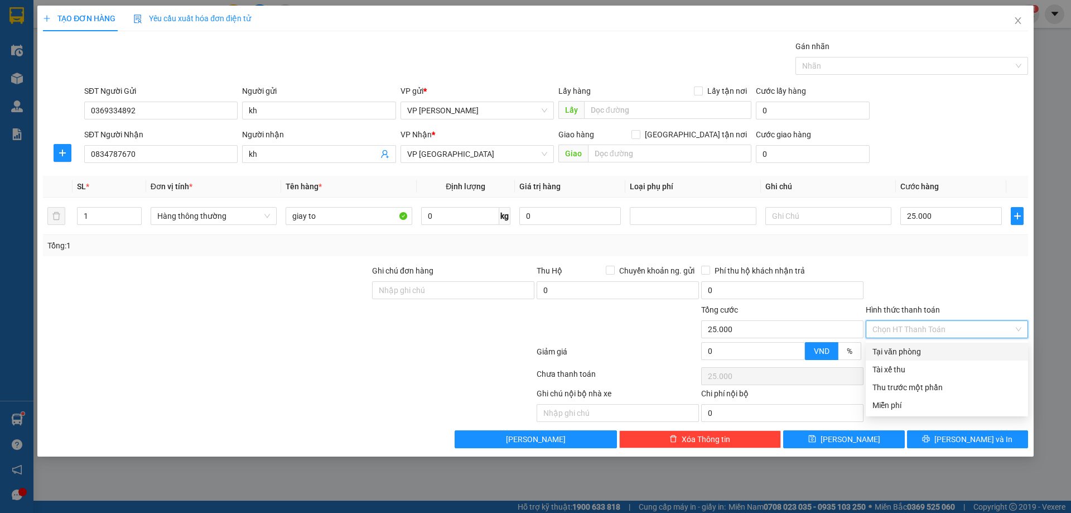
click at [906, 347] on div "Tại văn phòng" at bounding box center [947, 351] width 149 height 12
type input "0"
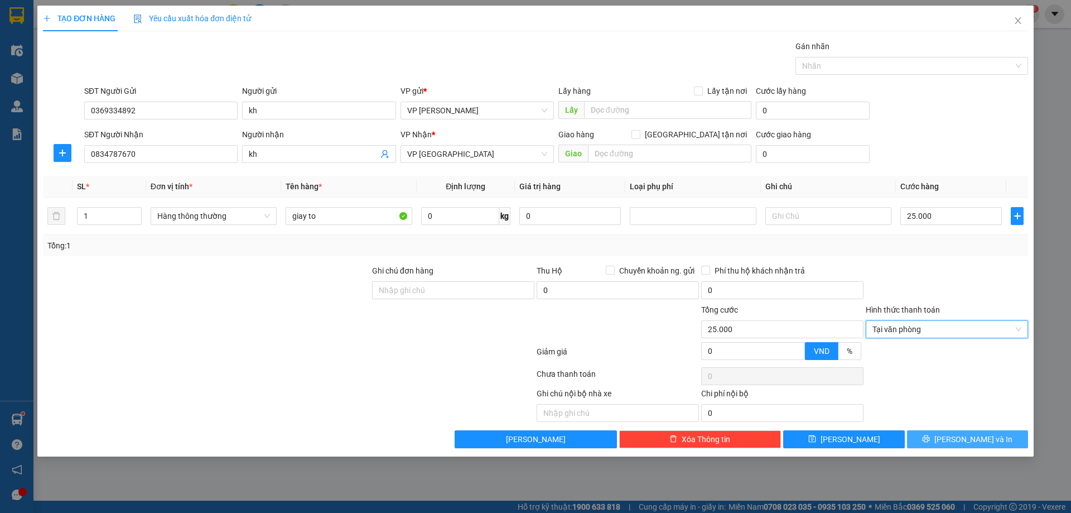
click at [926, 445] on button "[PERSON_NAME] và In" at bounding box center [967, 439] width 121 height 18
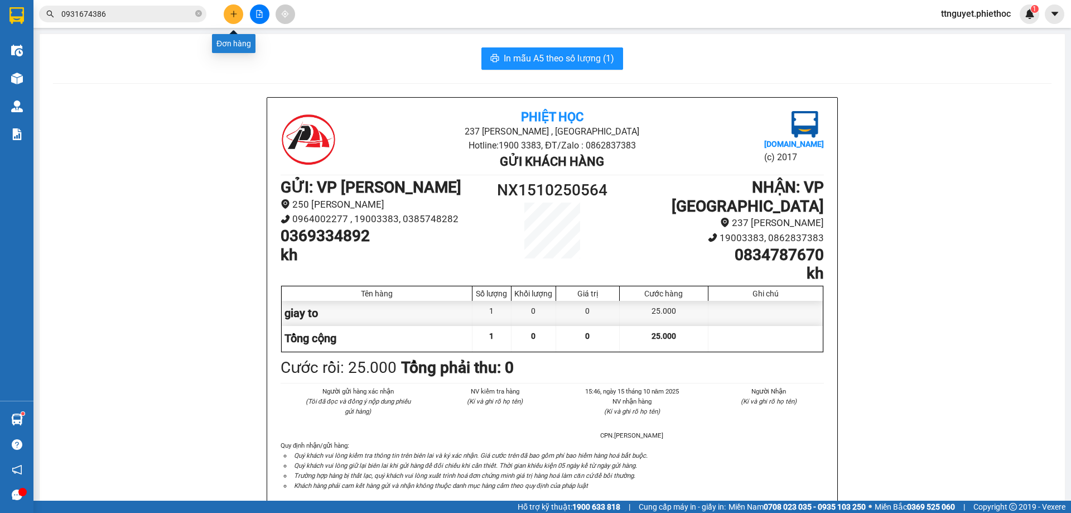
click at [234, 13] on icon "plus" at bounding box center [233, 14] width 1 height 6
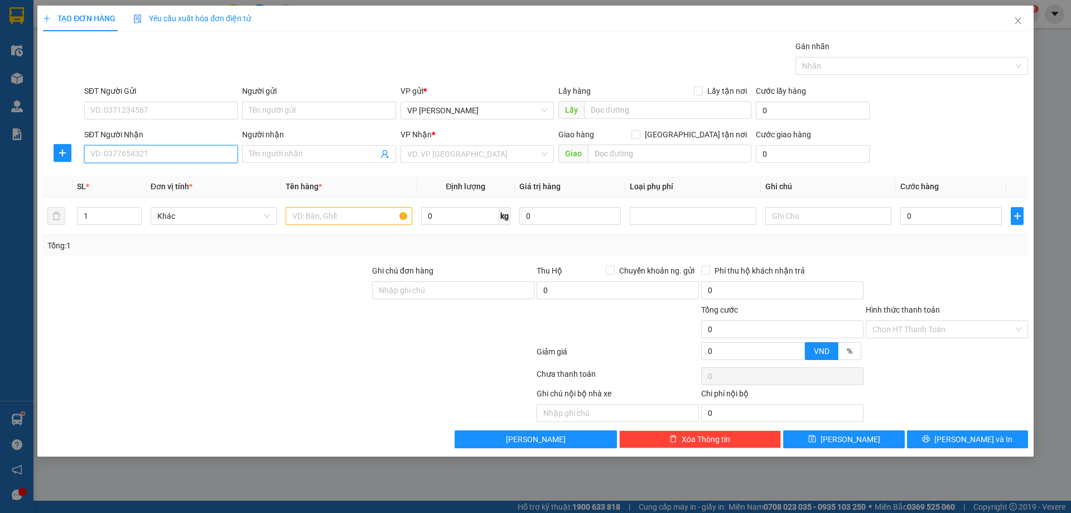
click at [162, 162] on input "SĐT Người Nhận" at bounding box center [160, 154] width 153 height 18
click at [110, 153] on input "098818226" at bounding box center [160, 154] width 153 height 18
click at [163, 154] on input "0988118226" at bounding box center [160, 154] width 153 height 18
type input "0988118226"
click at [316, 152] on input "Người nhận" at bounding box center [313, 154] width 129 height 12
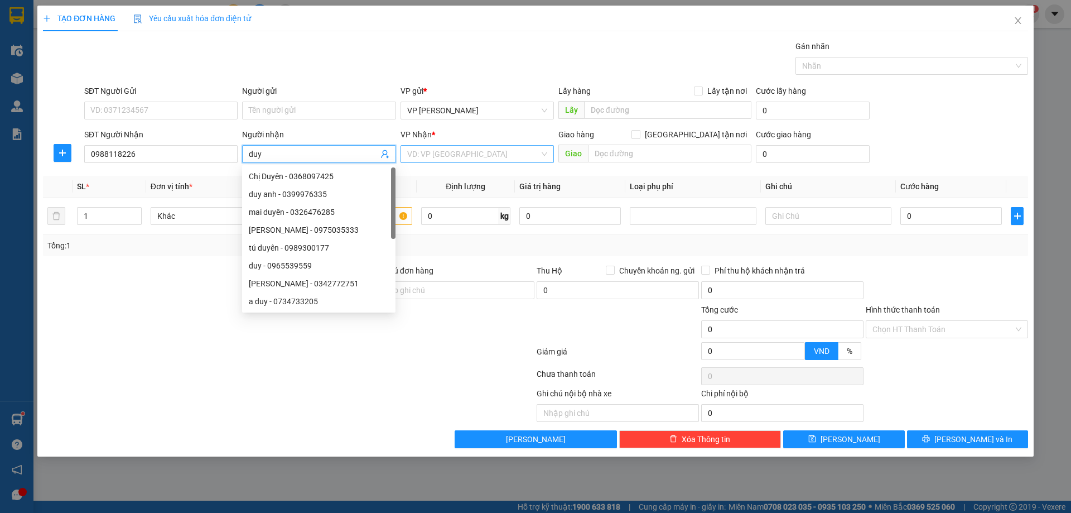
type input "duy"
click at [430, 153] on input "search" at bounding box center [473, 154] width 132 height 17
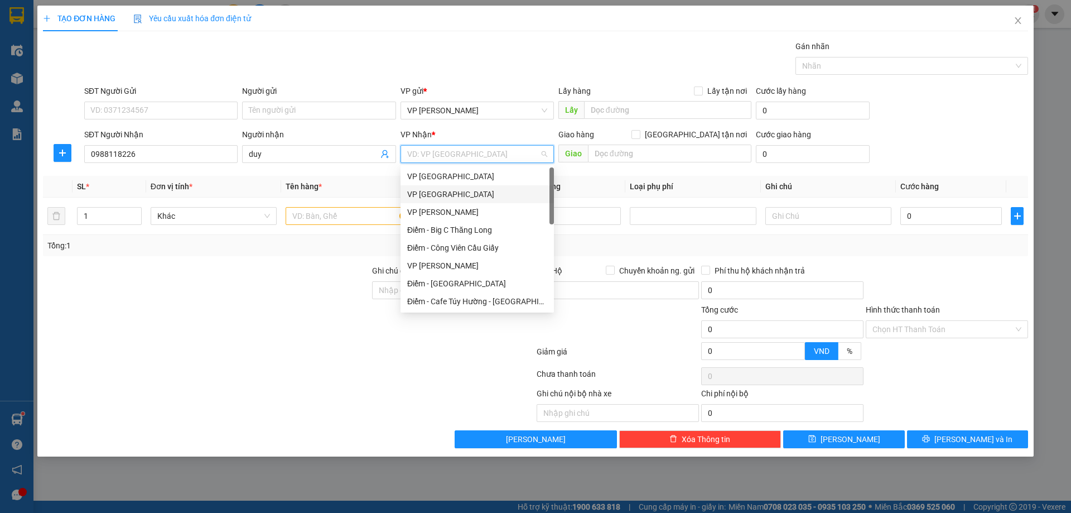
click at [431, 190] on div "VP [GEOGRAPHIC_DATA]" at bounding box center [477, 194] width 140 height 12
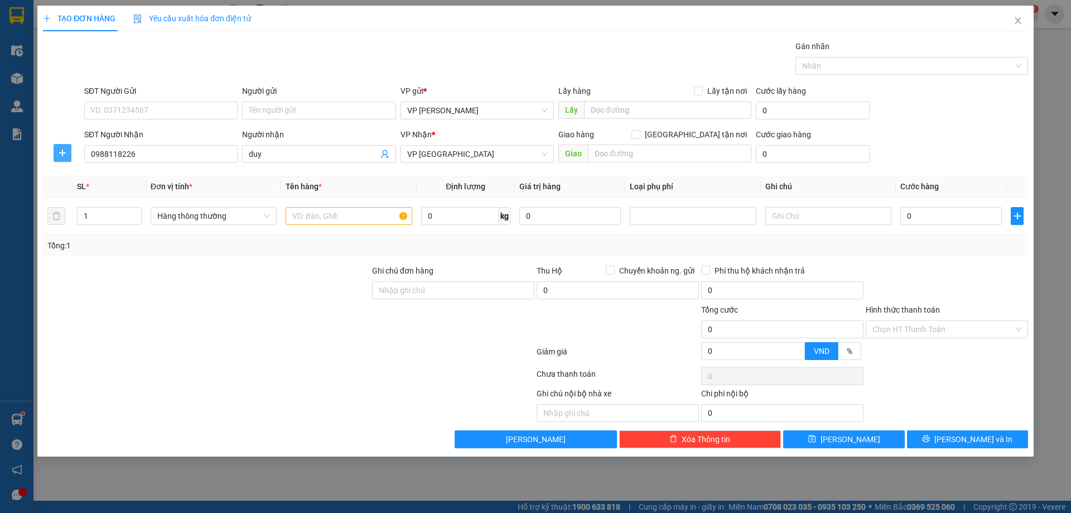
click at [57, 150] on span "plus" at bounding box center [62, 152] width 17 height 9
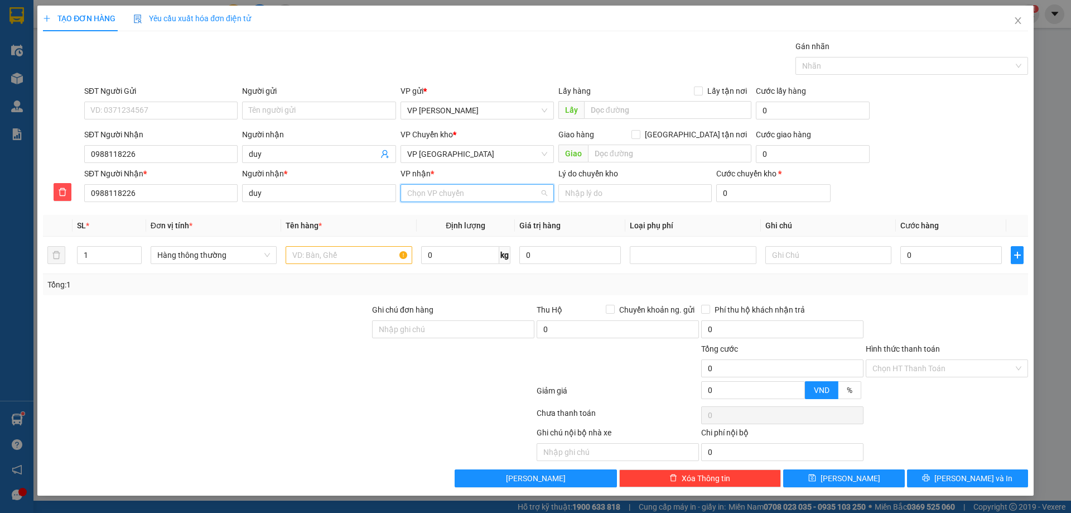
click at [439, 192] on input "VP nhận *" at bounding box center [473, 193] width 132 height 17
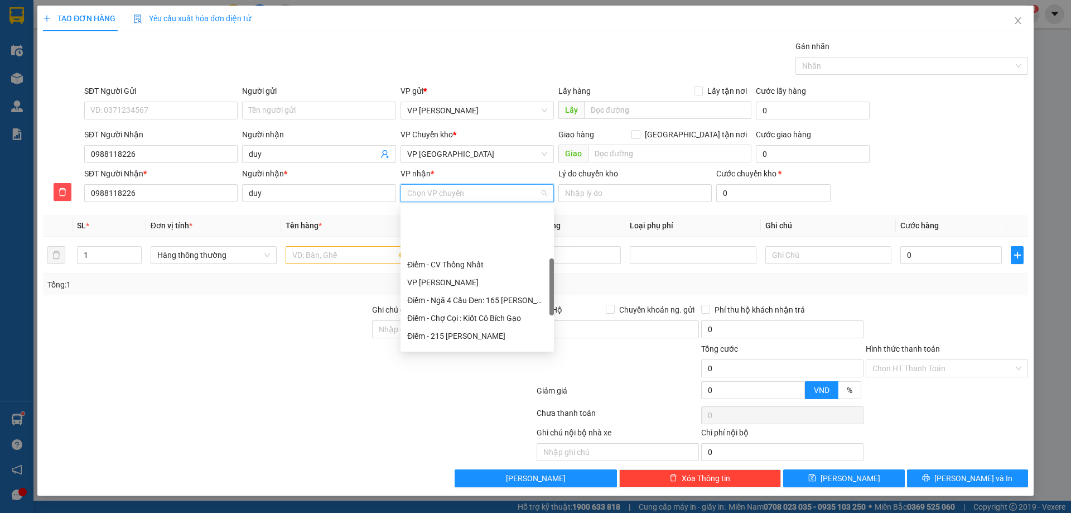
scroll to position [167, 0]
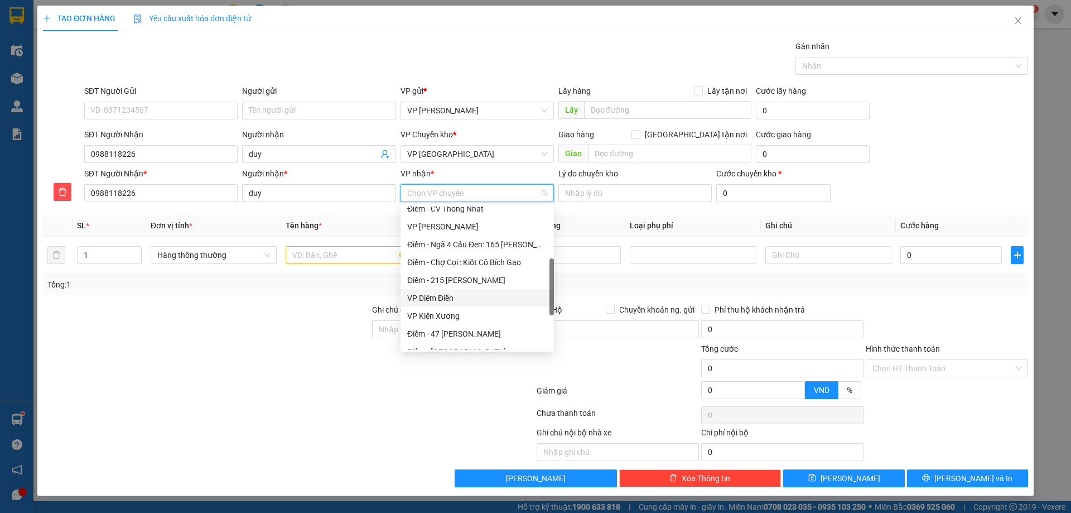
click at [432, 301] on div "VP Diêm Điền" at bounding box center [477, 298] width 140 height 12
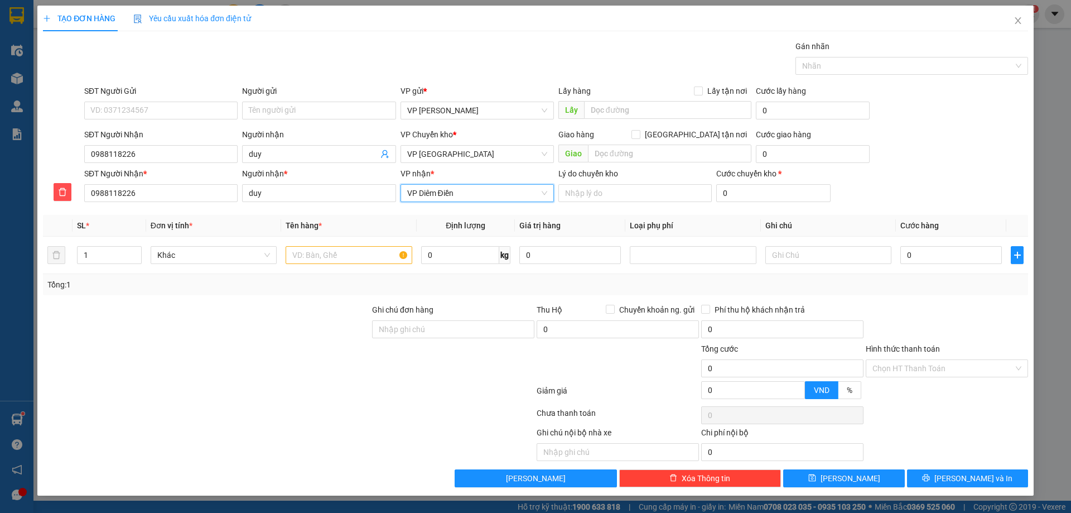
click at [396, 343] on div at bounding box center [453, 362] width 165 height 39
click at [371, 259] on input "text" at bounding box center [349, 255] width 126 height 18
type input "hct"
click at [925, 252] on input "0" at bounding box center [952, 255] width 102 height 18
type input "03"
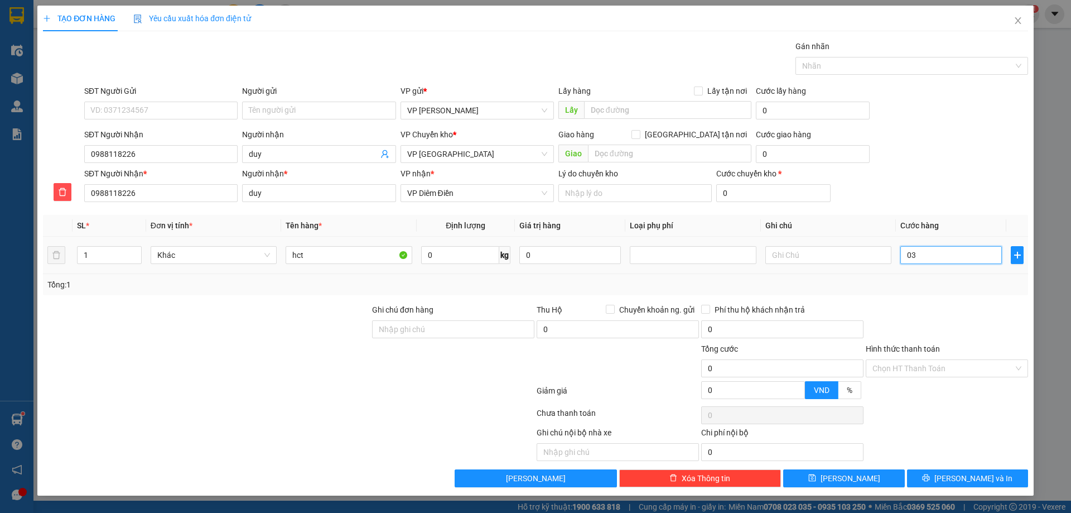
type input "3"
type input "030"
type input "30"
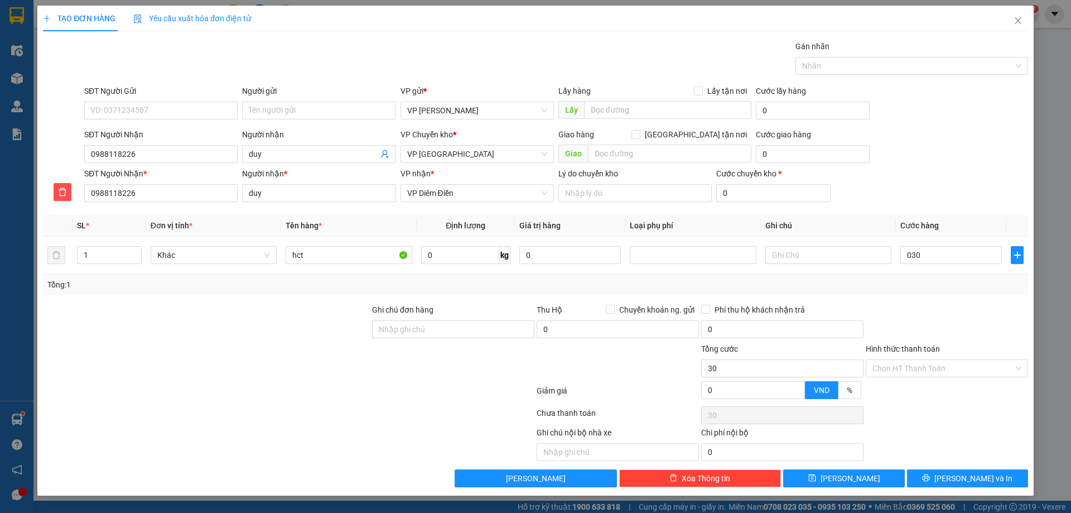
type input "30.000"
click at [937, 295] on div "Tổng: 1" at bounding box center [535, 284] width 985 height 21
click at [914, 371] on input "Hình thức thanh toán" at bounding box center [943, 368] width 141 height 17
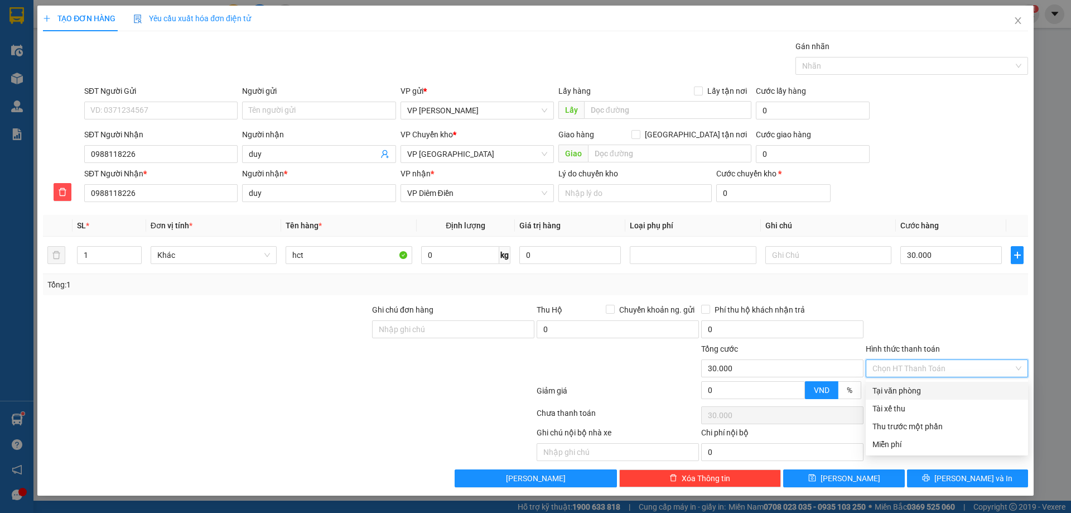
click at [901, 392] on div "Tại văn phòng" at bounding box center [947, 390] width 149 height 12
type input "0"
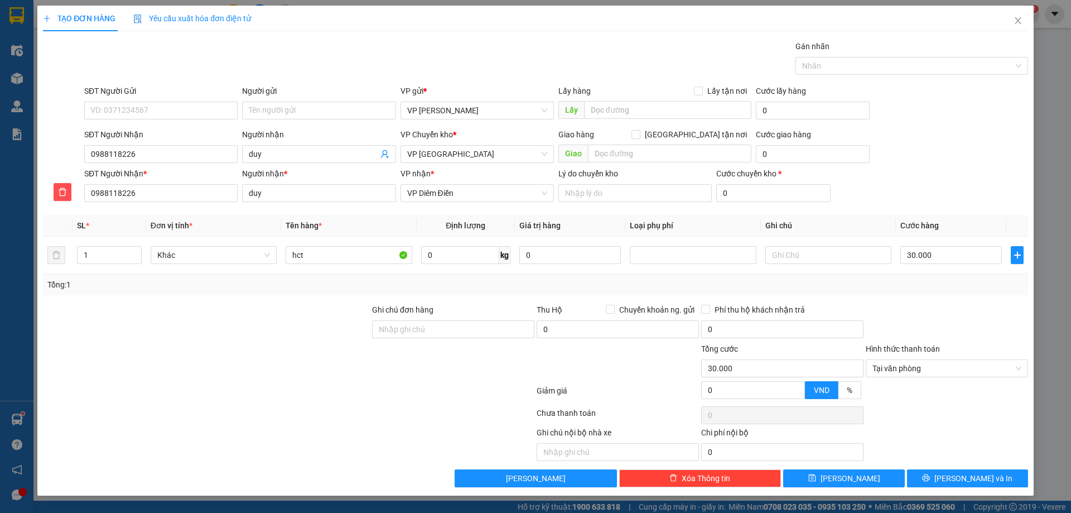
click at [925, 416] on div at bounding box center [947, 415] width 165 height 22
click at [940, 480] on button "[PERSON_NAME] và In" at bounding box center [967, 478] width 121 height 18
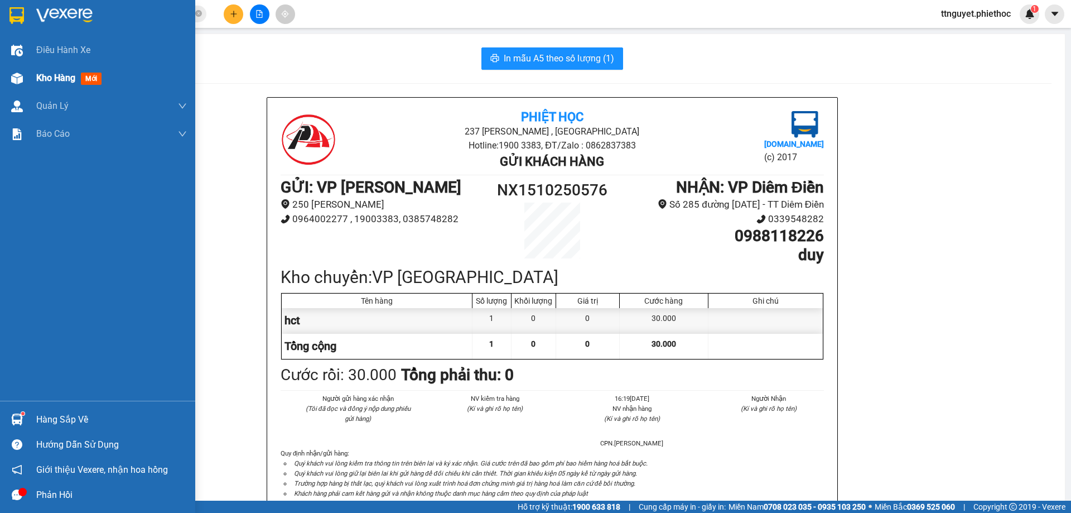
click at [14, 85] on div at bounding box center [17, 79] width 20 height 20
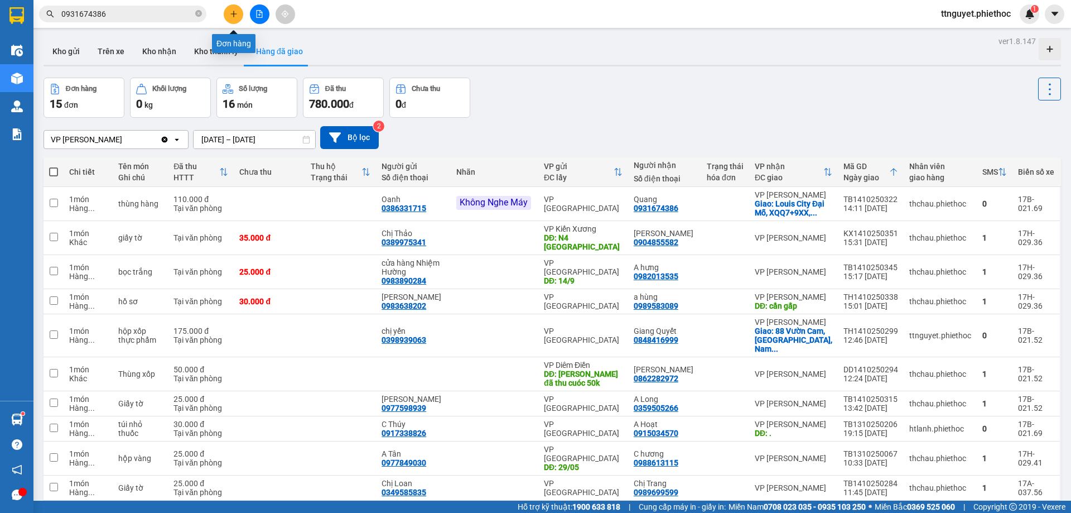
click at [239, 13] on button at bounding box center [234, 14] width 20 height 20
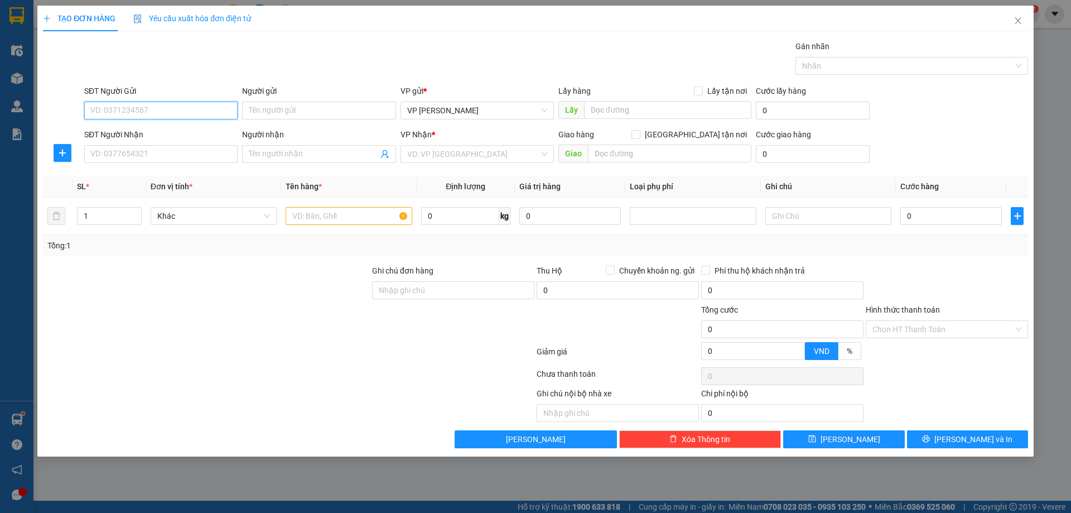
click at [195, 112] on input "SĐT Người Gửi" at bounding box center [160, 111] width 153 height 18
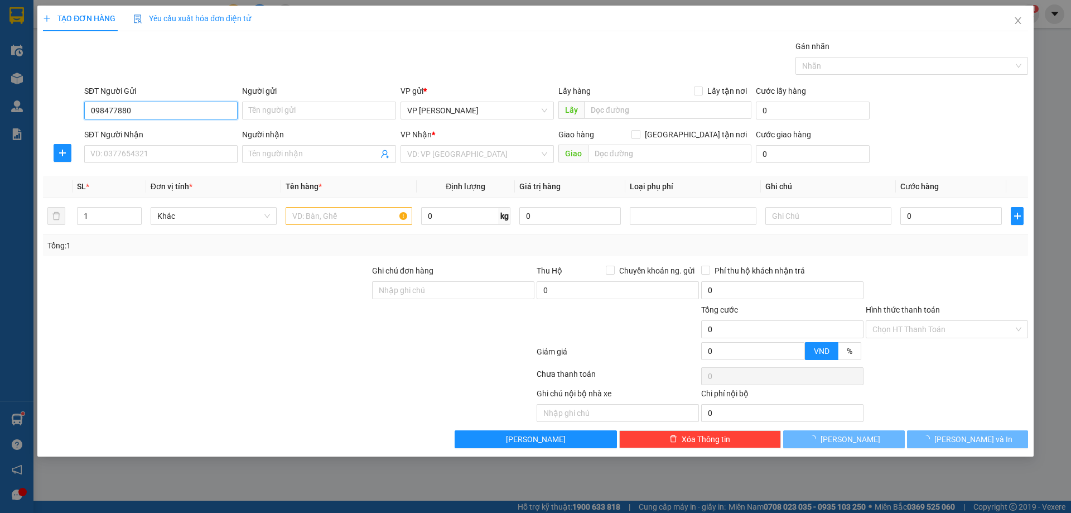
type input "0984778807"
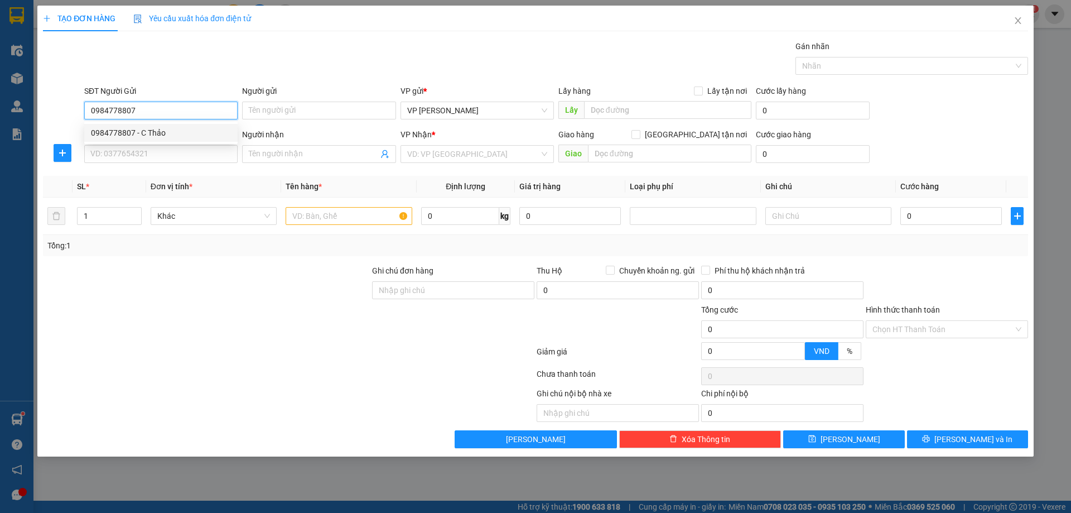
click at [192, 126] on div "0984778807 - C Thảo" at bounding box center [160, 133] width 153 height 18
type input "C Thảo"
type input "chưa bill"
type input "0984778807"
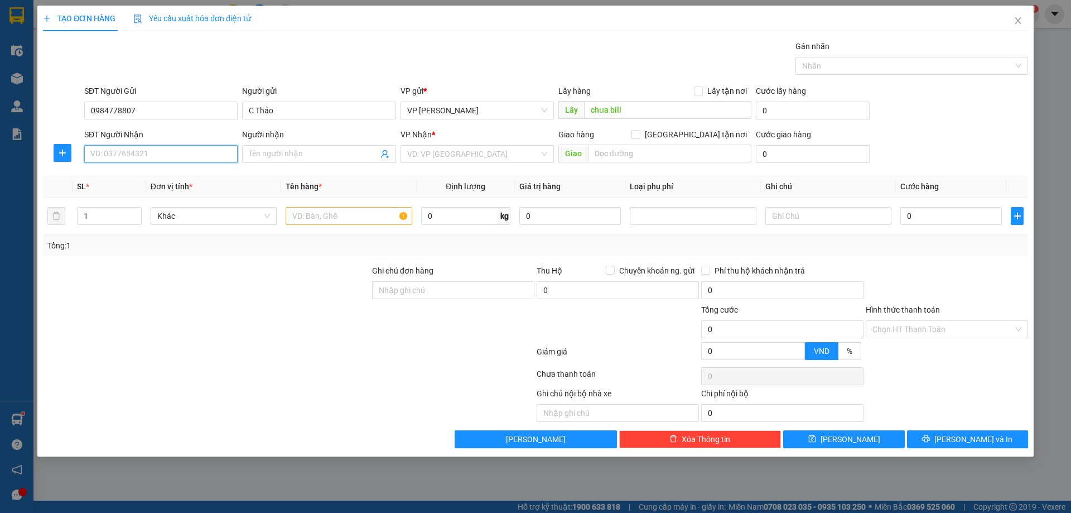
click at [176, 162] on input "SĐT Người Nhận" at bounding box center [160, 154] width 153 height 18
drag, startPoint x: 158, startPoint y: 156, endPoint x: 158, endPoint y: 150, distance: 6.1
click at [158, 150] on input "SĐT Người Nhận" at bounding box center [160, 154] width 153 height 18
type input "0587842222"
click at [266, 155] on input "Người nhận" at bounding box center [313, 154] width 129 height 12
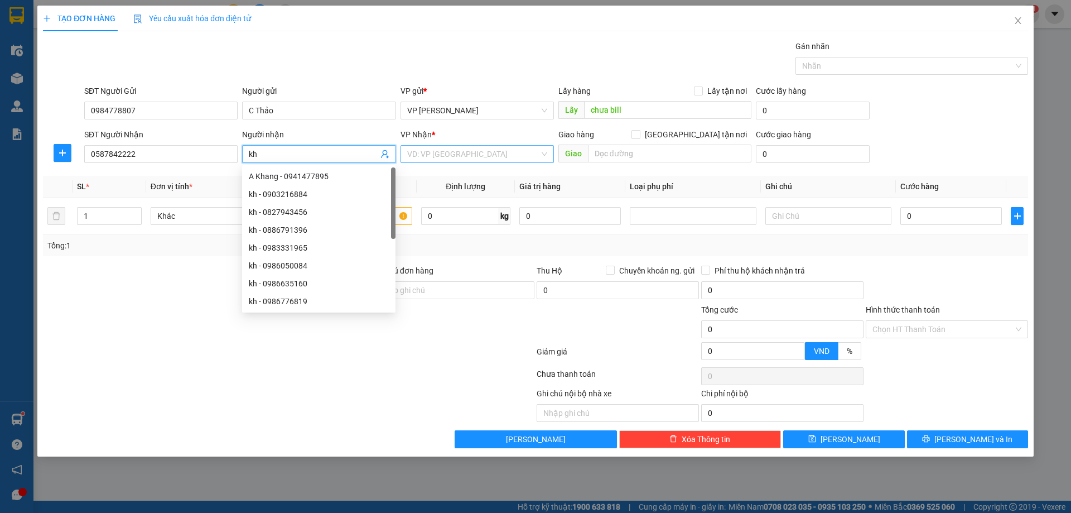
type input "kh"
click at [429, 152] on input "search" at bounding box center [473, 154] width 132 height 17
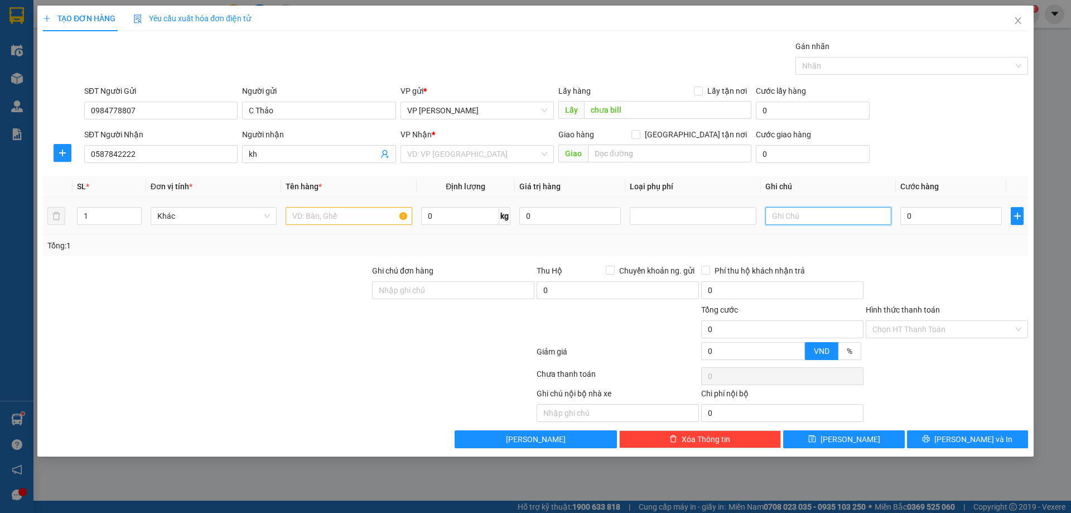
click at [826, 219] on input "text" at bounding box center [829, 216] width 126 height 18
click at [475, 159] on input "search" at bounding box center [473, 154] width 132 height 17
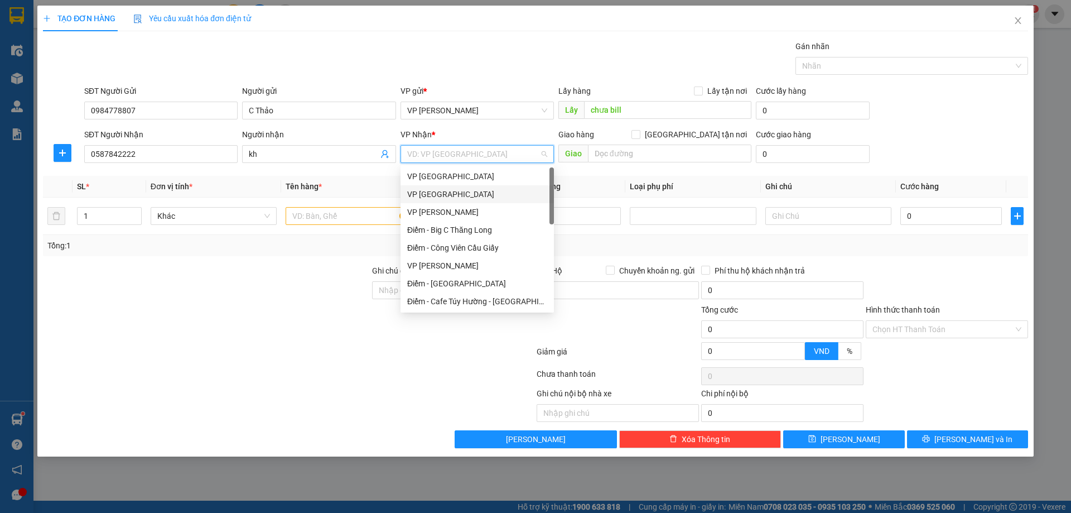
click at [444, 190] on div "VP [GEOGRAPHIC_DATA]" at bounding box center [477, 194] width 140 height 12
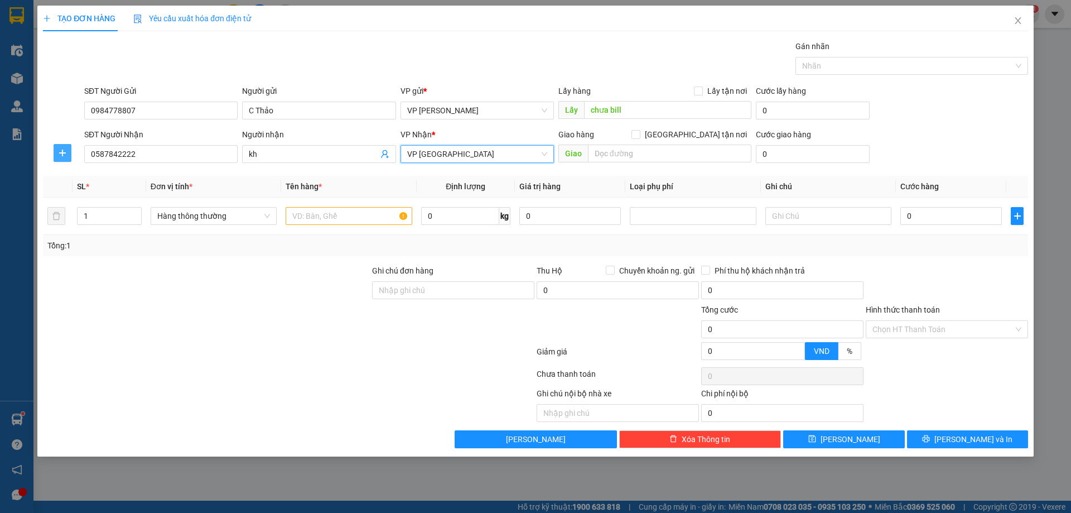
click at [58, 151] on icon "plus" at bounding box center [62, 152] width 9 height 9
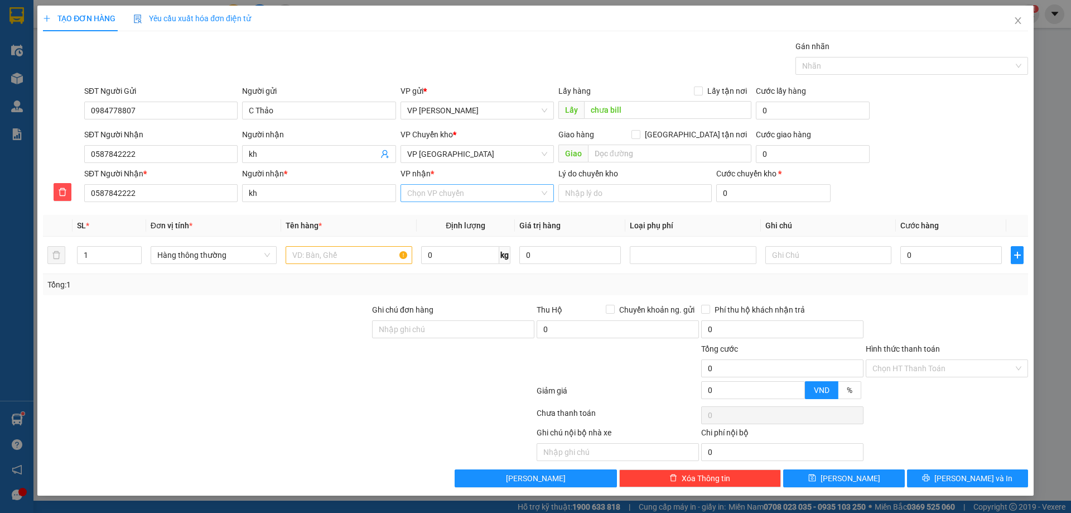
click at [409, 189] on input "VP nhận *" at bounding box center [473, 193] width 132 height 17
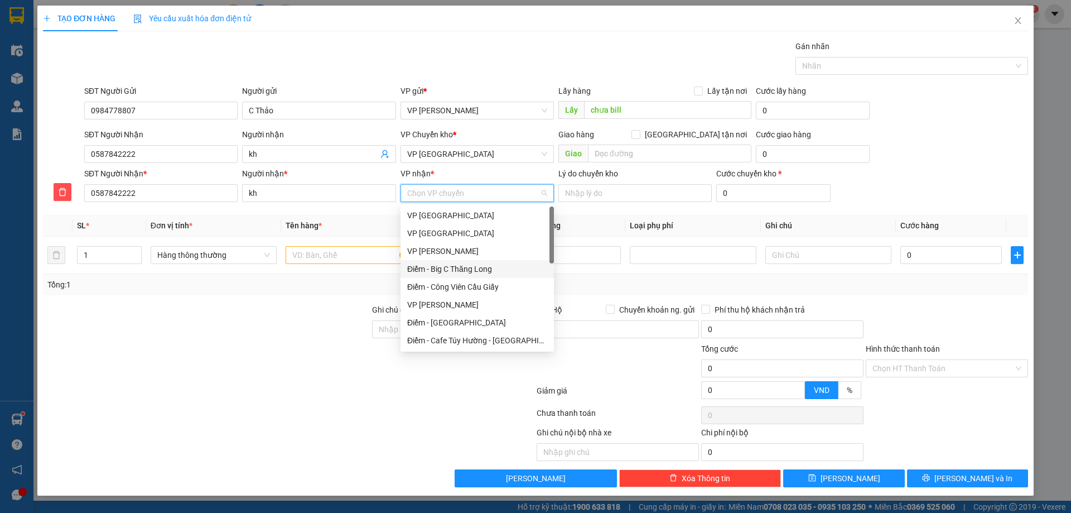
scroll to position [112, 0]
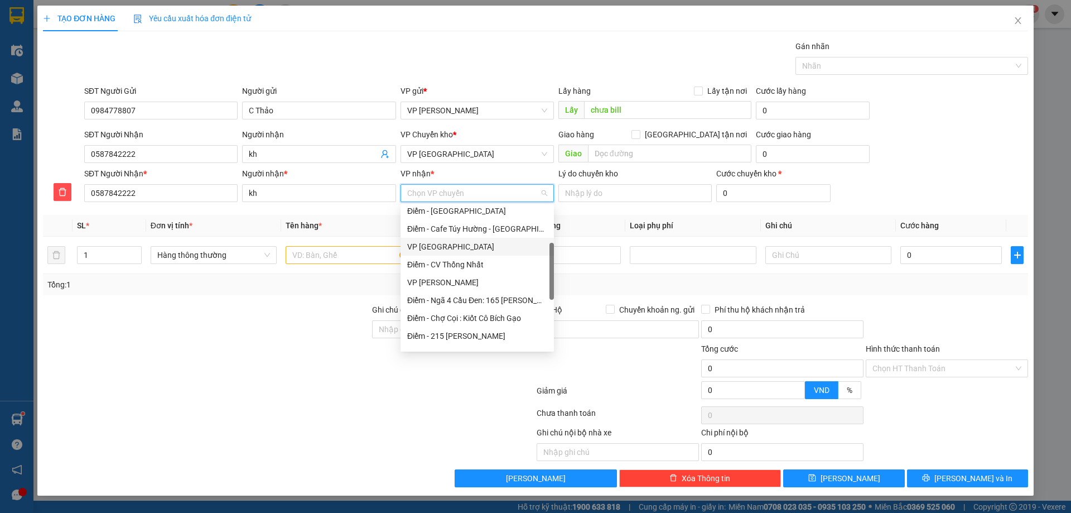
click at [436, 246] on div "VP [GEOGRAPHIC_DATA]" at bounding box center [477, 247] width 140 height 12
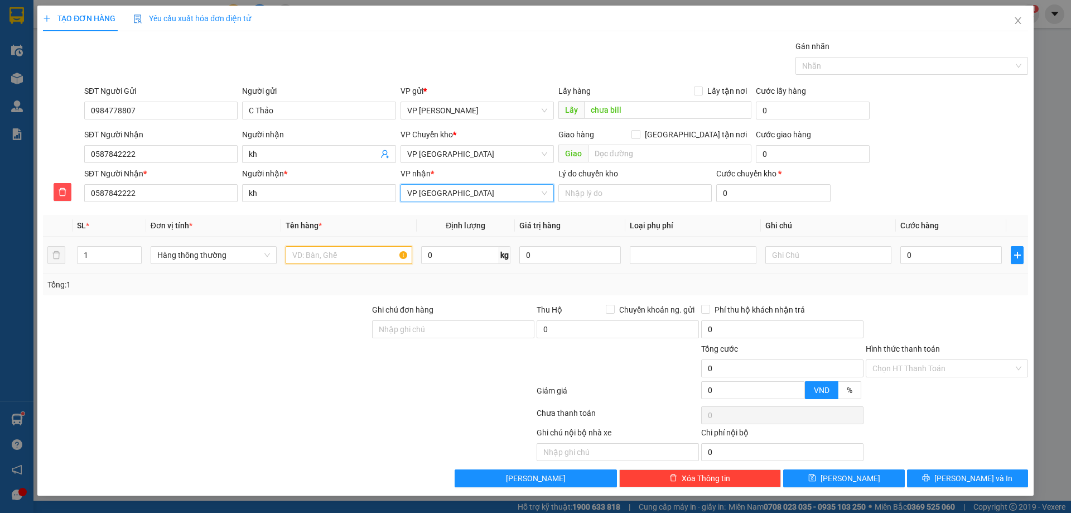
click at [337, 254] on input "text" at bounding box center [349, 255] width 126 height 18
type input "h"
type input "c"
type input "cuonj tròn"
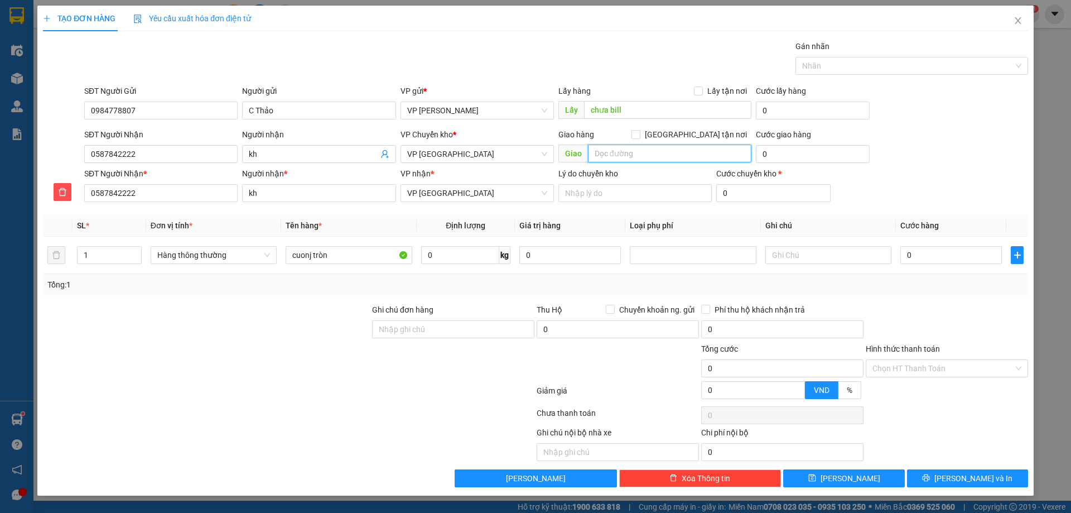
click at [701, 153] on input "text" at bounding box center [670, 154] width 164 height 18
type input "km số 18 [GEOGRAPHIC_DATA]"
click at [786, 154] on input "0" at bounding box center [813, 154] width 114 height 18
type input "1"
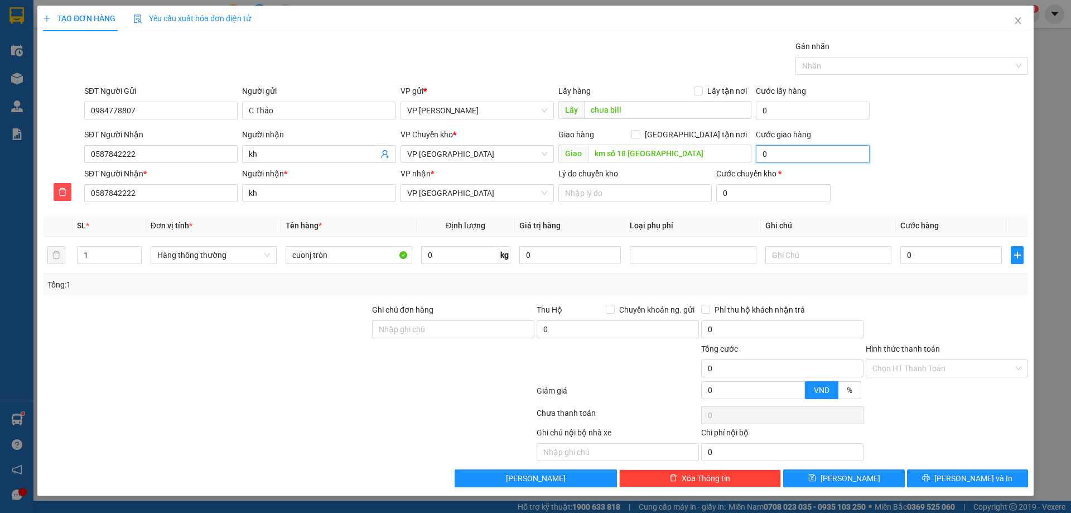
type input "1"
type input "10"
type input "10.000"
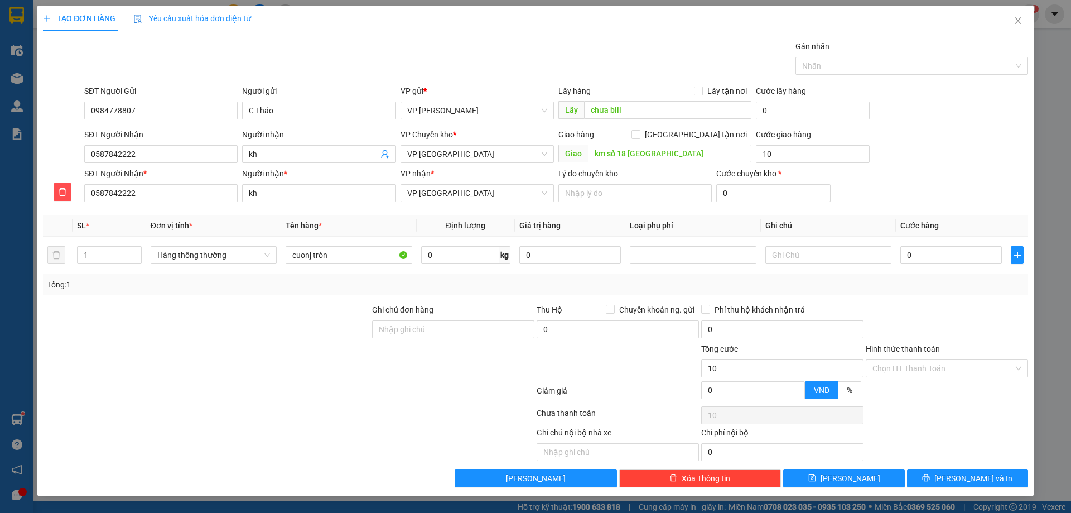
type input "10.000"
click at [911, 116] on div "SĐT Người Gửi 0984778807 Người gửi C Thảo VP gửi * VP [PERSON_NAME] Lấy hàng Lấ…" at bounding box center [556, 104] width 949 height 39
click at [941, 261] on input "0" at bounding box center [952, 255] width 102 height 18
type input "8"
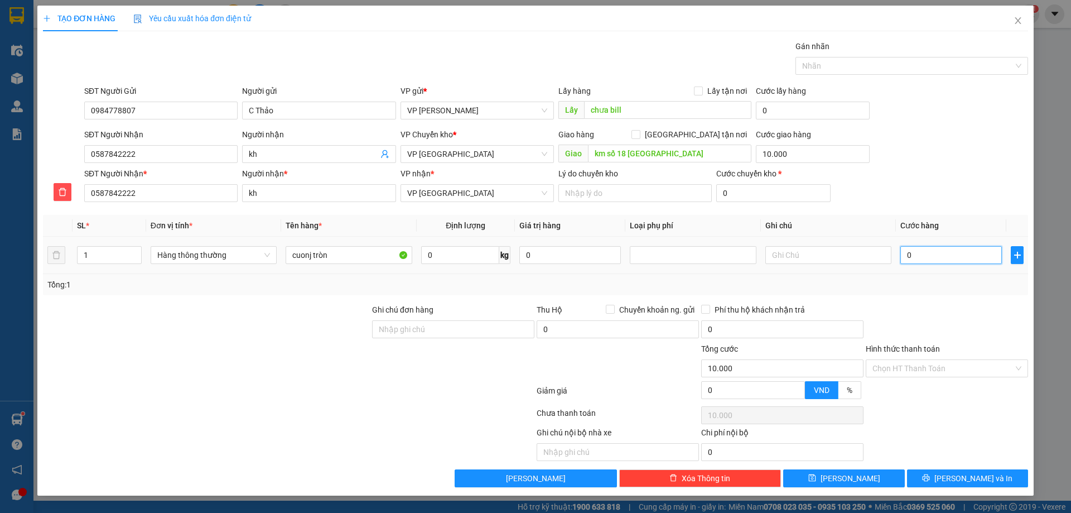
type input "10.008"
type input "80"
type input "10.080"
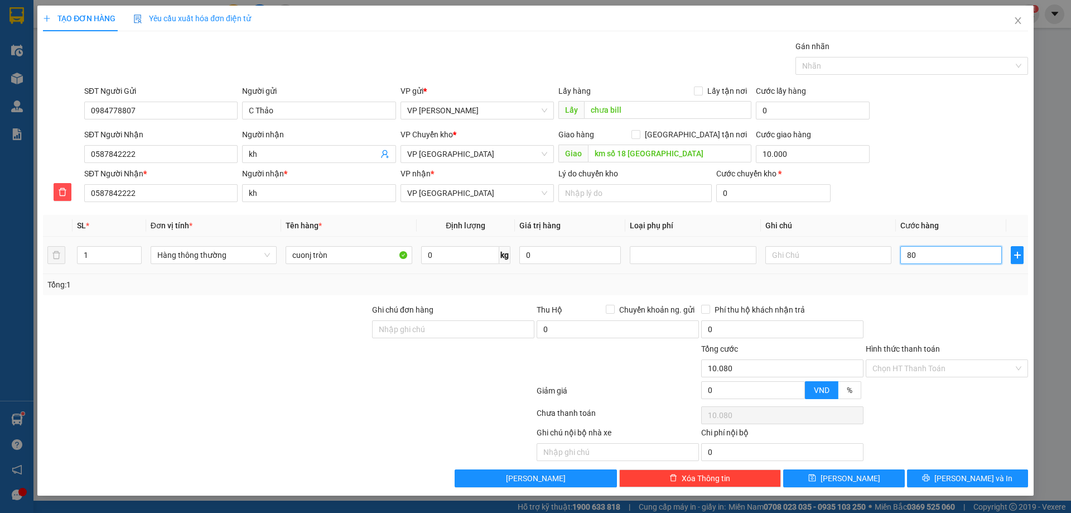
type input "8"
type input "10.008"
type input "0"
type input "10.000"
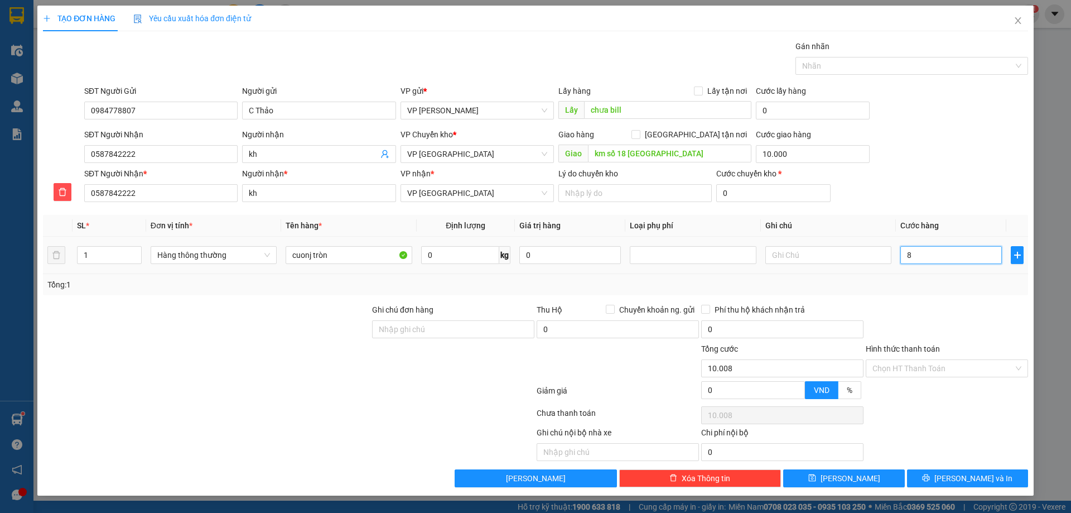
type input "10.000"
type input "07"
type input "10.007"
type input "070"
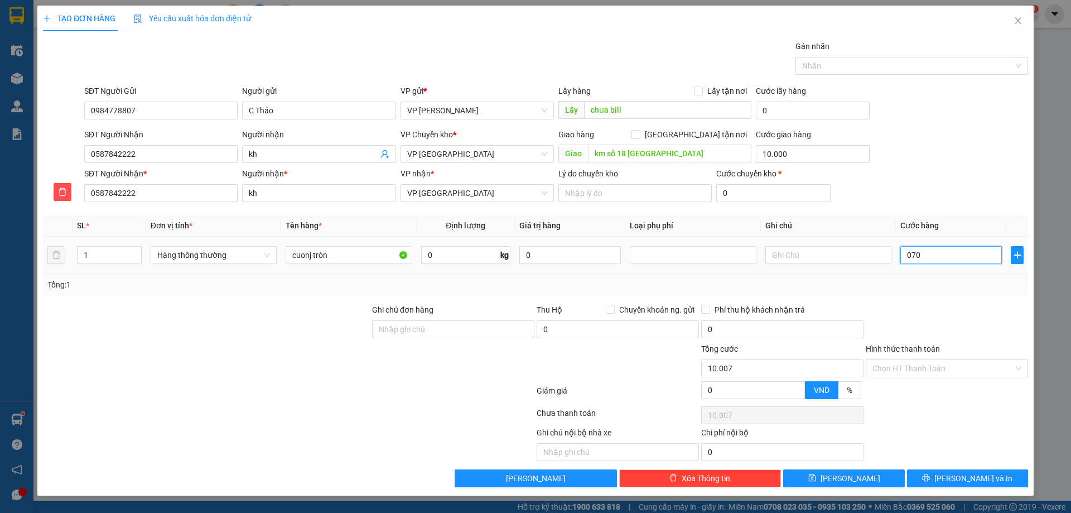
type input "10.070"
type input "70.000"
type input "80.000"
click at [951, 292] on div "Tổng: 1" at bounding box center [535, 284] width 985 height 21
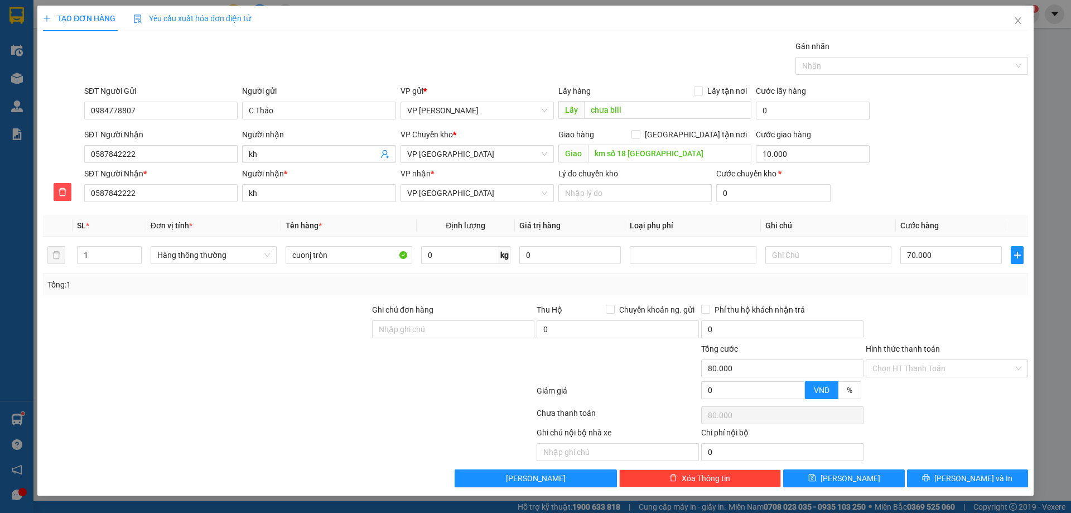
click at [951, 292] on div "Tổng: 1" at bounding box center [535, 284] width 985 height 21
click at [957, 368] on input "Hình thức thanh toán" at bounding box center [943, 368] width 141 height 17
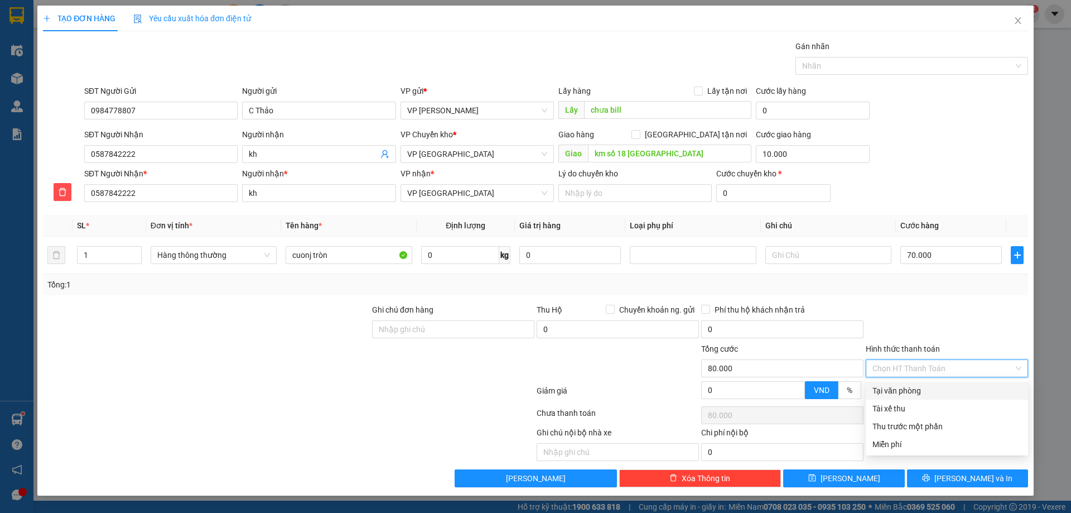
click at [946, 387] on div "Tại văn phòng" at bounding box center [947, 390] width 149 height 12
type input "0"
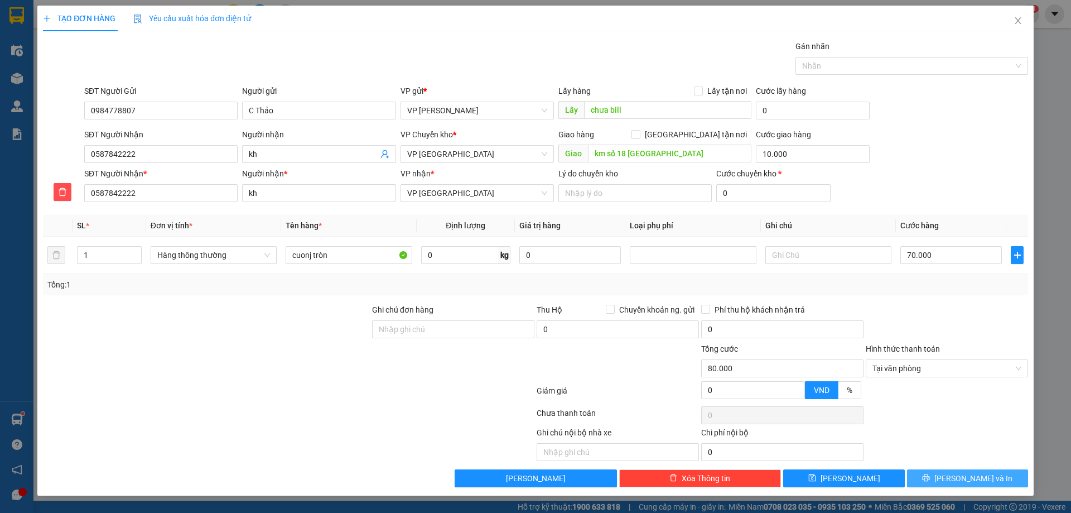
click at [930, 479] on icon "printer" at bounding box center [926, 478] width 8 height 8
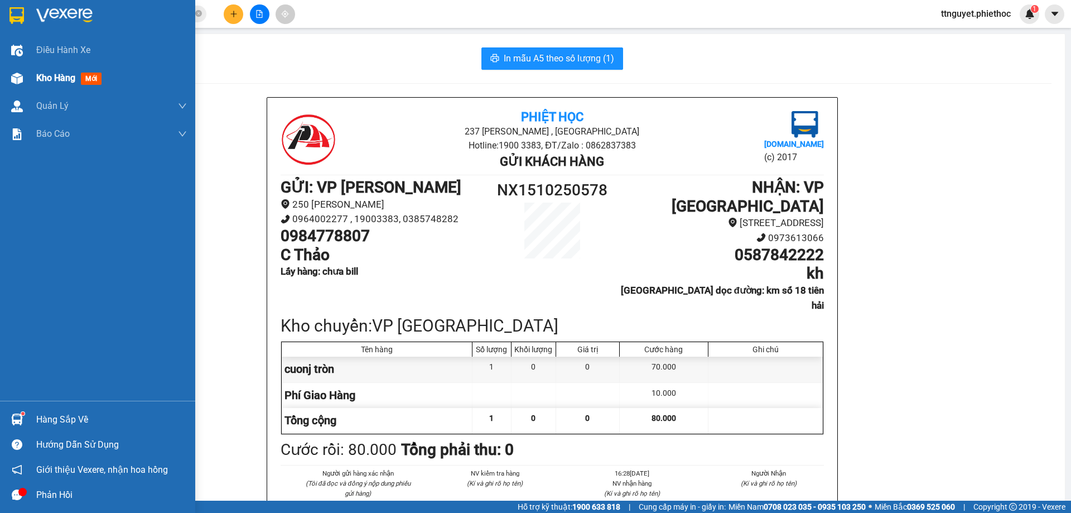
click at [15, 76] on img at bounding box center [17, 79] width 12 height 12
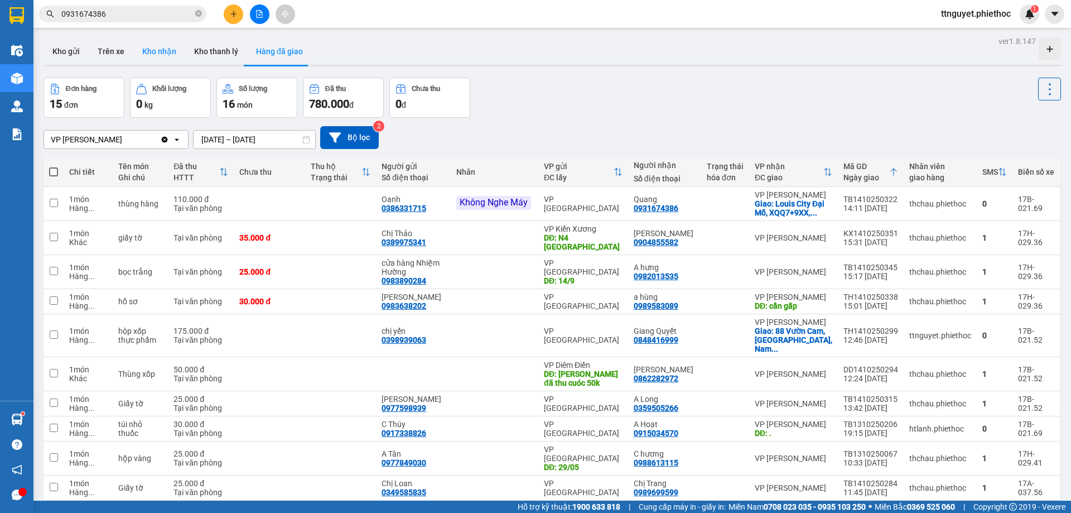
click at [156, 55] on button "Kho nhận" at bounding box center [159, 51] width 52 height 27
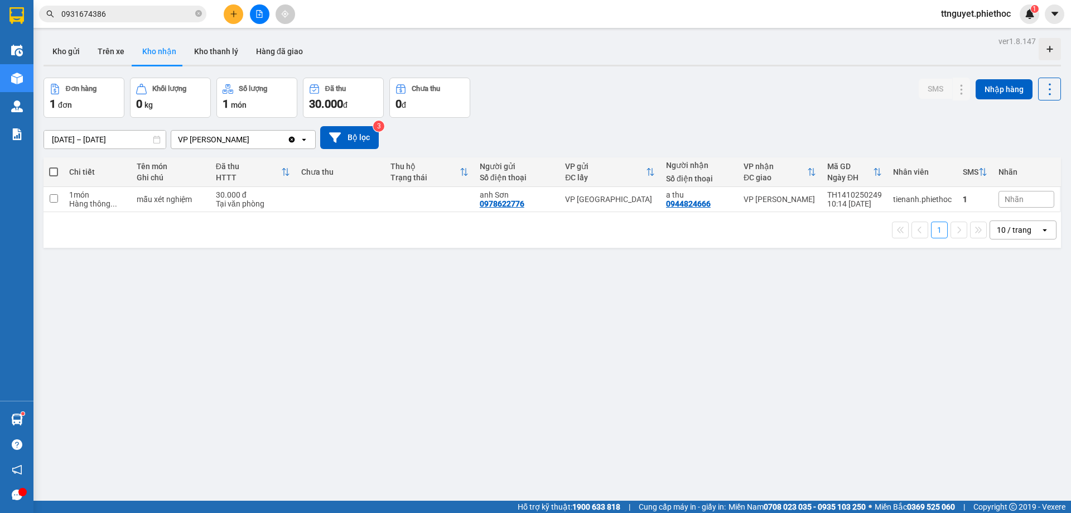
click at [102, 135] on input "[DATE] – [DATE]" at bounding box center [105, 140] width 122 height 18
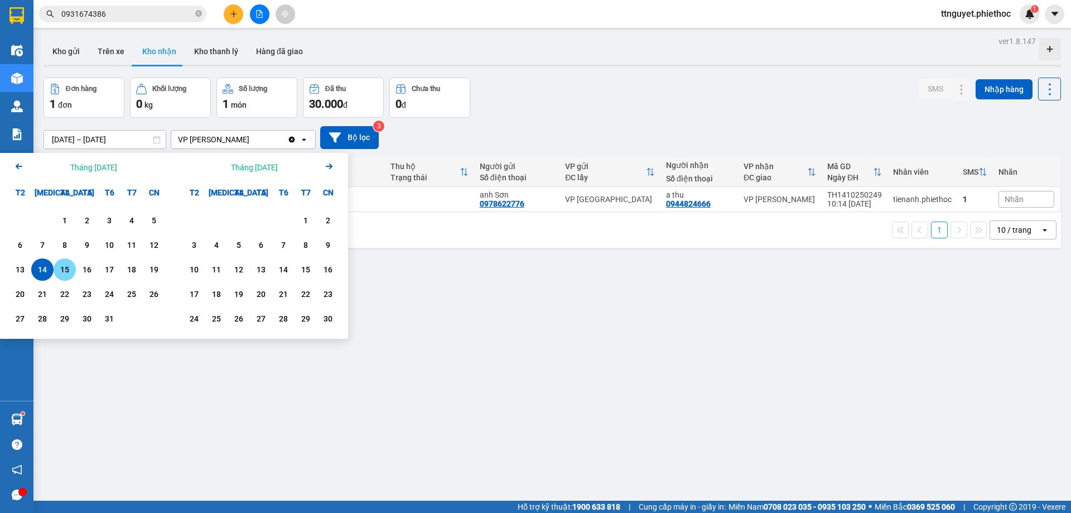
click at [64, 266] on div "15" at bounding box center [65, 269] width 16 height 13
type input "[DATE] – [DATE]"
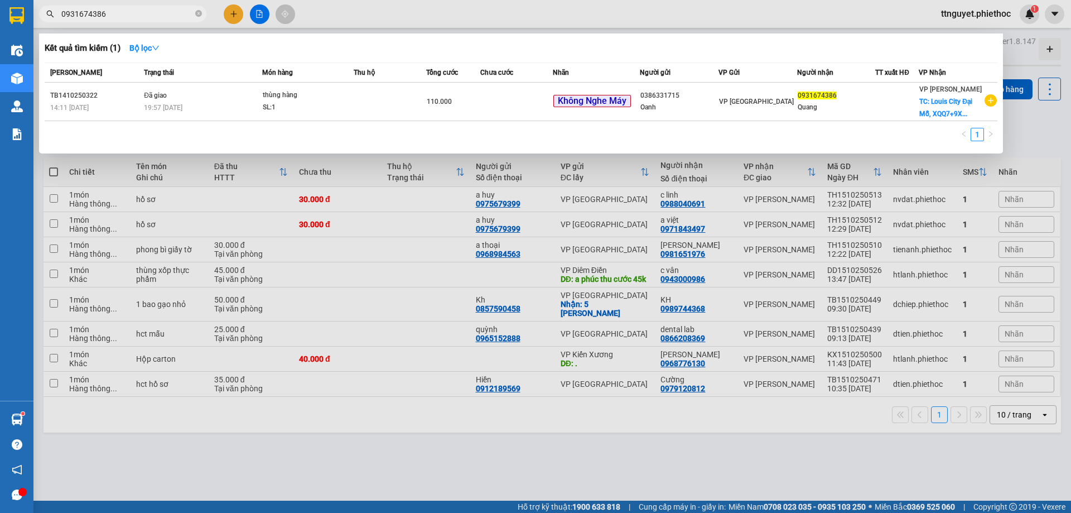
click at [118, 9] on input "0931674386" at bounding box center [127, 14] width 132 height 12
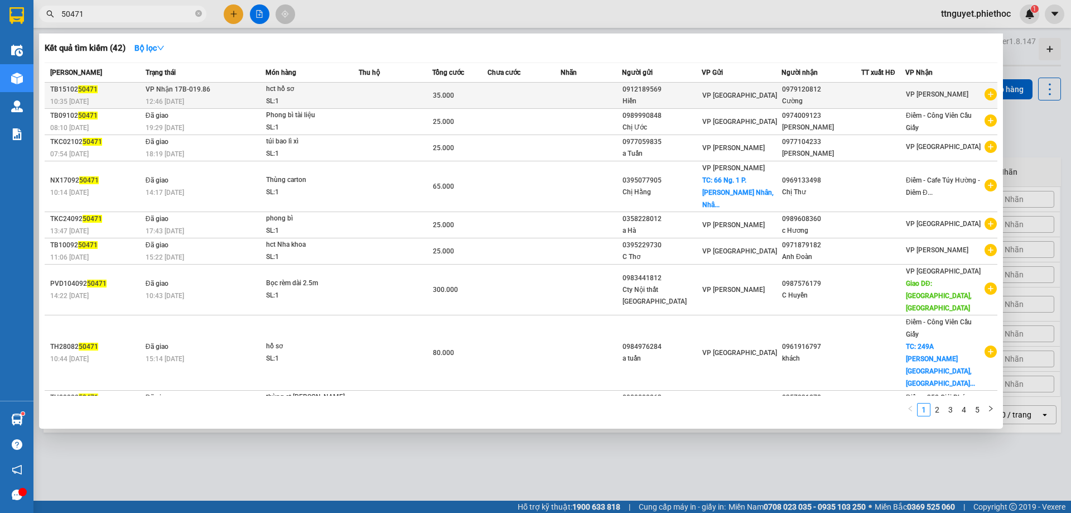
type input "50471"
click at [529, 94] on td at bounding box center [525, 96] width 74 height 26
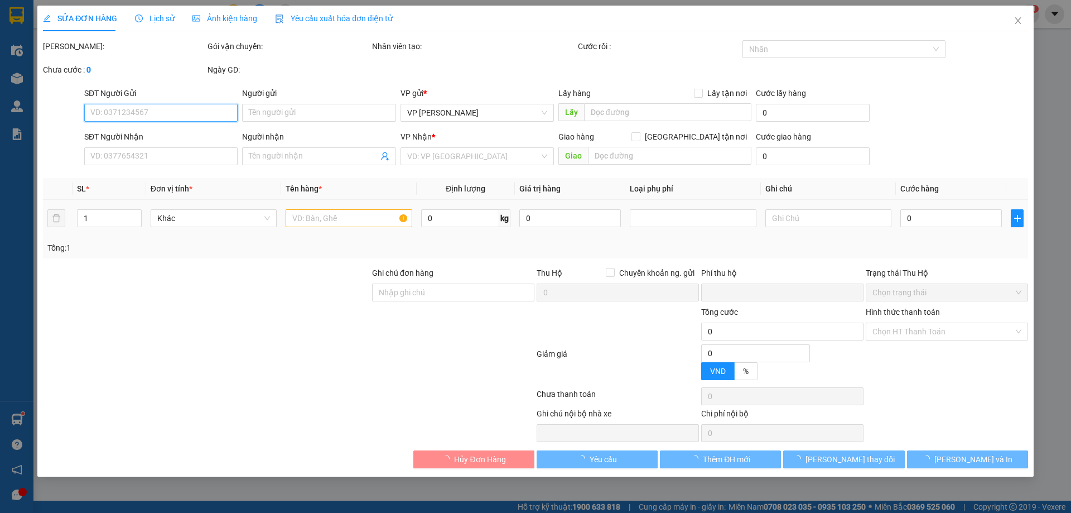
type input "0912189569"
type input "Hiền"
type input "0979120812"
type input "Cường"
type input "0"
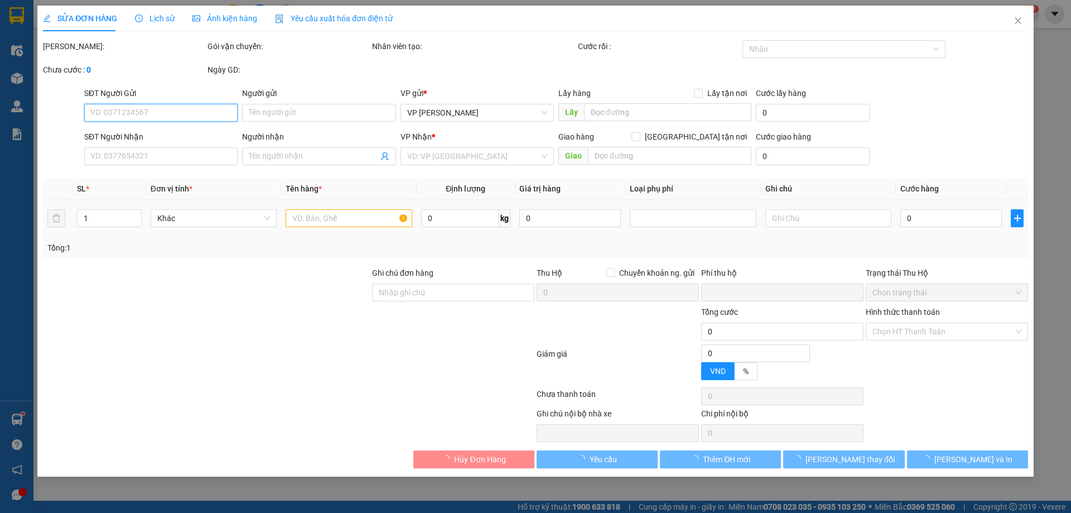
type input "35.000"
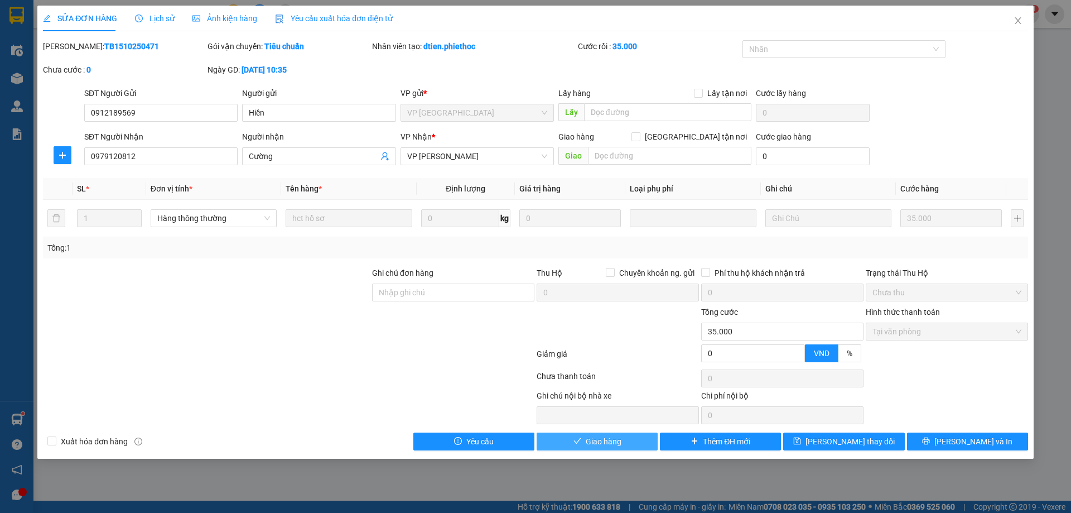
click at [610, 446] on span "Giao hàng" at bounding box center [604, 441] width 36 height 12
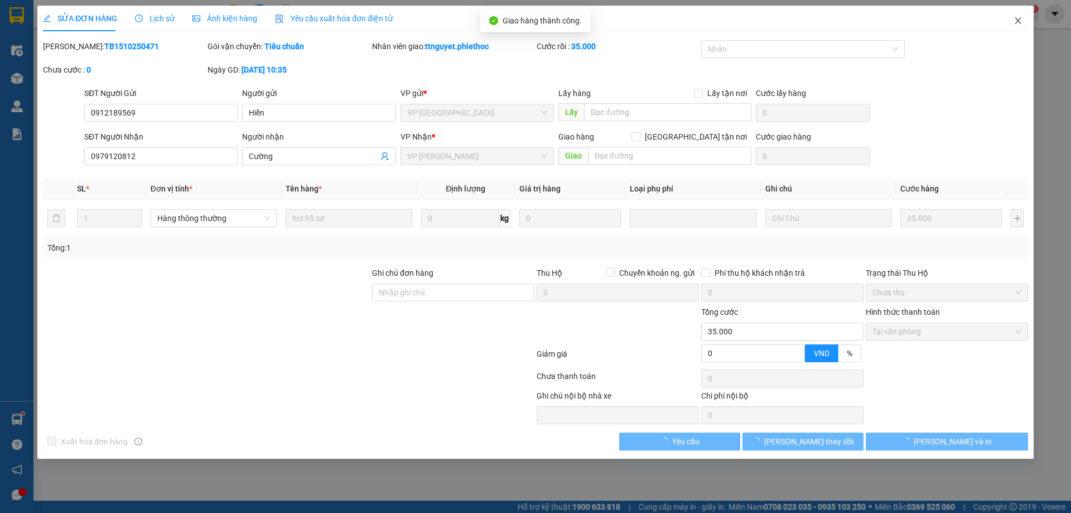
click at [1012, 18] on span "Close" at bounding box center [1018, 21] width 31 height 31
